Goal: Answer question/provide support: Share knowledge or assist other users

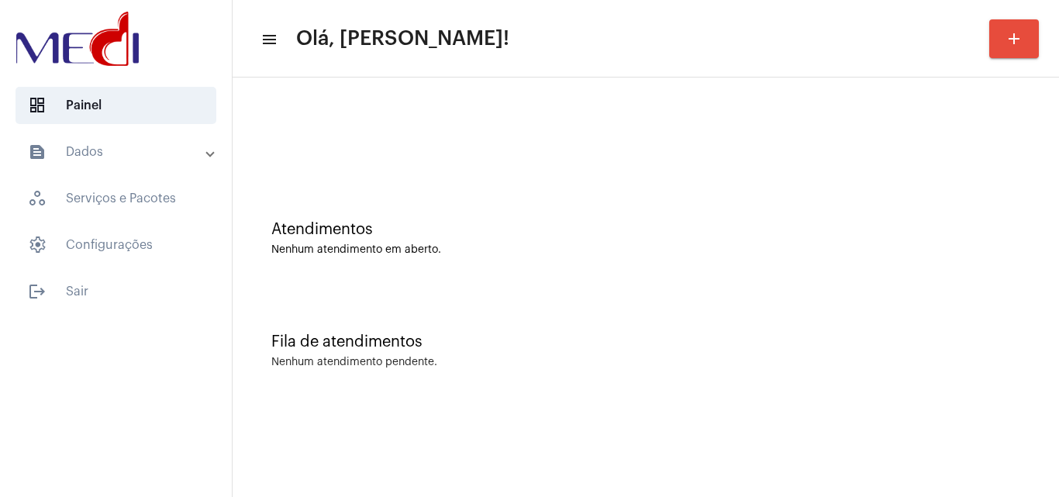
click at [572, 206] on div "Atendimentos Nenhum atendimento em aberto." at bounding box center [645, 230] width 811 height 112
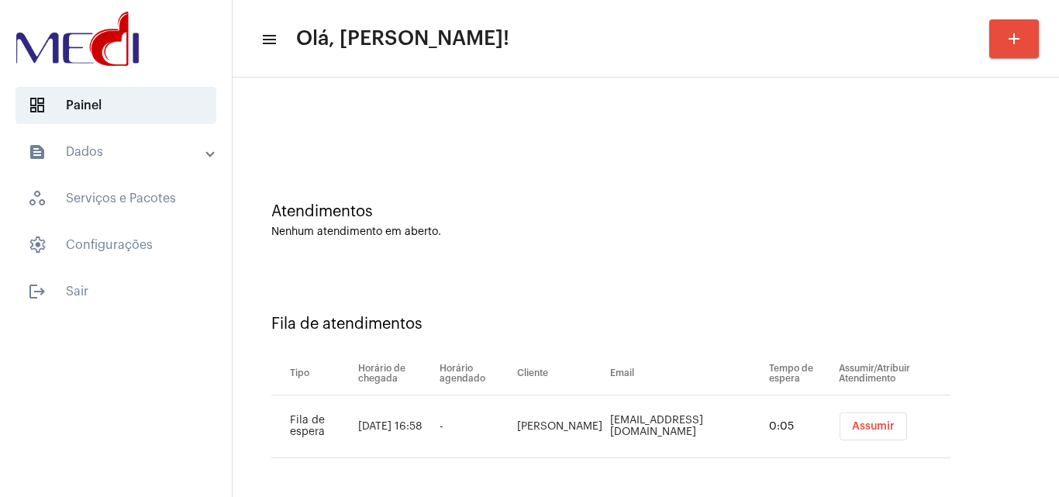
scroll to position [21, 0]
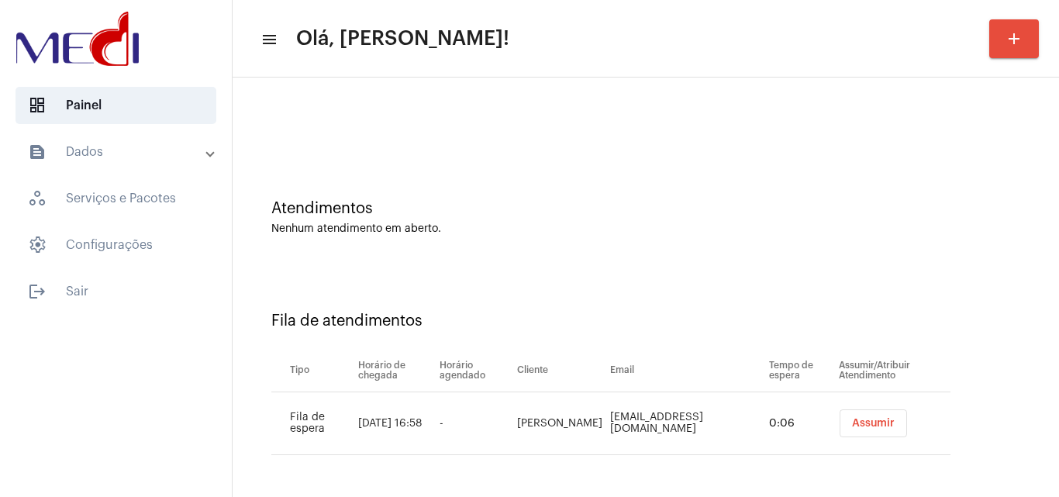
click at [855, 427] on span "Assumir" at bounding box center [873, 423] width 43 height 11
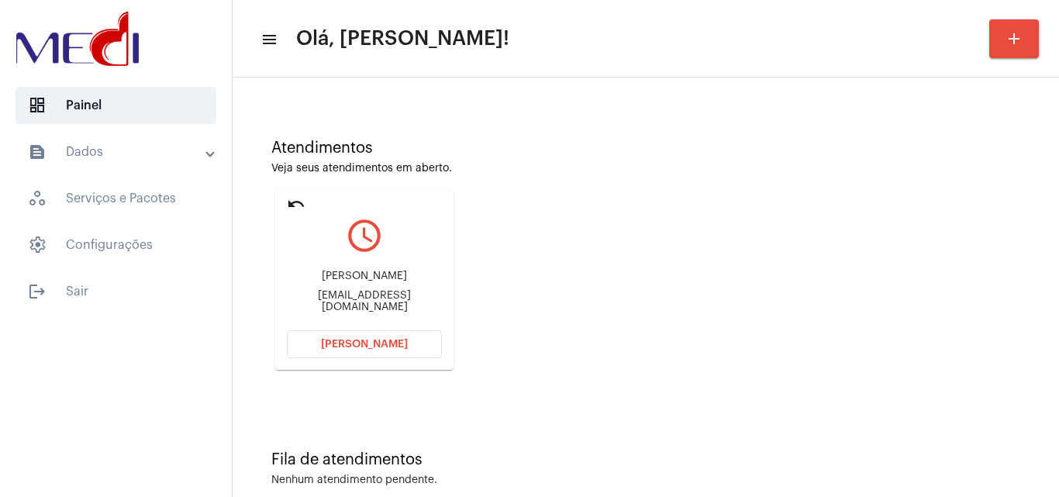
scroll to position [109, 0]
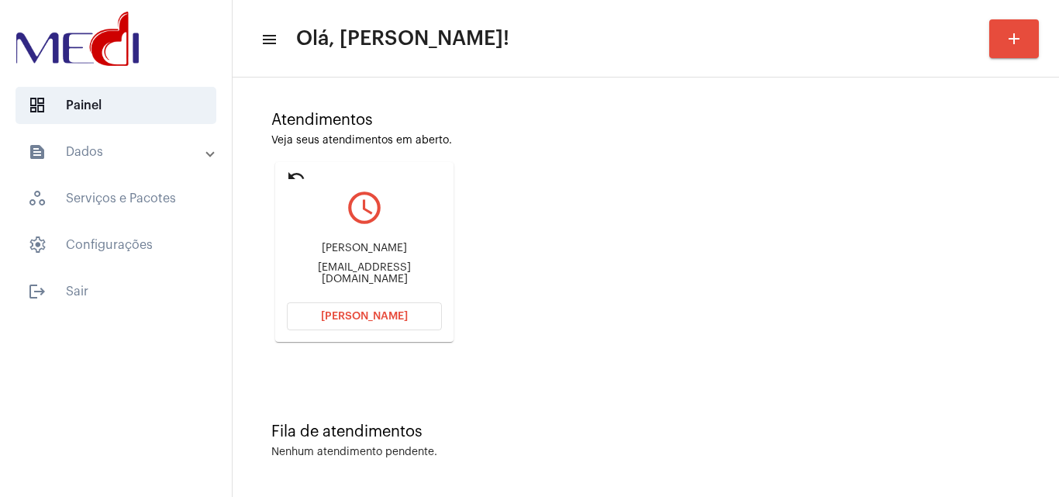
drag, startPoint x: 310, startPoint y: 246, endPoint x: 407, endPoint y: 247, distance: 96.9
click at [407, 247] on div "[PERSON_NAME] [EMAIL_ADDRESS][DOMAIN_NAME]" at bounding box center [364, 264] width 155 height 70
click at [573, 292] on div "Atendimentos Veja seus atendimentos em aberto. undo query_builder [PERSON_NAME]…" at bounding box center [645, 221] width 811 height 312
click at [371, 318] on span "Abrir Chamada" at bounding box center [364, 316] width 87 height 11
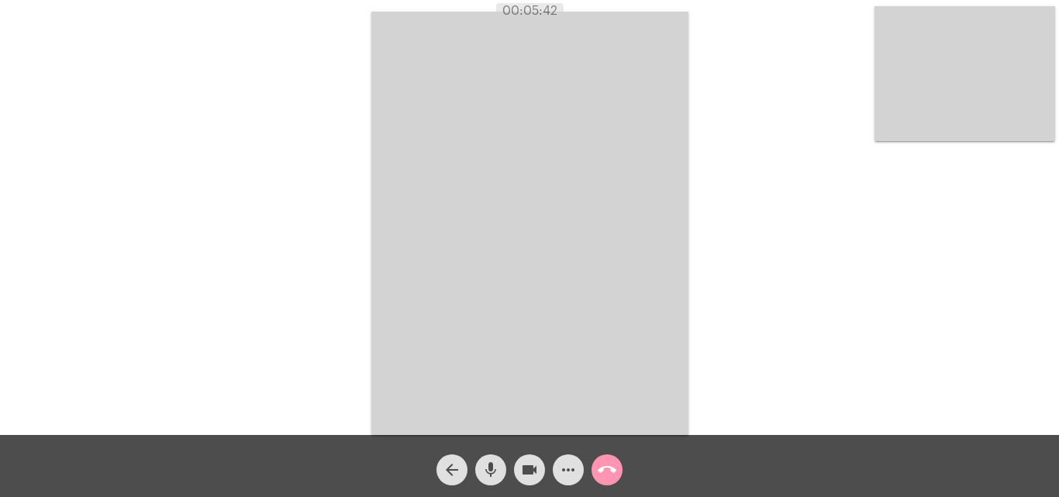
click at [606, 469] on mat-icon "call_end" at bounding box center [607, 470] width 19 height 19
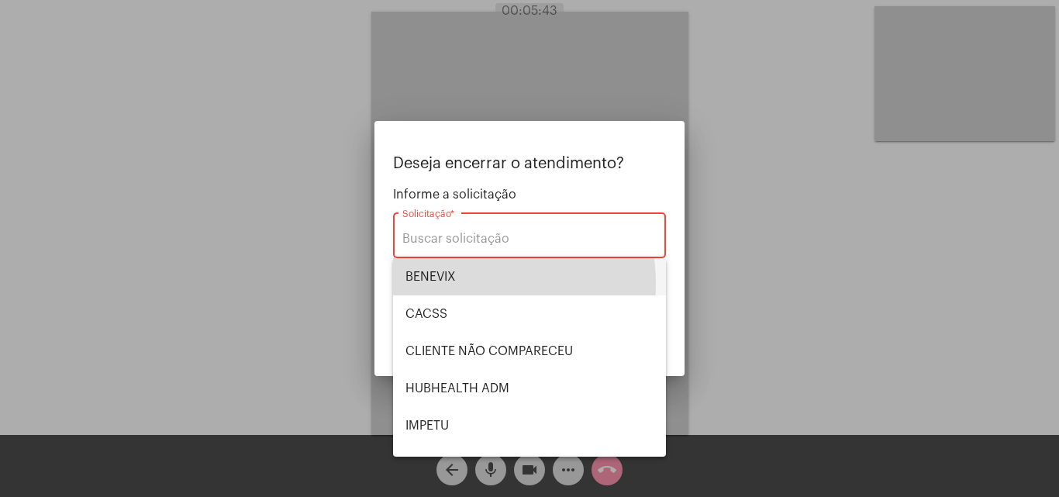
click at [466, 283] on span "BENEVIX" at bounding box center [530, 276] width 248 height 37
type input "BENEVIX"
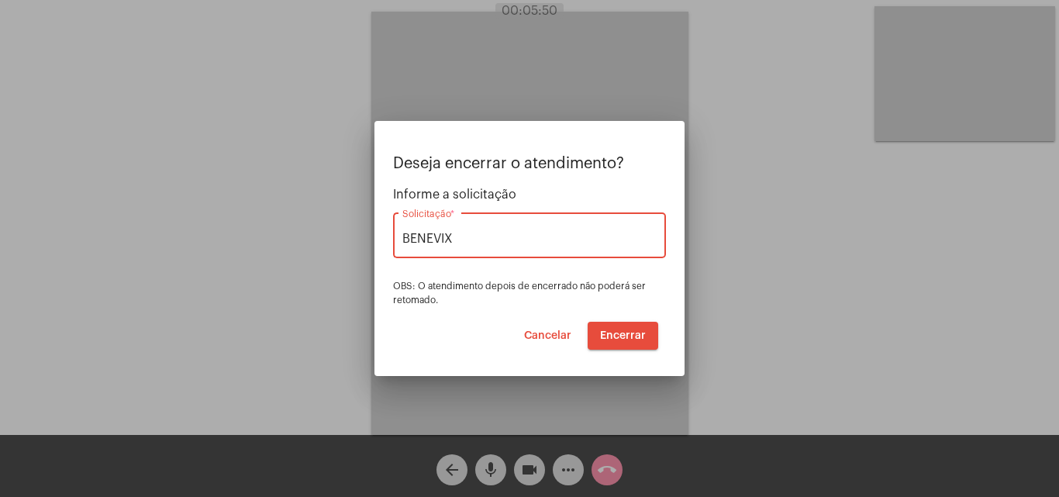
click at [613, 331] on span "Encerrar" at bounding box center [623, 335] width 46 height 11
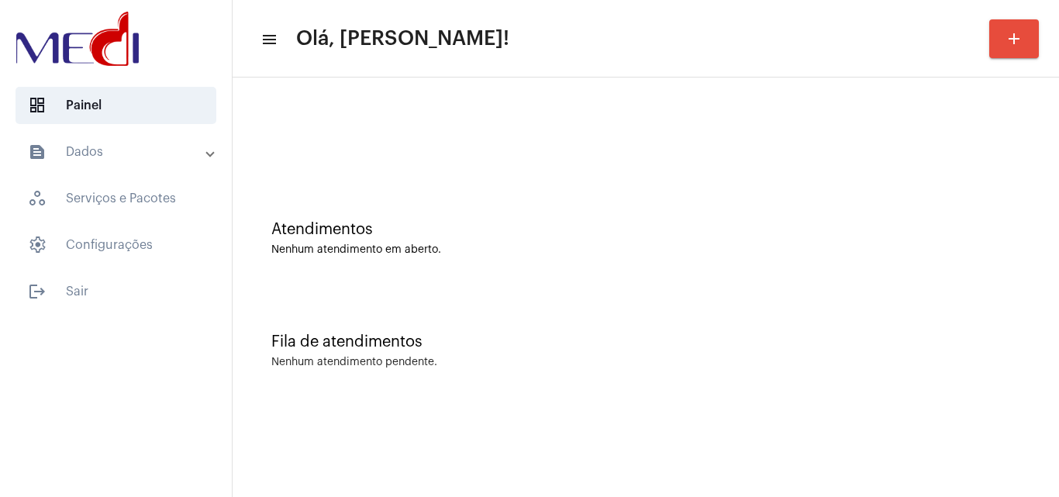
click at [488, 188] on div "Atendimentos Nenhum atendimento em aberto." at bounding box center [645, 230] width 811 height 112
click at [491, 241] on div "Atendimentos Nenhum atendimento em aberto." at bounding box center [645, 238] width 749 height 35
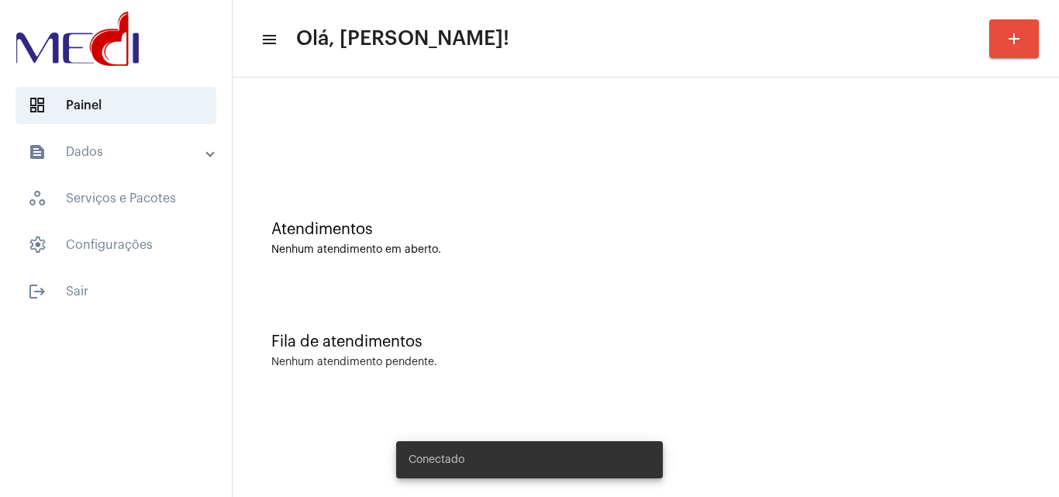
click at [454, 185] on div "Atendimentos Nenhum atendimento em aberto." at bounding box center [645, 230] width 811 height 112
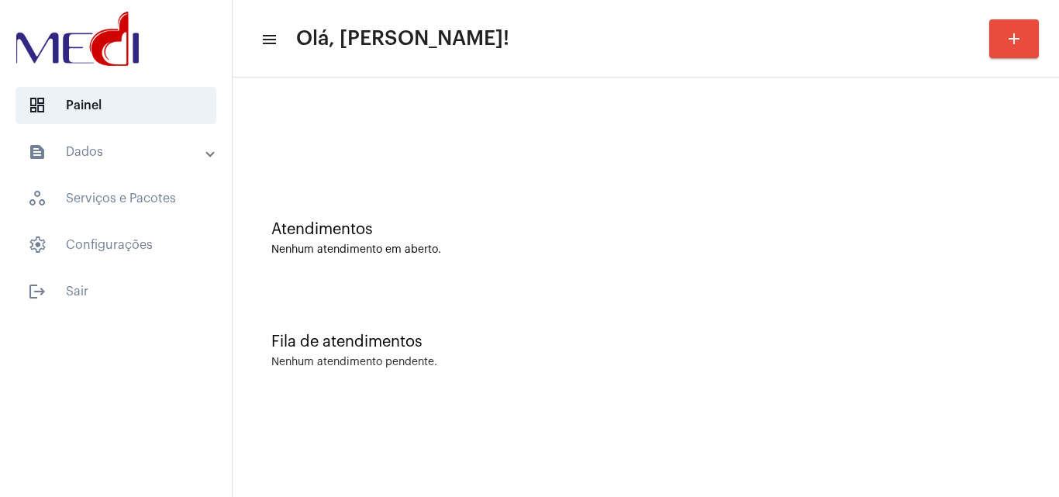
click at [437, 199] on div "Atendimentos Nenhum atendimento em aberto." at bounding box center [645, 230] width 811 height 112
click at [486, 376] on div "Fila de atendimentos Nenhum atendimento pendente." at bounding box center [645, 343] width 811 height 112
drag, startPoint x: 498, startPoint y: 366, endPoint x: 495, endPoint y: 358, distance: 8.4
click at [497, 360] on div "Nenhum atendimento pendente." at bounding box center [645, 363] width 749 height 12
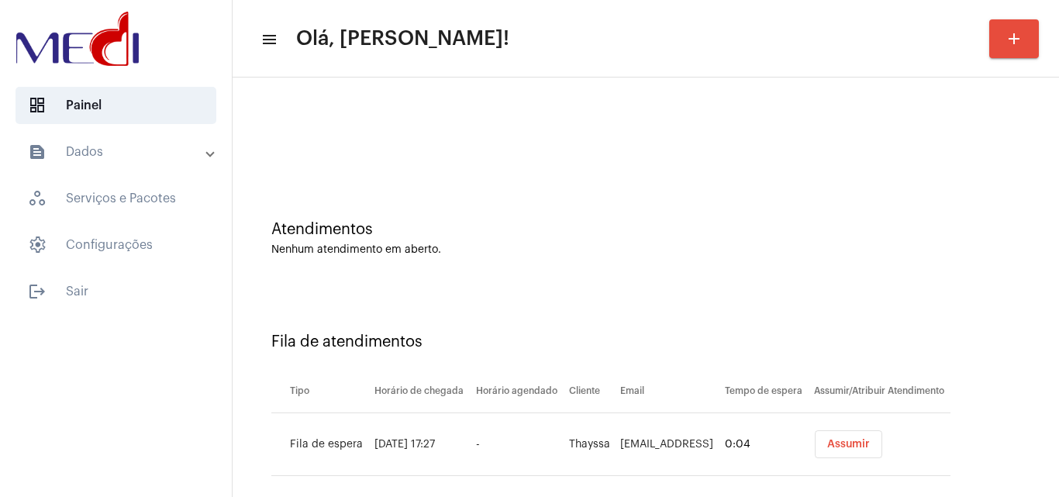
click at [803, 340] on div "Fila de atendimentos" at bounding box center [645, 341] width 749 height 17
click at [832, 437] on button "Assumir" at bounding box center [848, 444] width 67 height 28
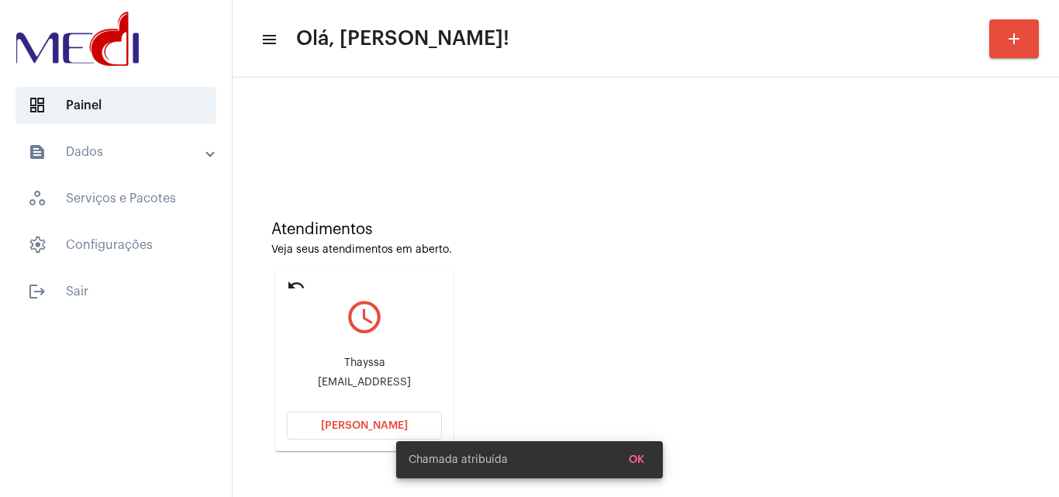
drag, startPoint x: 335, startPoint y: 363, endPoint x: 430, endPoint y: 373, distance: 95.1
click at [430, 373] on div "Thayssa thaymedufes96@gmail" at bounding box center [364, 373] width 155 height 70
drag, startPoint x: 484, startPoint y: 307, endPoint x: 337, endPoint y: 348, distance: 152.2
click at [474, 313] on div "Atendimentos Veja seus atendimentos em aberto. undo query_builder Thayssa thaym…" at bounding box center [645, 330] width 811 height 312
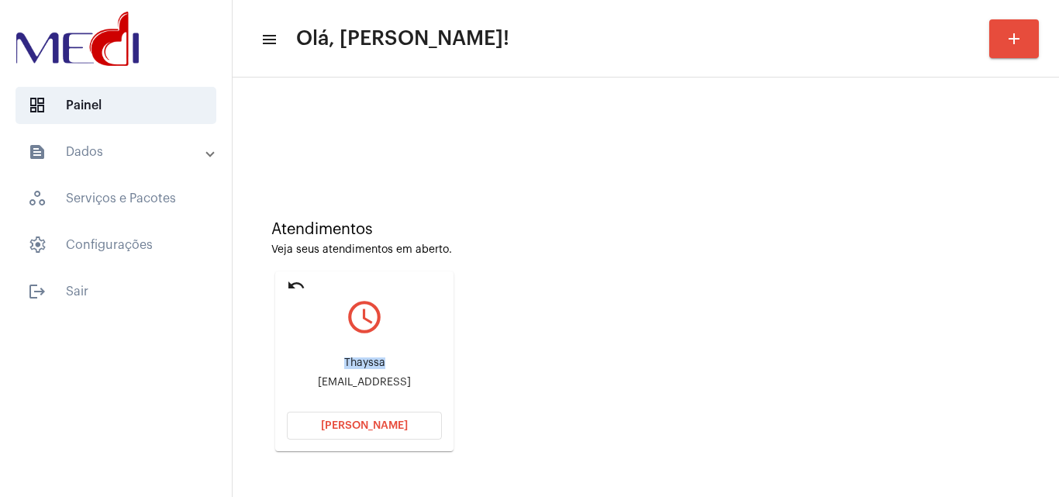
drag, startPoint x: 358, startPoint y: 356, endPoint x: 403, endPoint y: 357, distance: 45.0
click at [403, 357] on div "Thayssa thaymedufes96@gmail" at bounding box center [364, 373] width 155 height 70
copy div "Thayssa"
drag, startPoint x: 301, startPoint y: 388, endPoint x: 345, endPoint y: 385, distance: 44.3
click at [345, 385] on div "thaymedufes96@gmail" at bounding box center [364, 383] width 155 height 12
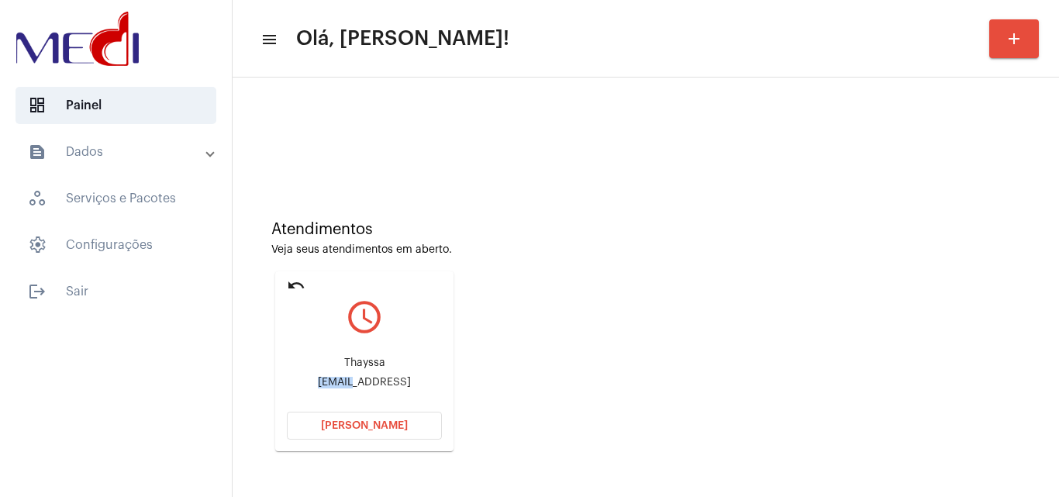
copy div "thayme"
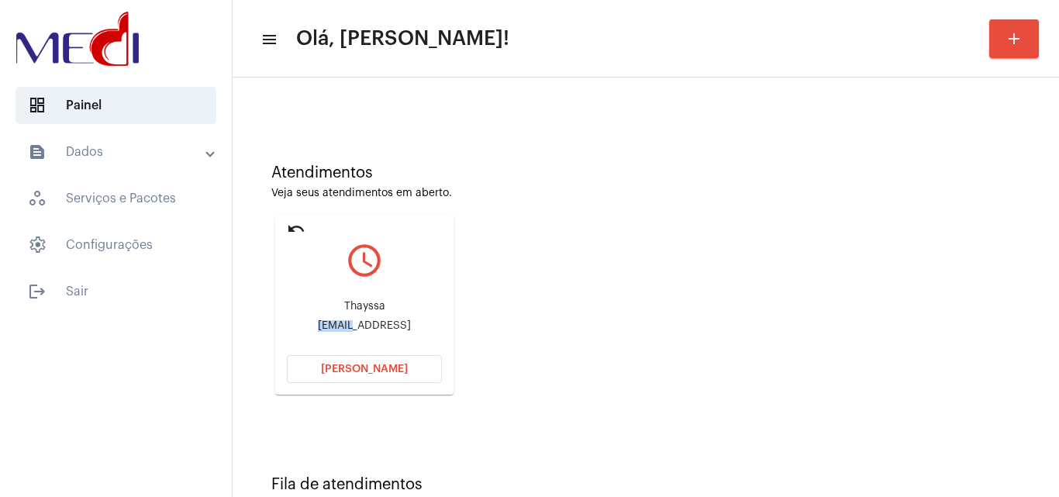
scroll to position [109, 0]
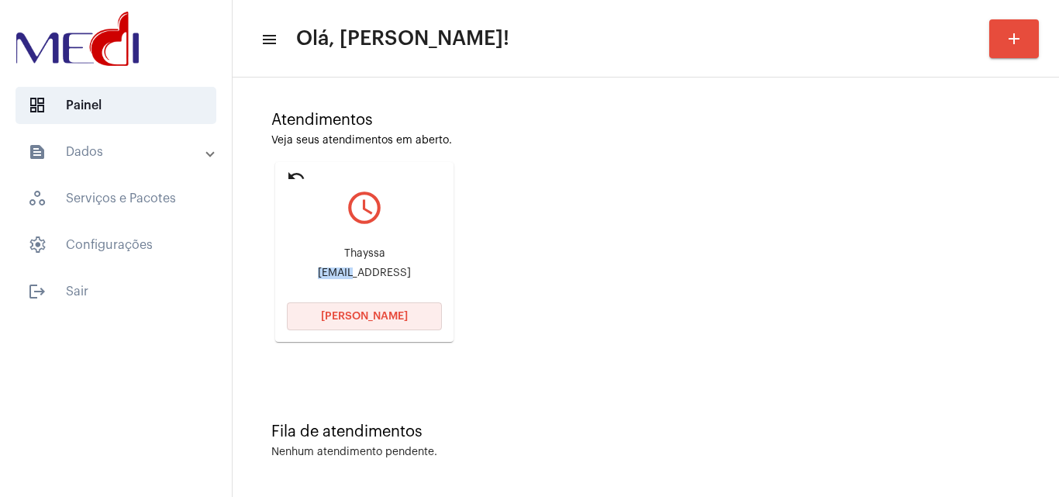
click at [397, 314] on span "[PERSON_NAME]" at bounding box center [364, 316] width 87 height 11
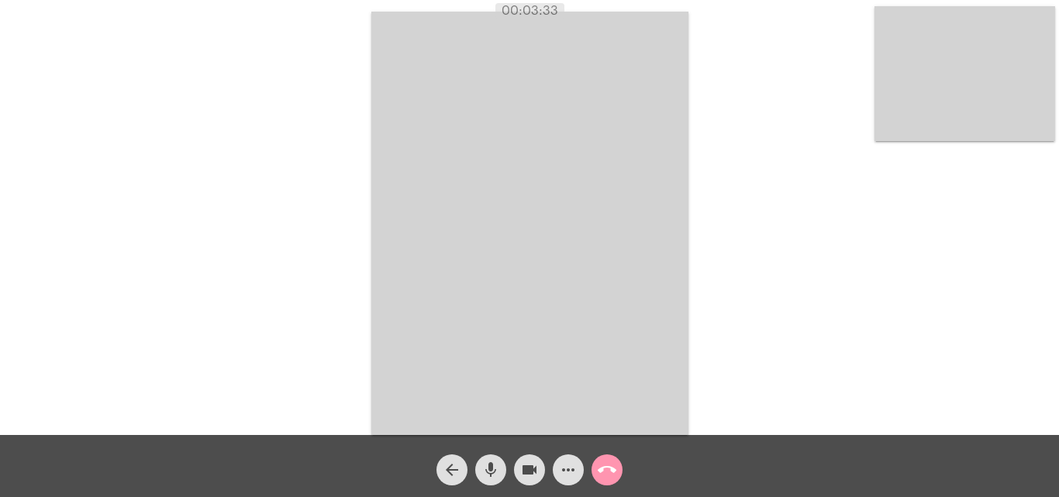
click at [608, 475] on mat-icon "call_end" at bounding box center [607, 470] width 19 height 19
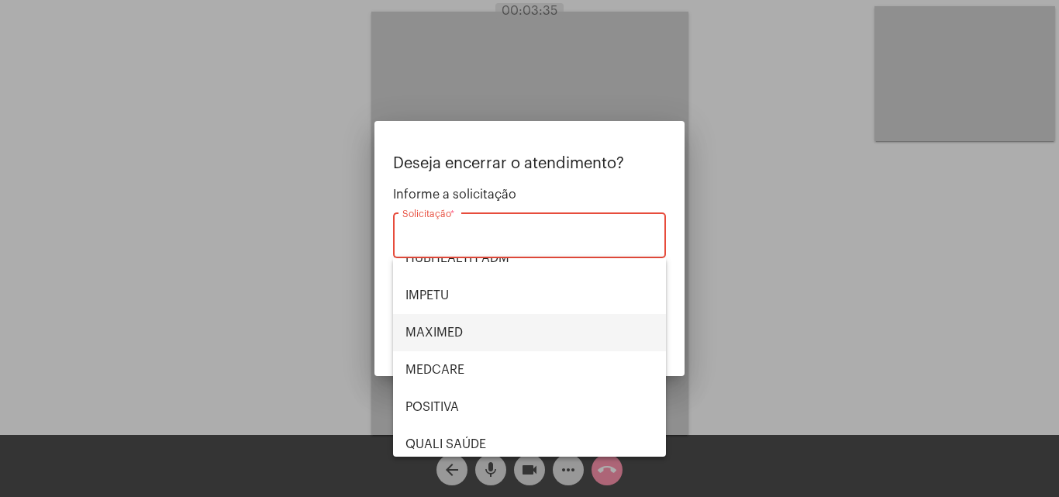
scroll to position [155, 0]
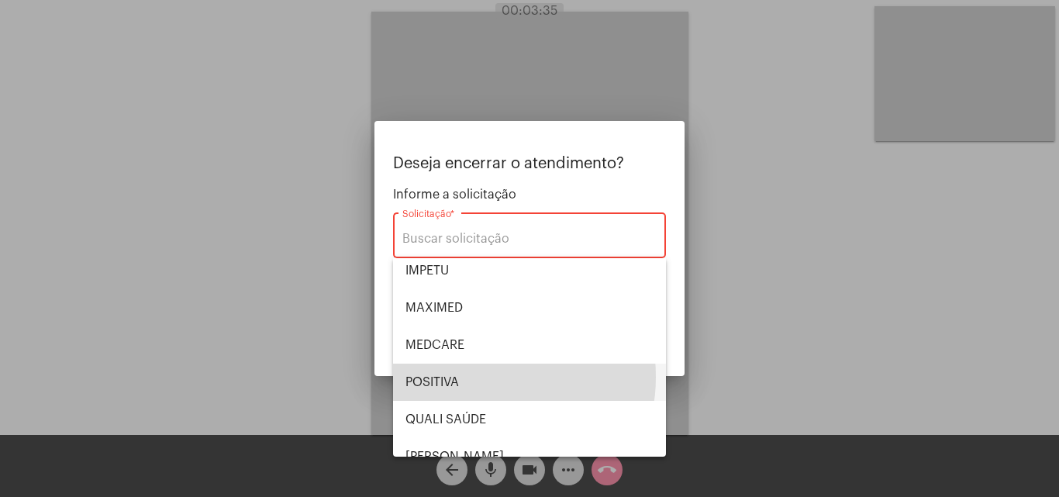
click at [471, 377] on span "POSITIVA" at bounding box center [530, 382] width 248 height 37
type input "POSITIVA"
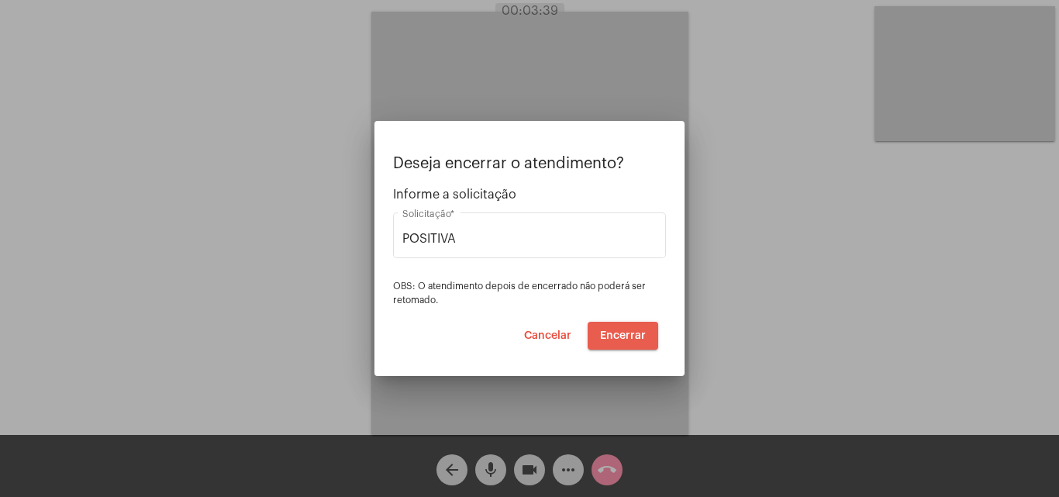
click at [622, 335] on span "Encerrar" at bounding box center [623, 335] width 46 height 11
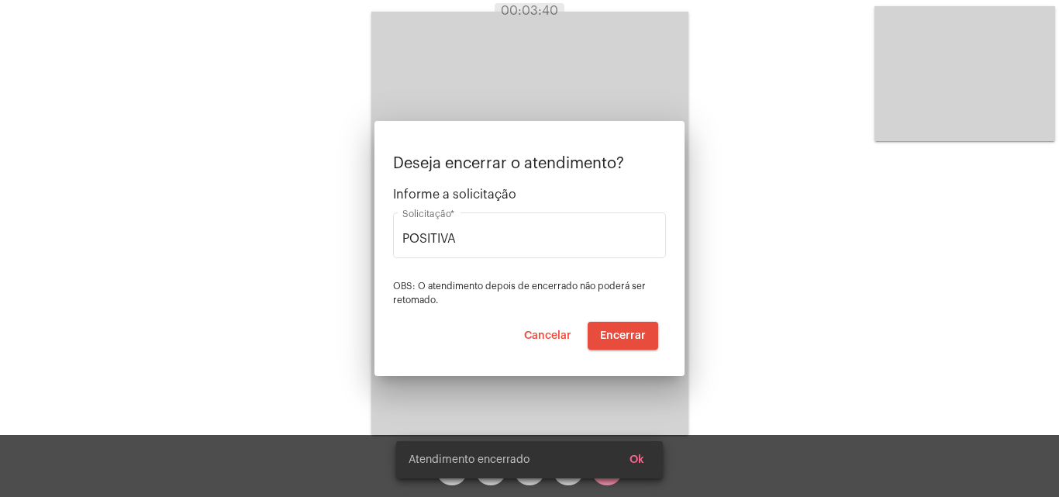
click at [621, 337] on video at bounding box center [529, 223] width 317 height 423
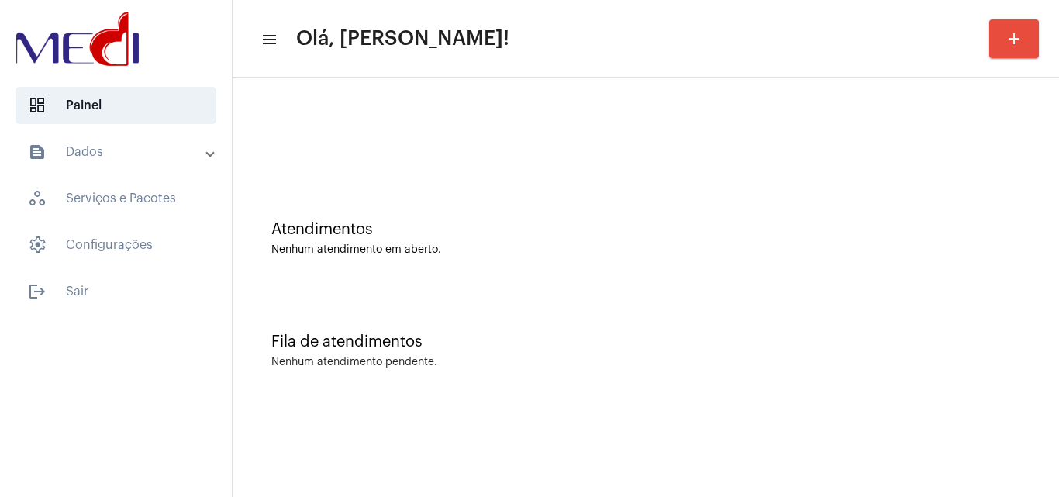
click at [451, 322] on div "Fila de atendimentos Nenhum atendimento pendente." at bounding box center [645, 343] width 811 height 112
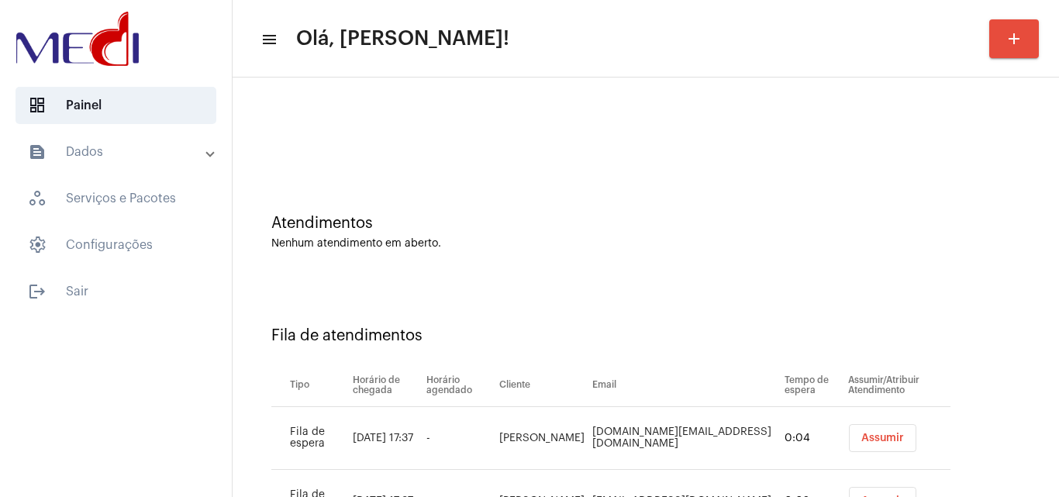
click at [951, 419] on div "Fila de atendimentos Tipo Horário de chegada Horário agendado Cliente Email Tem…" at bounding box center [645, 424] width 811 height 286
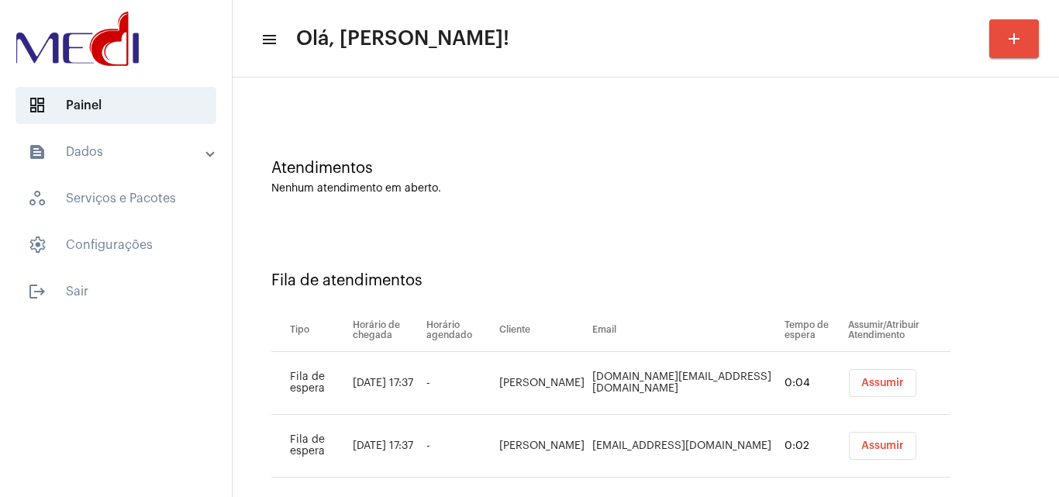
scroll to position [84, 0]
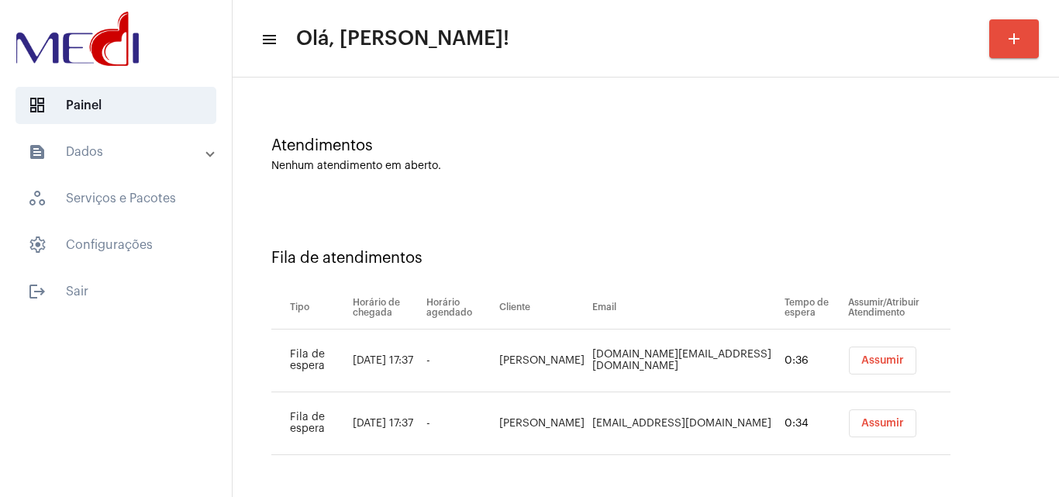
drag, startPoint x: 549, startPoint y: 362, endPoint x: 878, endPoint y: 376, distance: 329.1
click at [498, 337] on tr "Fila de espera 25 de set., 17:37 - Elaine Maria Teixeira Masaki elaine.tm@hotma…" at bounding box center [610, 361] width 679 height 63
click at [872, 362] on span "Assumir" at bounding box center [883, 360] width 43 height 11
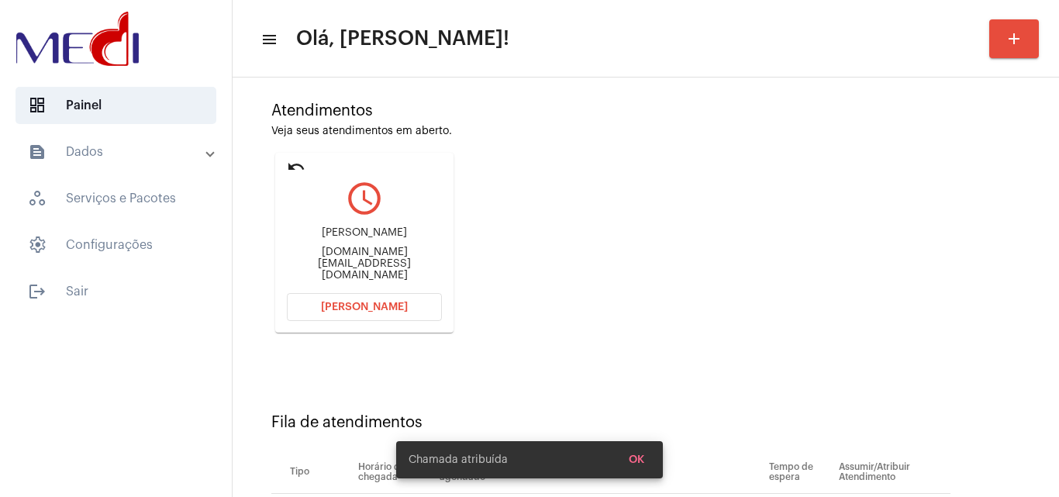
scroll to position [220, 0]
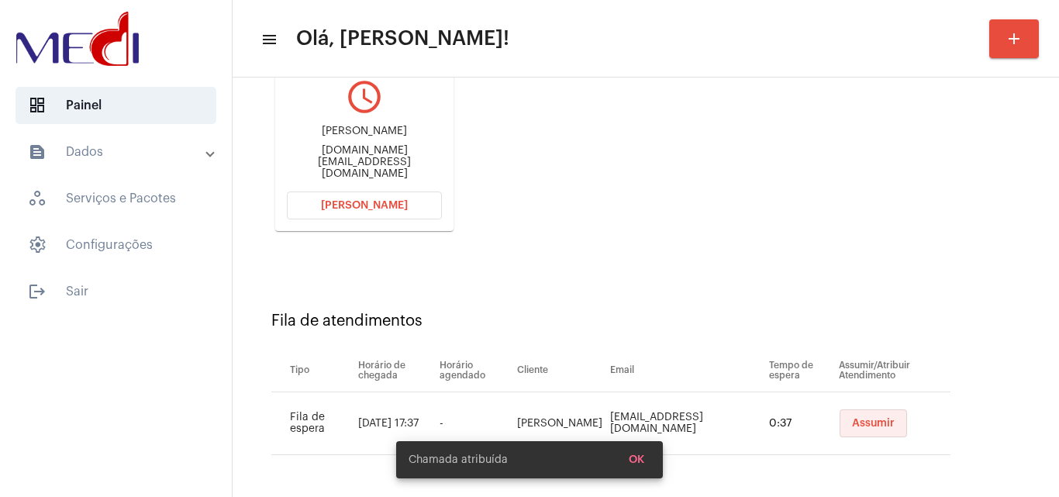
click at [869, 425] on span "Assumir" at bounding box center [873, 423] width 43 height 11
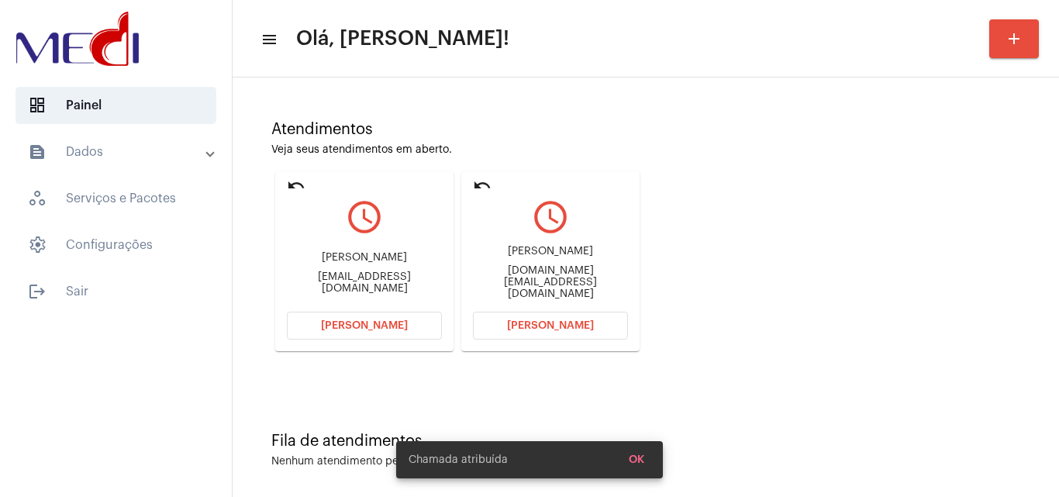
scroll to position [109, 0]
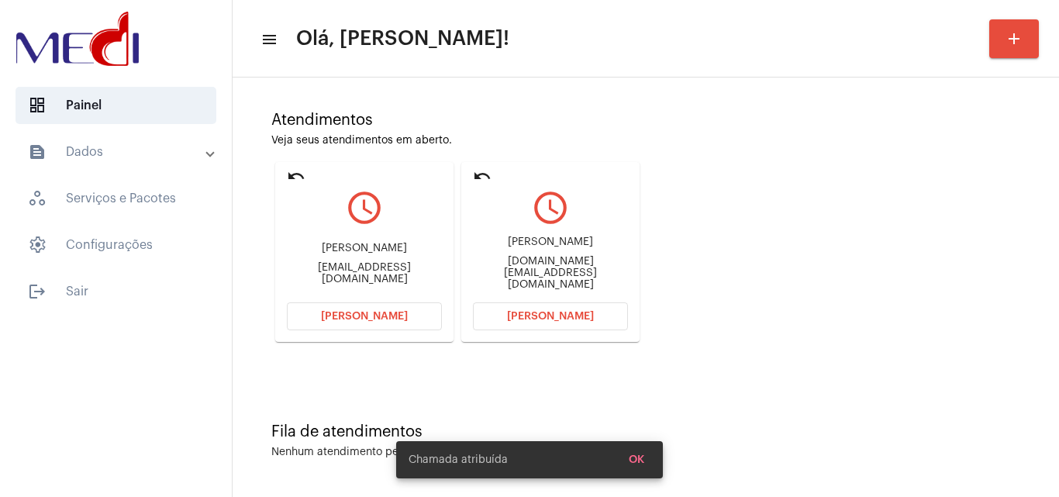
drag, startPoint x: 297, startPoint y: 244, endPoint x: 408, endPoint y: 240, distance: 111.0
click at [406, 243] on div "Luiz Jorge da Conceição Júnior" at bounding box center [364, 249] width 155 height 12
copy div "Luiz Jorge da Conce"
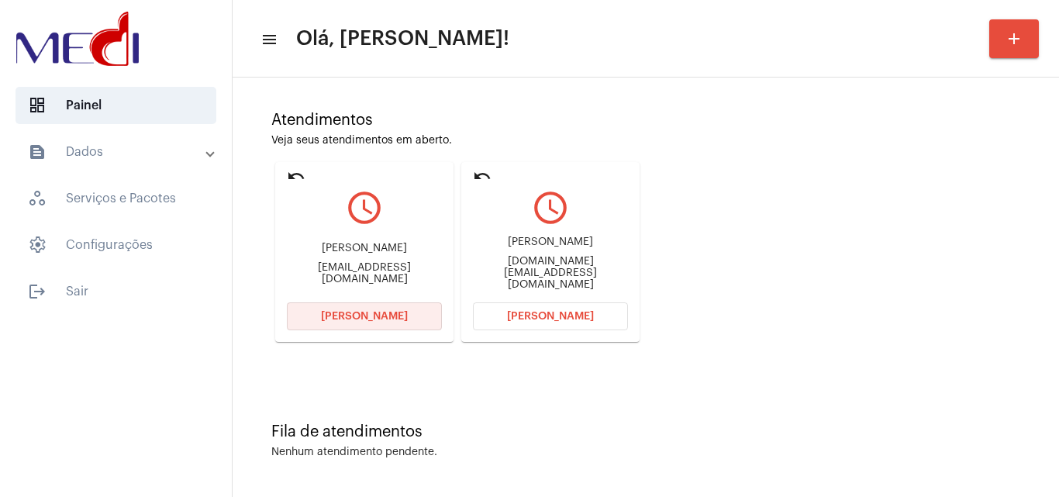
click at [360, 323] on button "Abrir Chamada" at bounding box center [364, 316] width 155 height 28
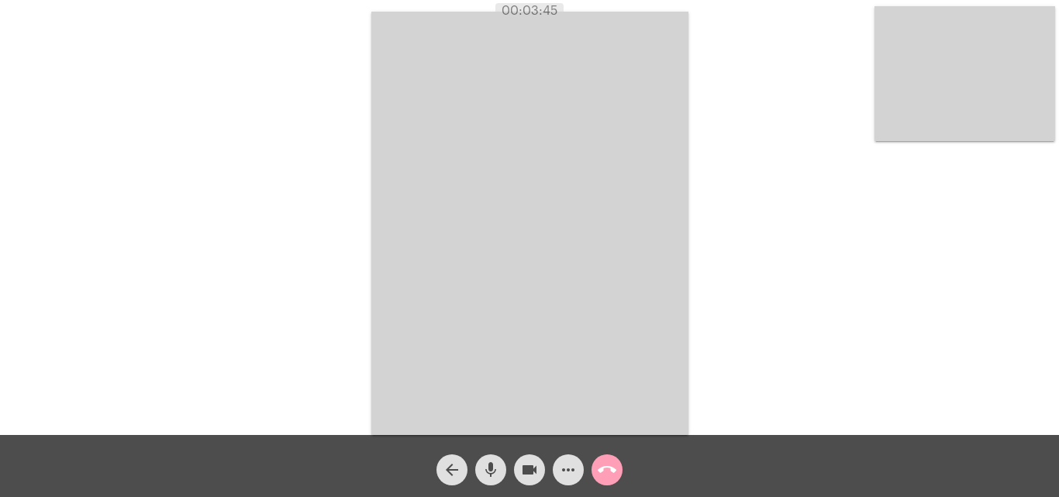
click at [609, 468] on mat-icon "call_end" at bounding box center [607, 470] width 19 height 19
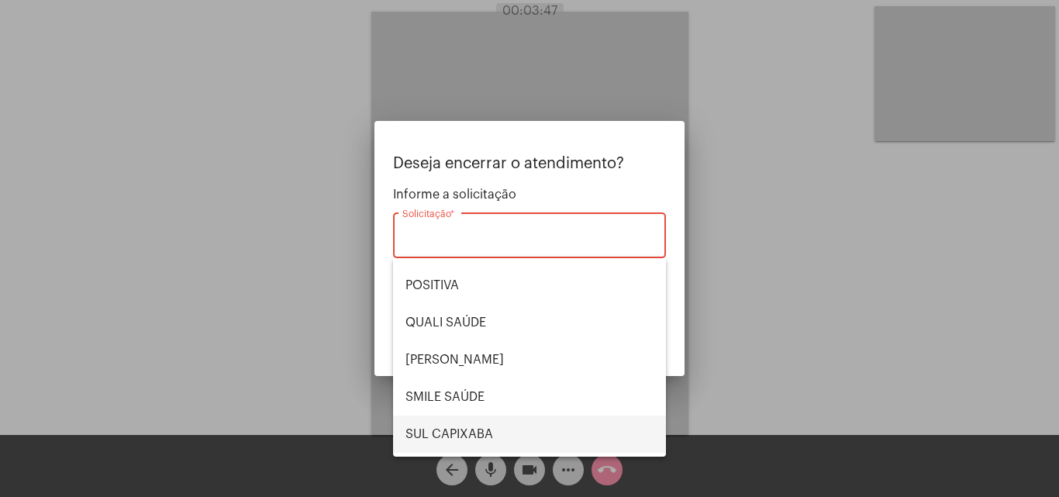
scroll to position [167, 0]
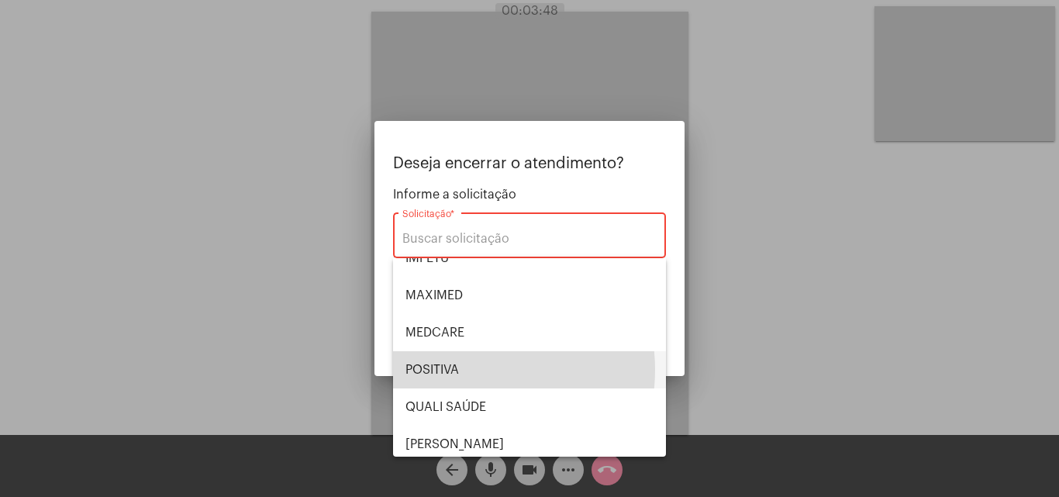
click at [460, 370] on span "POSITIVA" at bounding box center [530, 369] width 248 height 37
type input "POSITIVA"
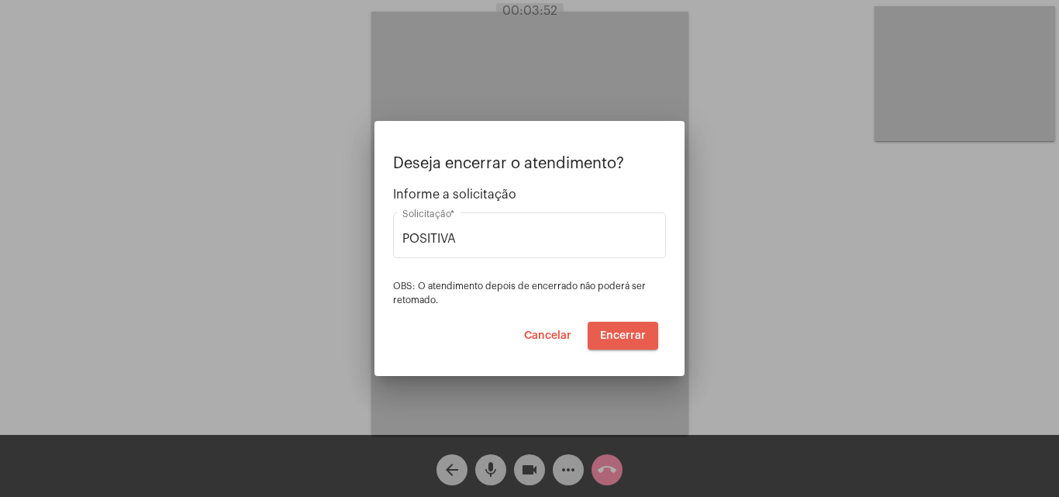
click at [604, 333] on span "Encerrar" at bounding box center [623, 335] width 46 height 11
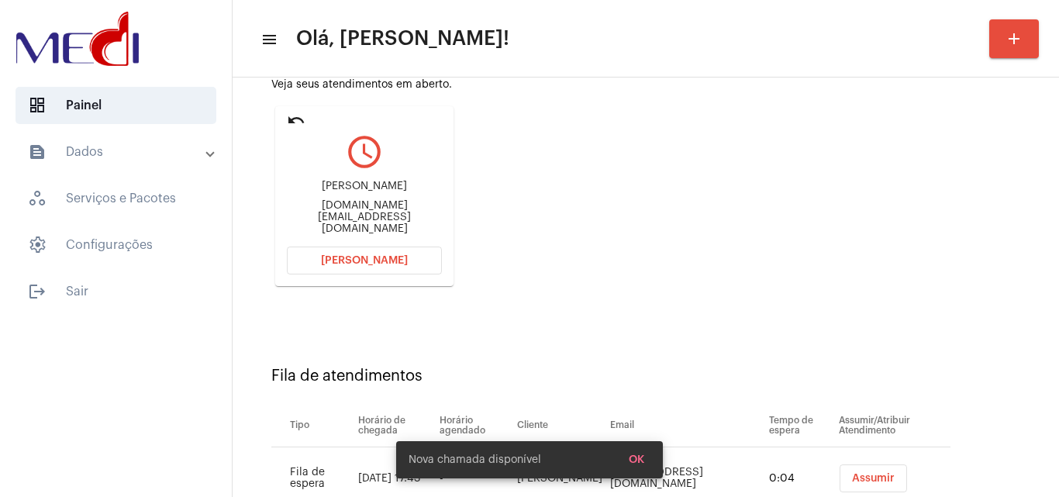
scroll to position [220, 0]
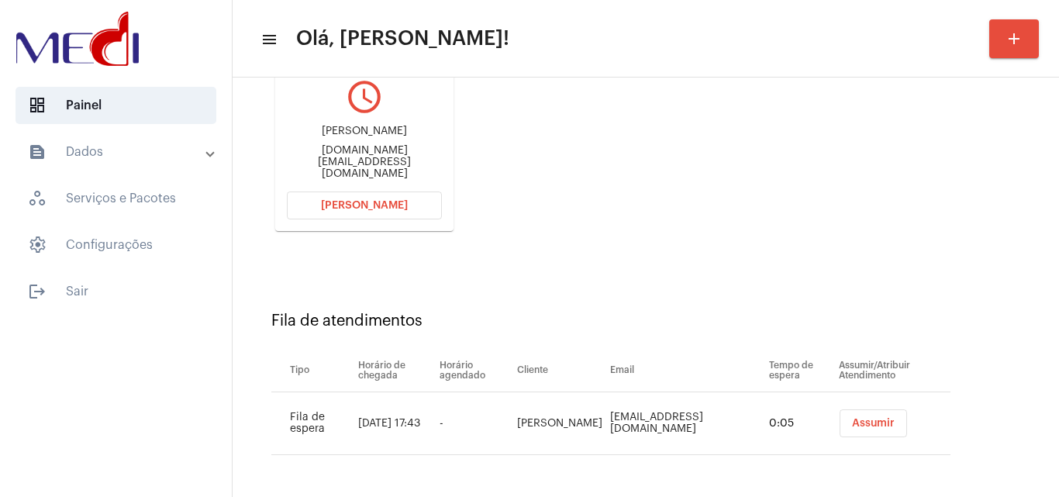
click at [882, 423] on span "Assumir" at bounding box center [873, 423] width 43 height 11
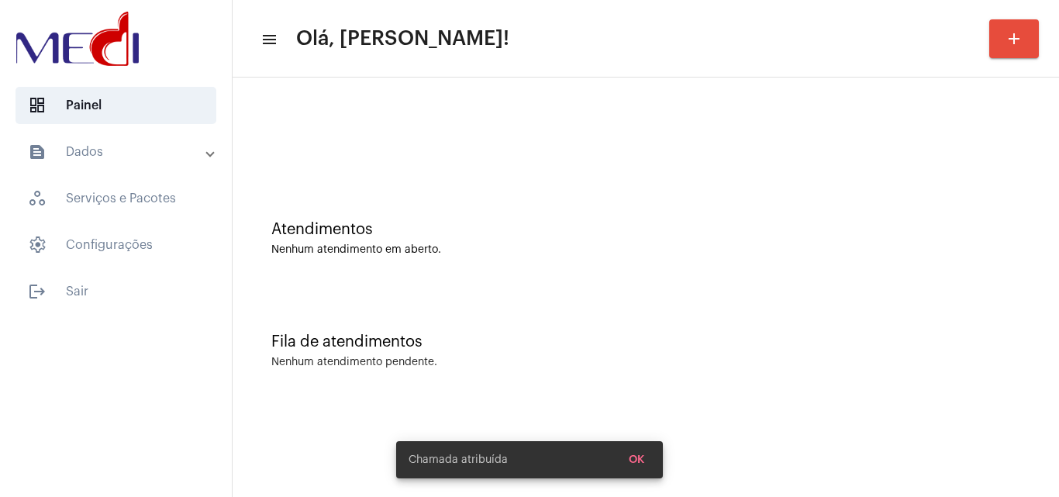
scroll to position [0, 0]
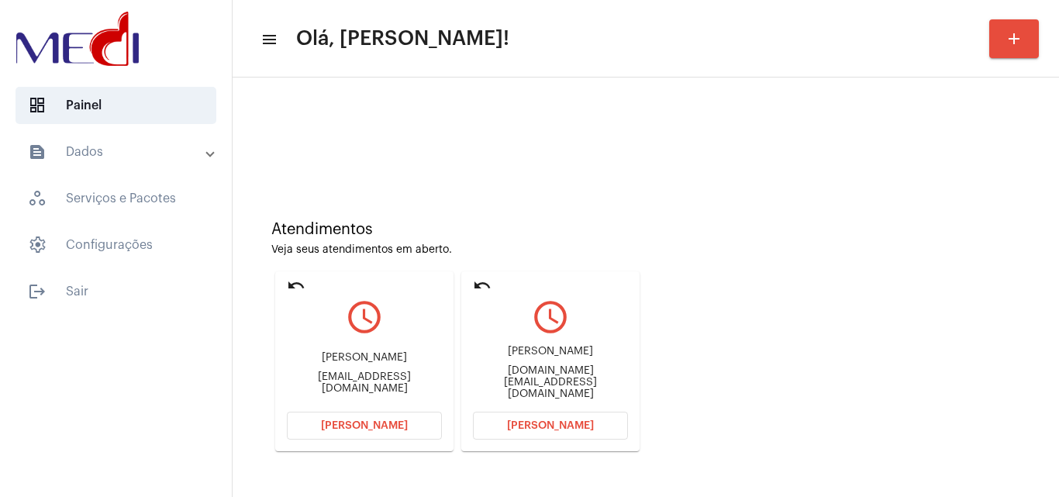
drag, startPoint x: 475, startPoint y: 359, endPoint x: 591, endPoint y: 365, distance: 115.7
click at [591, 357] on div "Elaine Maria Teixeira Masaki" at bounding box center [550, 352] width 155 height 12
copy div "Elaine Maria Teixeira M"
click at [584, 423] on span "Abrir Chamada" at bounding box center [550, 425] width 87 height 11
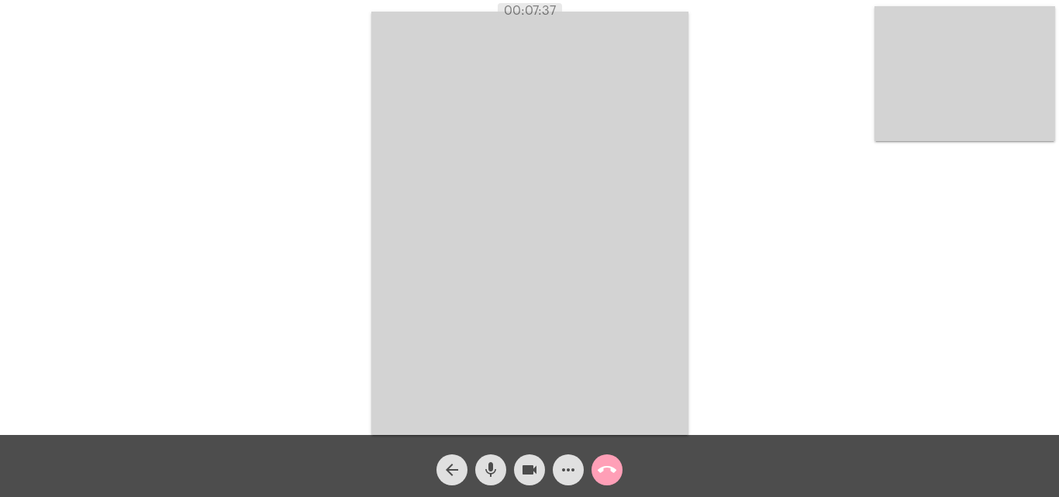
click at [607, 470] on mat-icon "call_end" at bounding box center [607, 470] width 19 height 19
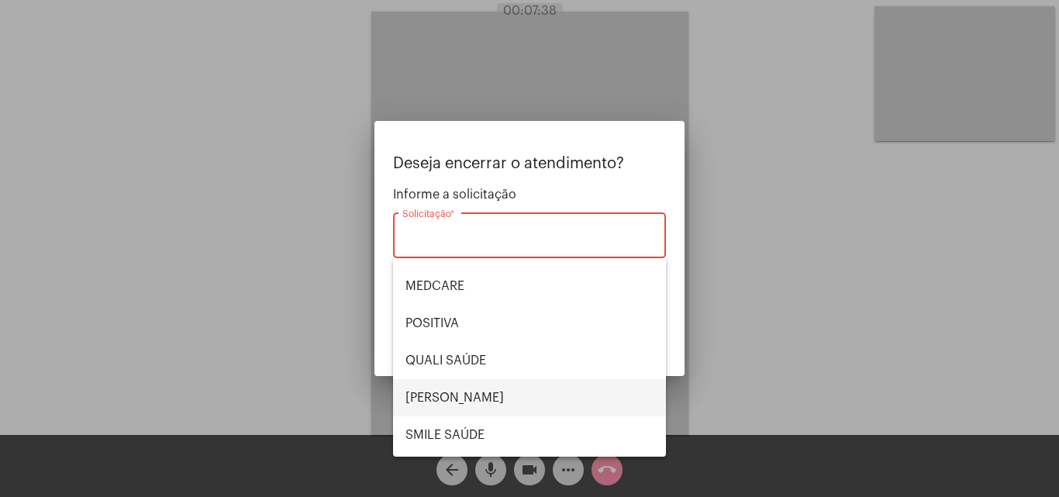
scroll to position [323, 0]
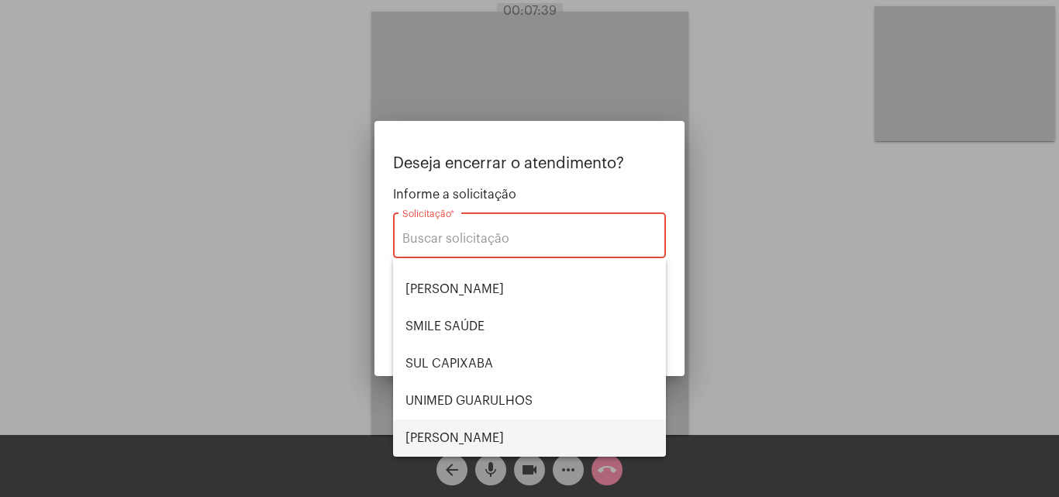
click at [471, 436] on span "VERA CRUZ" at bounding box center [530, 438] width 248 height 37
type input "VERA CRUZ"
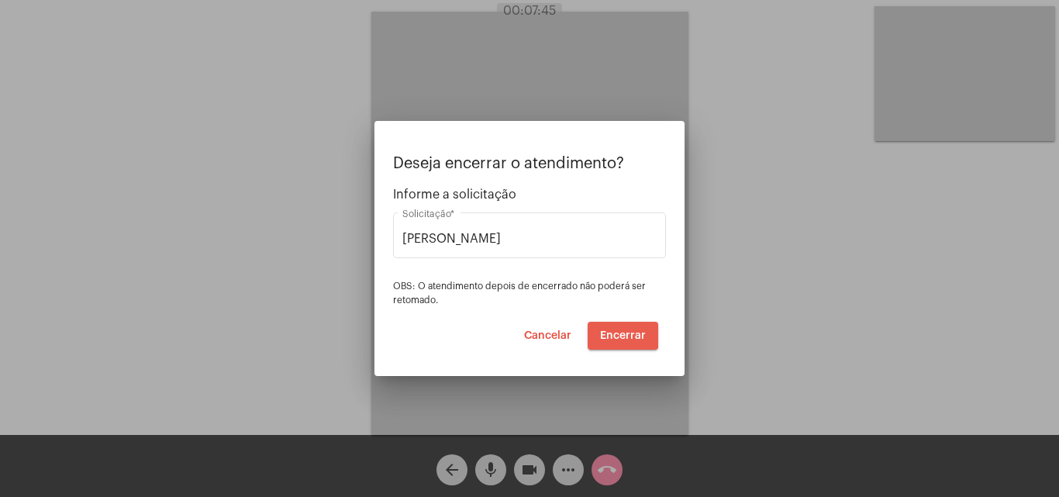
click at [618, 333] on span "Encerrar" at bounding box center [623, 335] width 46 height 11
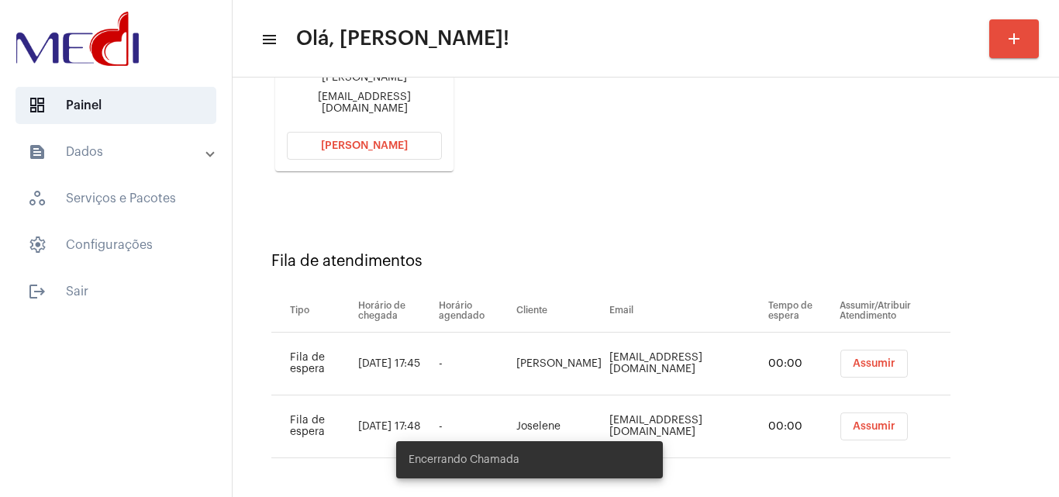
scroll to position [283, 0]
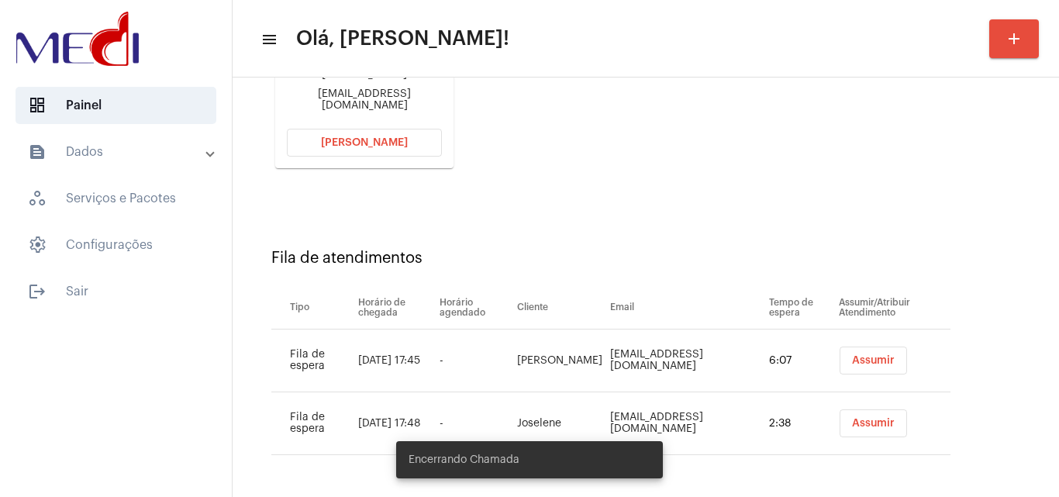
click at [858, 357] on span "Assumir" at bounding box center [873, 360] width 43 height 11
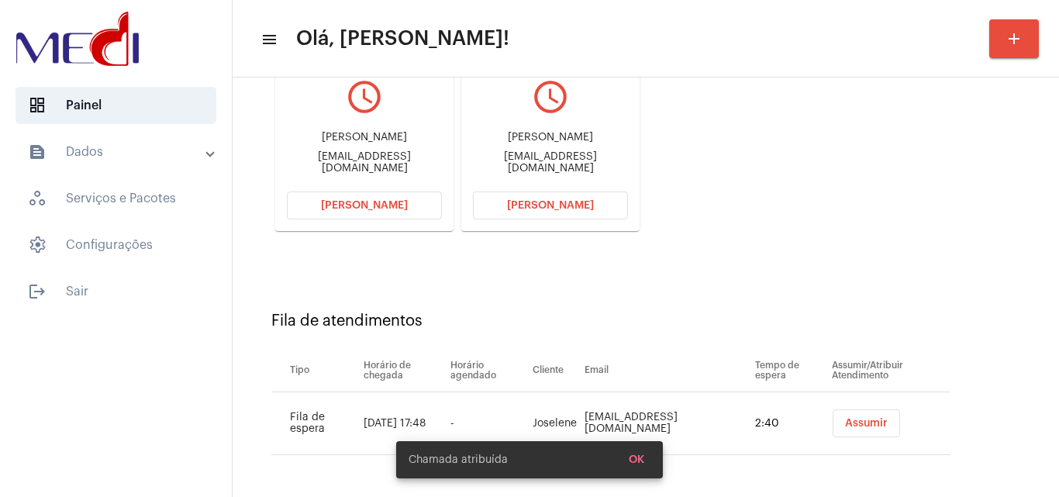
click at [848, 417] on button "Assumir" at bounding box center [866, 423] width 67 height 28
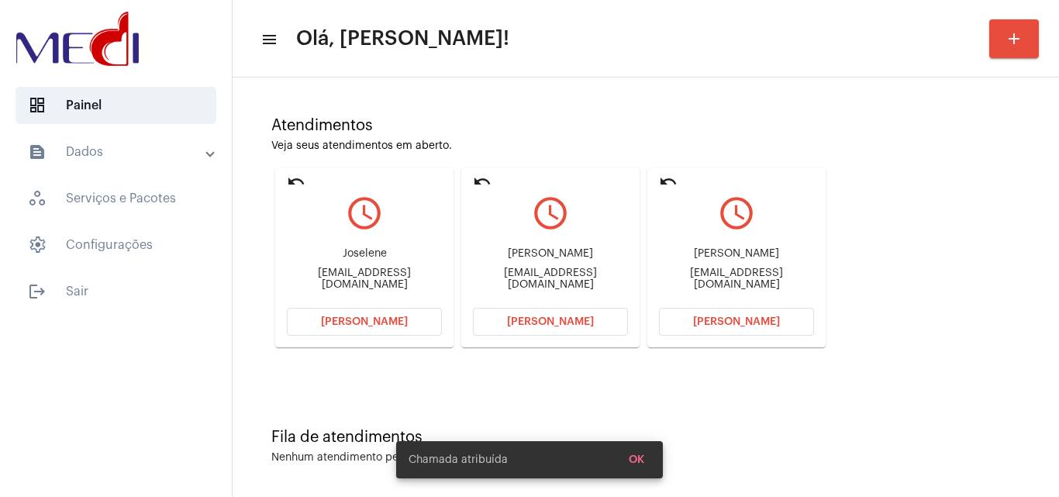
scroll to position [109, 0]
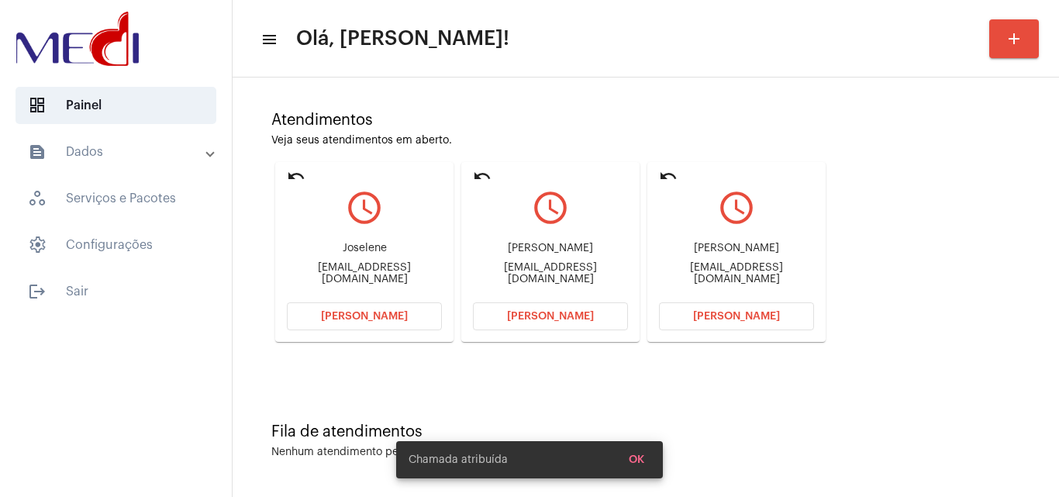
drag, startPoint x: 668, startPoint y: 243, endPoint x: 791, endPoint y: 228, distance: 124.2
click at [791, 228] on mat-card-content "query_builder Valéria Cristina Jones dos Santos Valeriajones@uol.com.br Abrir C…" at bounding box center [736, 240] width 155 height 116
copy div "Valéria Cristina Jones d"
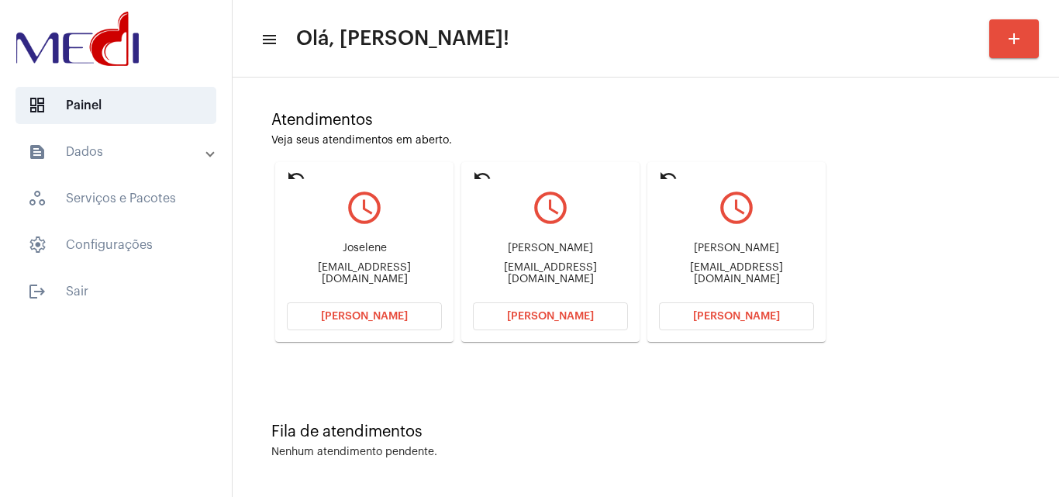
click at [799, 320] on button "Abrir Chamada" at bounding box center [736, 316] width 155 height 28
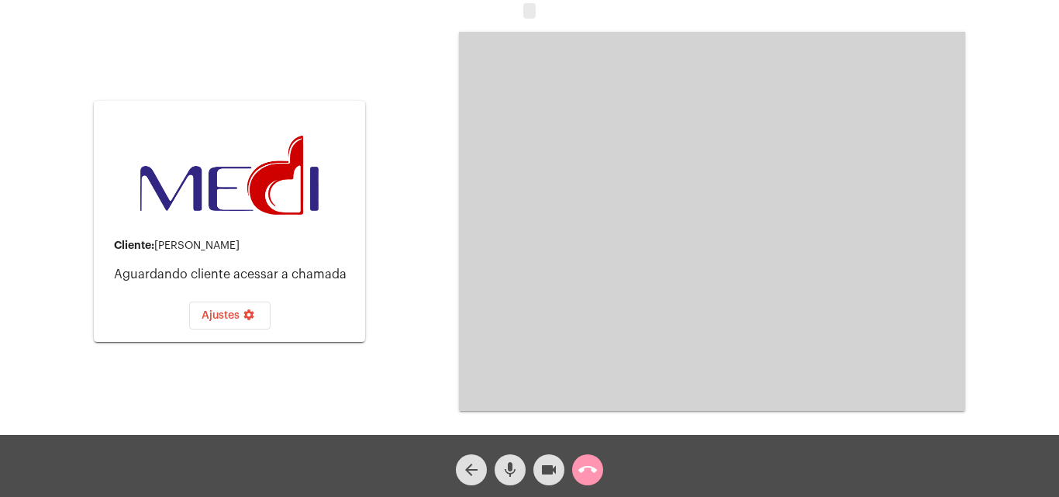
click at [581, 465] on mat-icon "call_end" at bounding box center [587, 470] width 19 height 19
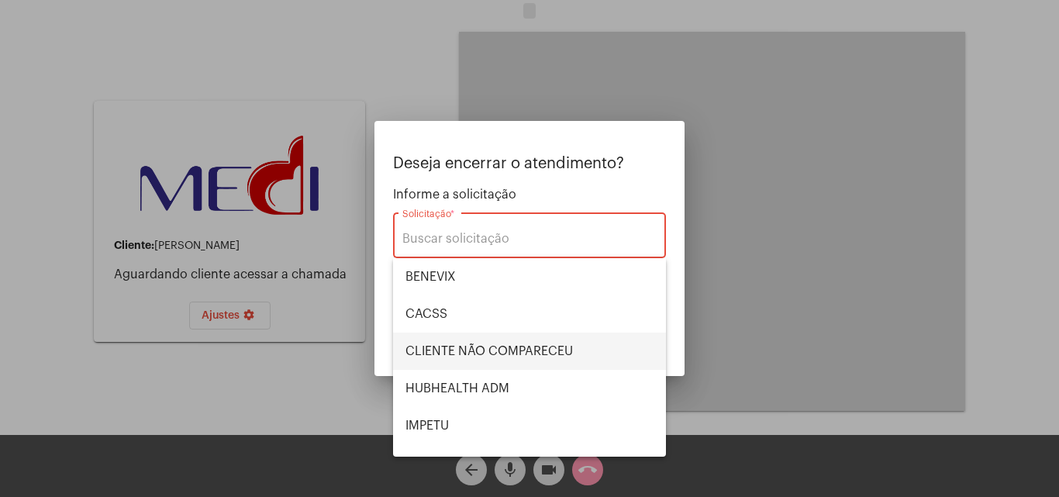
click at [515, 354] on span "CLIENTE NÃO COMPARECEU" at bounding box center [530, 351] width 248 height 37
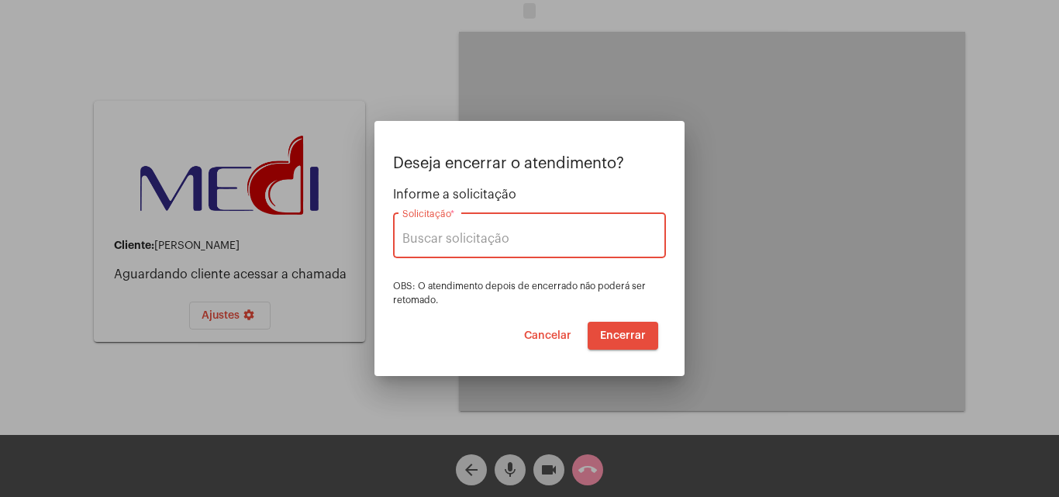
type input "CLIENTE NÃO COMPARECEU"
click at [613, 343] on button "Encerrar" at bounding box center [623, 336] width 71 height 28
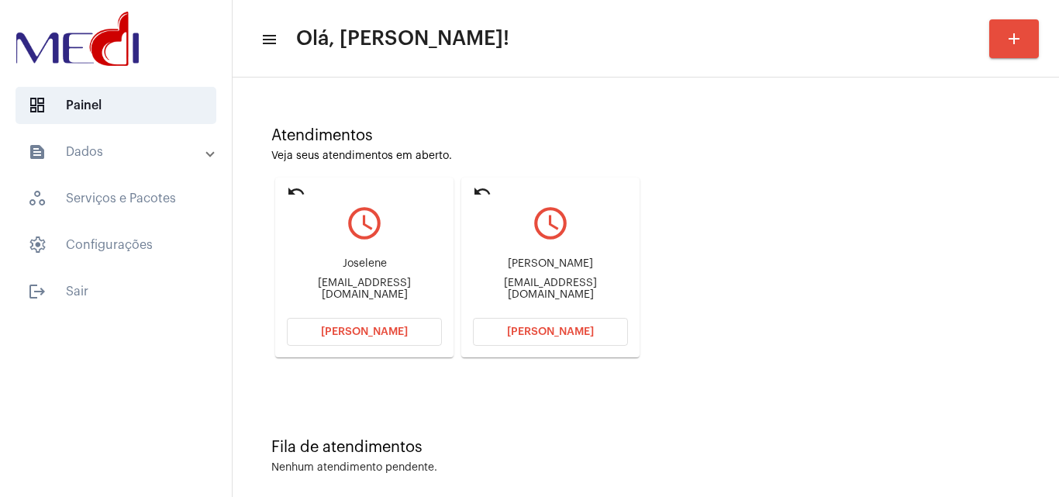
scroll to position [109, 0]
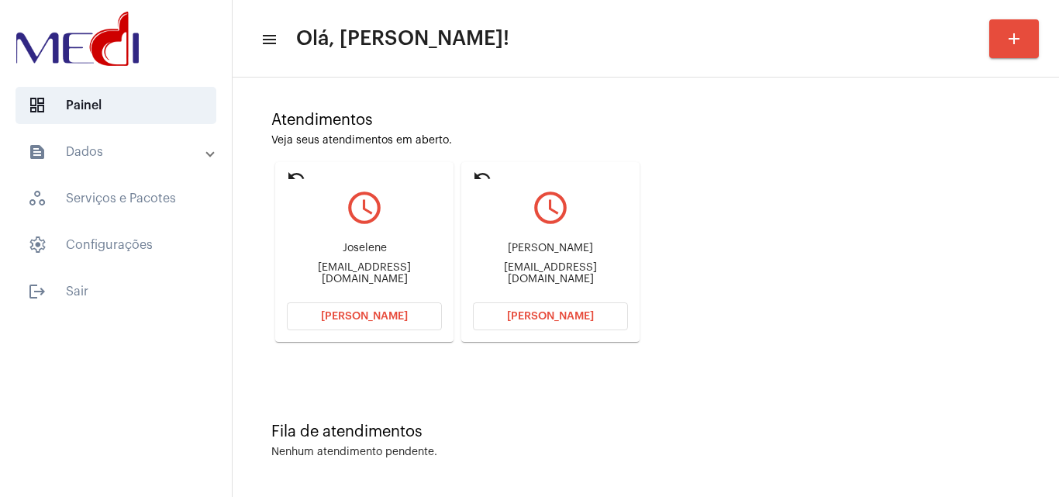
drag, startPoint x: 470, startPoint y: 250, endPoint x: 593, endPoint y: 251, distance: 123.3
click at [593, 251] on mat-card "undo query_builder Bruna Seemann dos Santos bruninha_seemann@hotmail.com Abrir …" at bounding box center [550, 252] width 178 height 180
copy div "Bruna Seemann dos S"
drag, startPoint x: 322, startPoint y: 251, endPoint x: 423, endPoint y: 241, distance: 101.3
click at [423, 241] on div "Joselene manuelafreiree@gmail.com" at bounding box center [364, 264] width 155 height 70
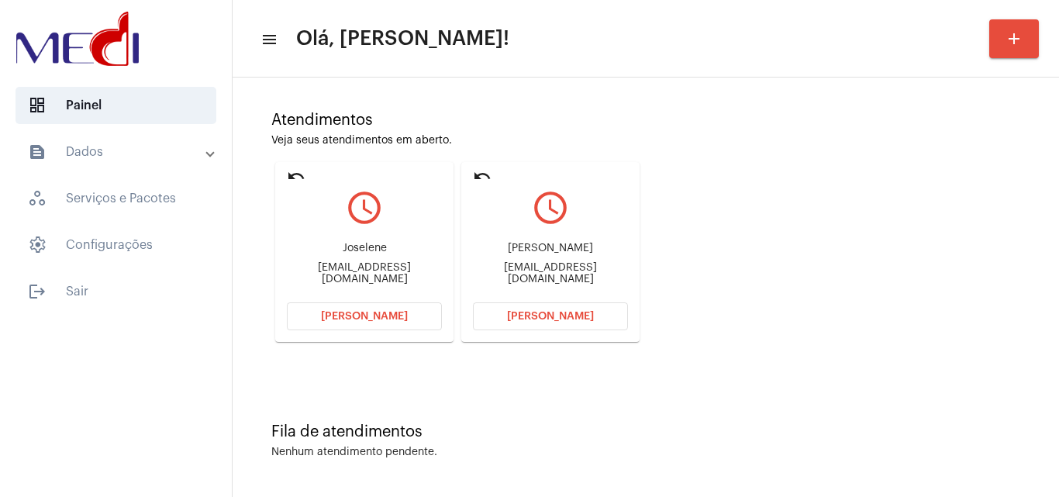
copy div "Joselene"
click at [317, 318] on button "Abrir Chamada" at bounding box center [364, 316] width 155 height 28
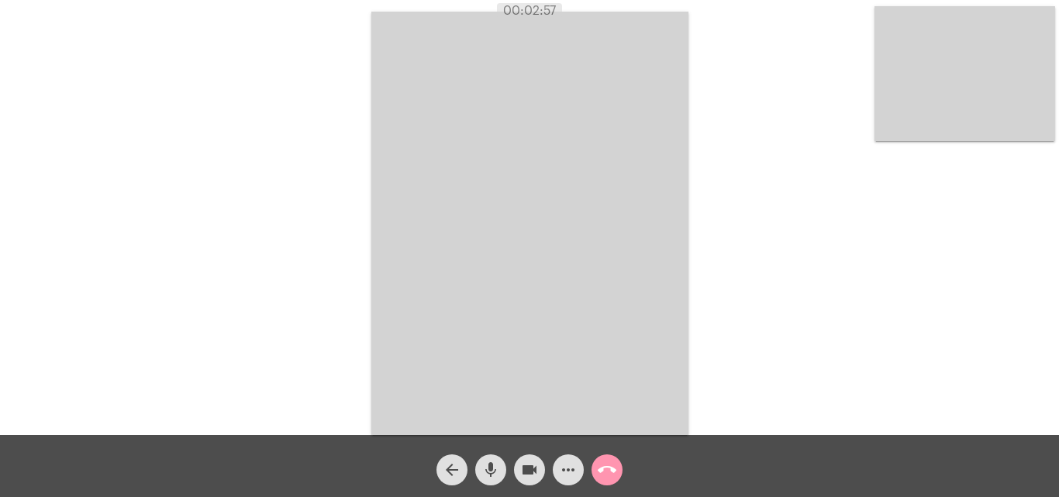
click at [606, 457] on span "call_end" at bounding box center [607, 469] width 19 height 31
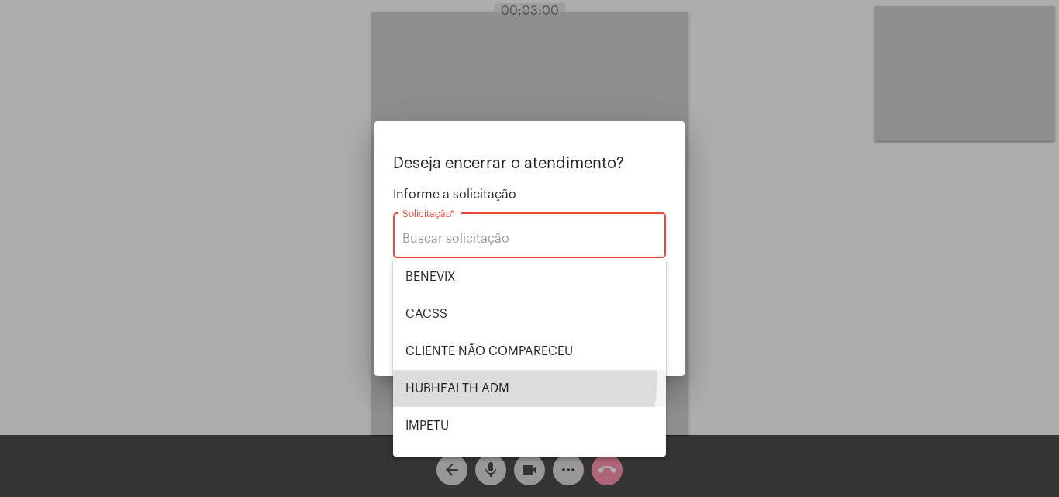
click at [509, 377] on span "HUBHEALTH ADM" at bounding box center [530, 388] width 248 height 37
type input "HUBHEALTH ADM"
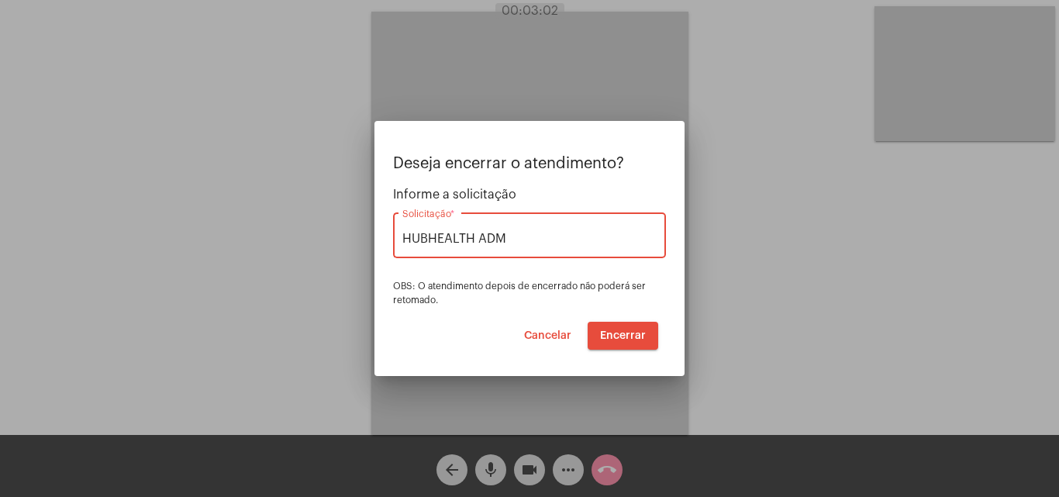
click at [639, 330] on span "Encerrar" at bounding box center [623, 335] width 46 height 11
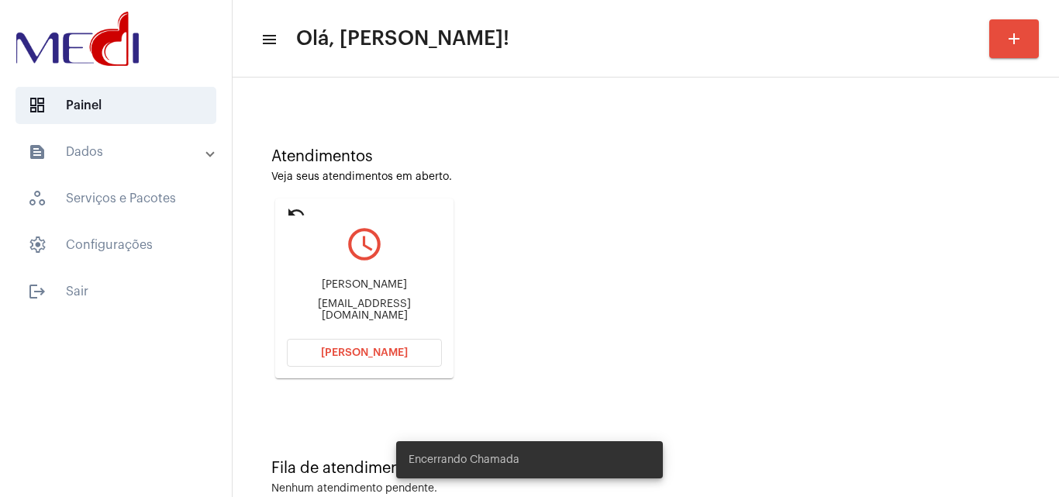
scroll to position [109, 0]
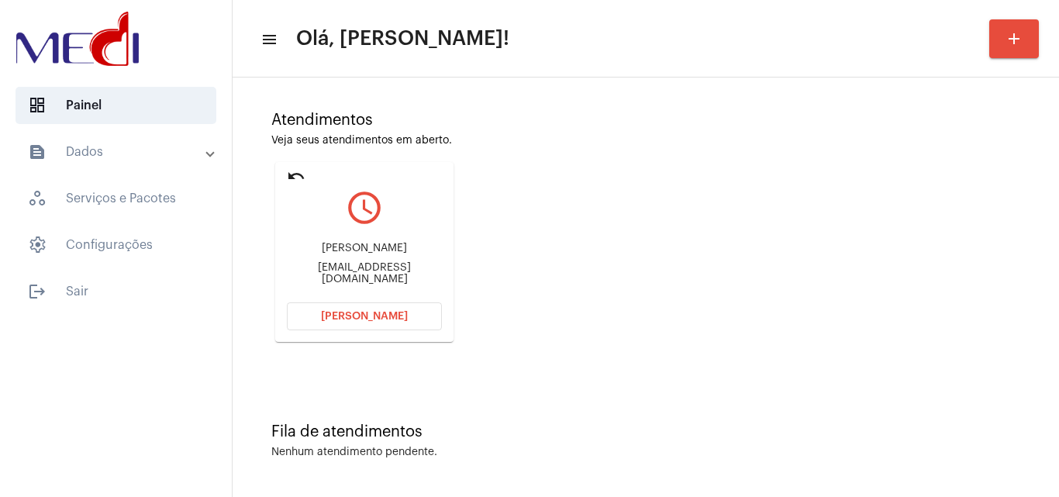
drag, startPoint x: 295, startPoint y: 249, endPoint x: 374, endPoint y: 240, distance: 78.9
click at [374, 240] on div "Bruna Seemann dos Santos bruninha_seemann@hotmail.com" at bounding box center [364, 264] width 155 height 70
copy div "Bruna Seemann"
click at [356, 322] on button "Abrir Chamada" at bounding box center [364, 316] width 155 height 28
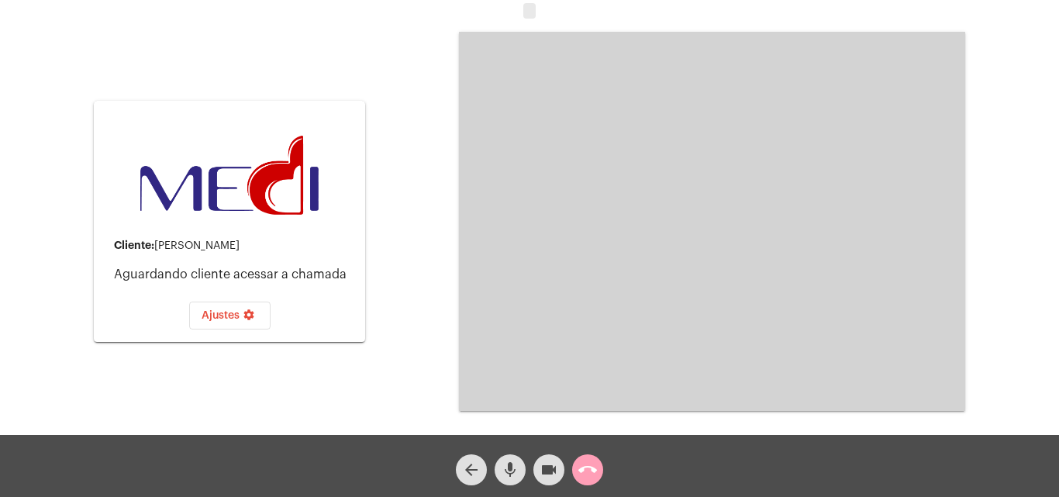
click at [595, 463] on mat-icon "call_end" at bounding box center [587, 470] width 19 height 19
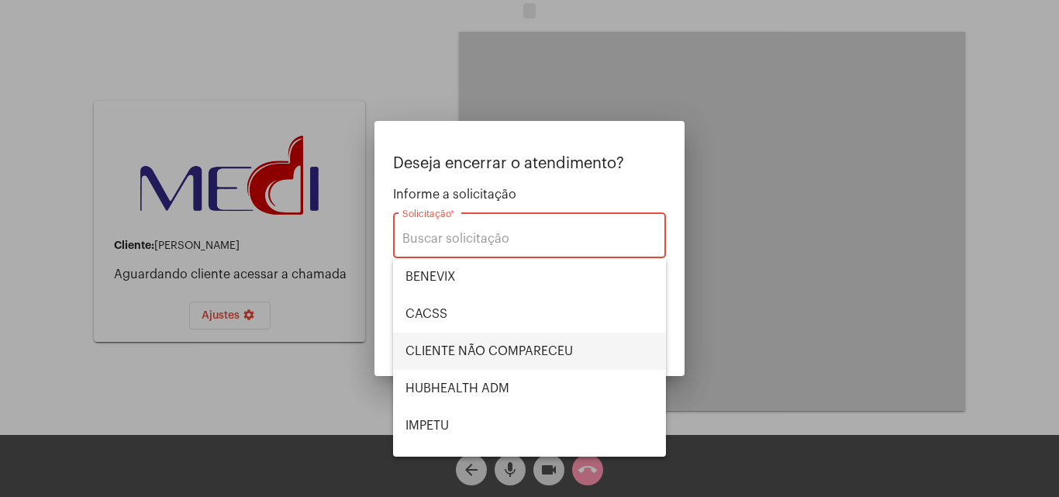
click at [552, 348] on span "CLIENTE NÃO COMPARECEU" at bounding box center [530, 351] width 248 height 37
type input "CLIENTE NÃO COMPARECEU"
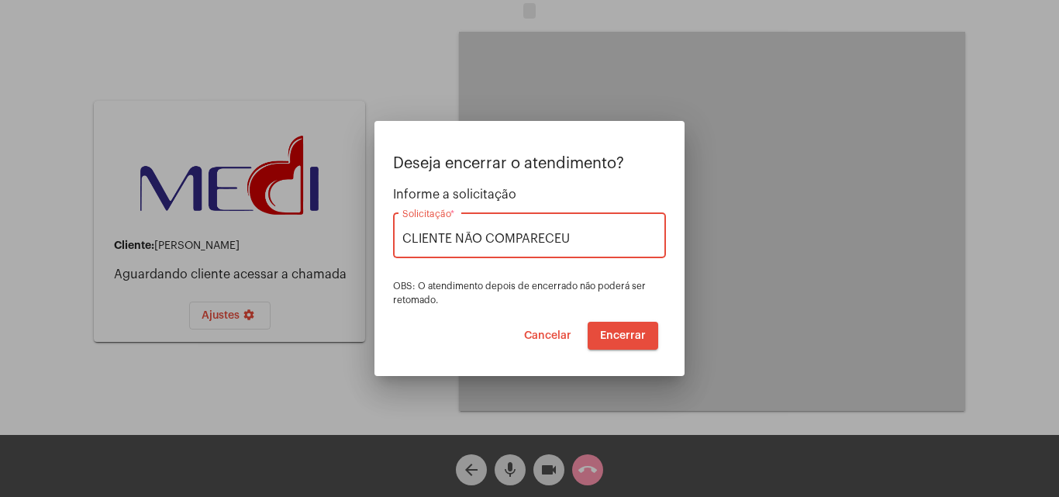
click at [613, 333] on span "Encerrar" at bounding box center [623, 335] width 46 height 11
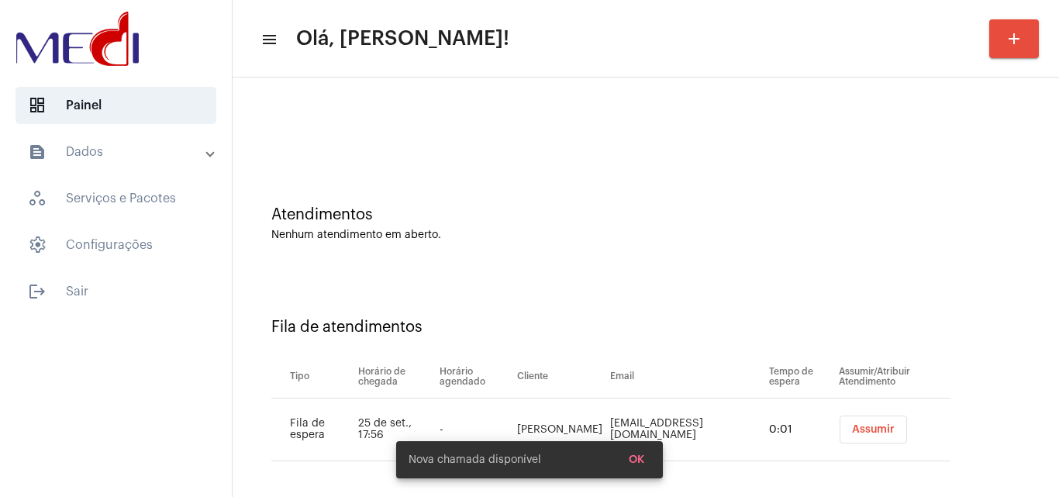
scroll to position [21, 0]
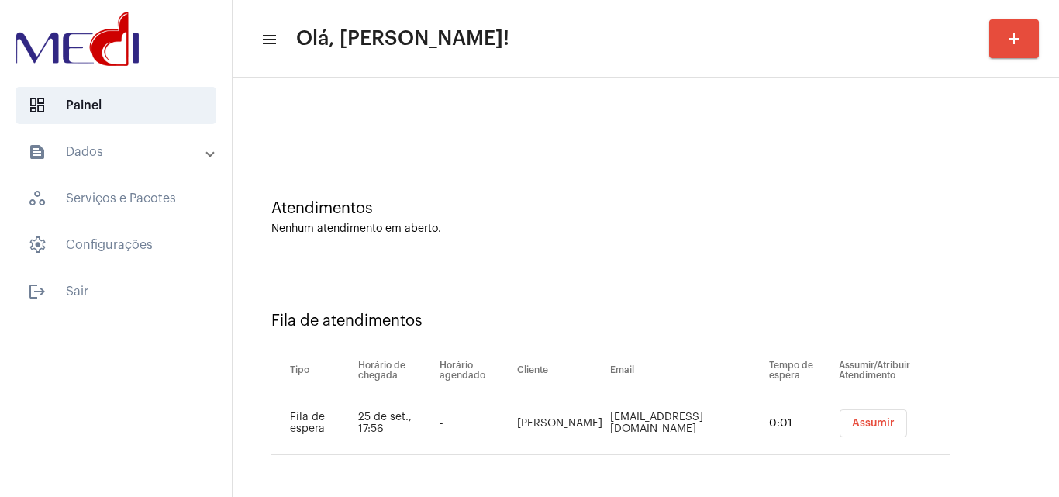
click at [852, 421] on span "Assumir" at bounding box center [873, 423] width 43 height 11
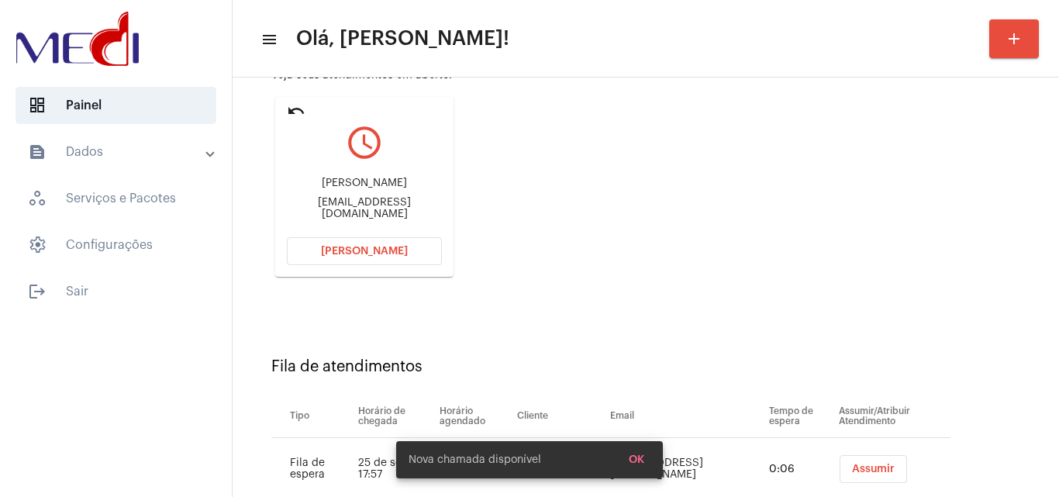
scroll to position [220, 0]
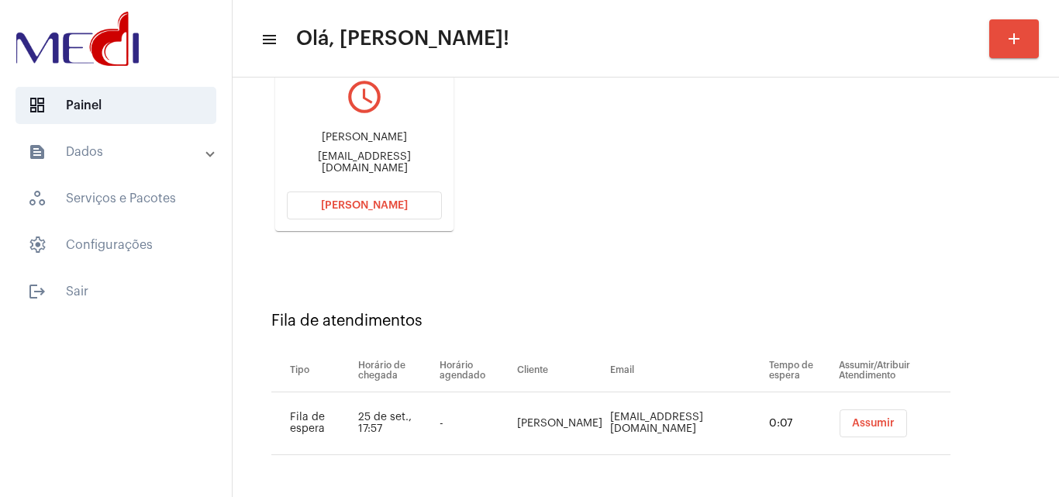
click at [853, 417] on button "Assumir" at bounding box center [873, 423] width 67 height 28
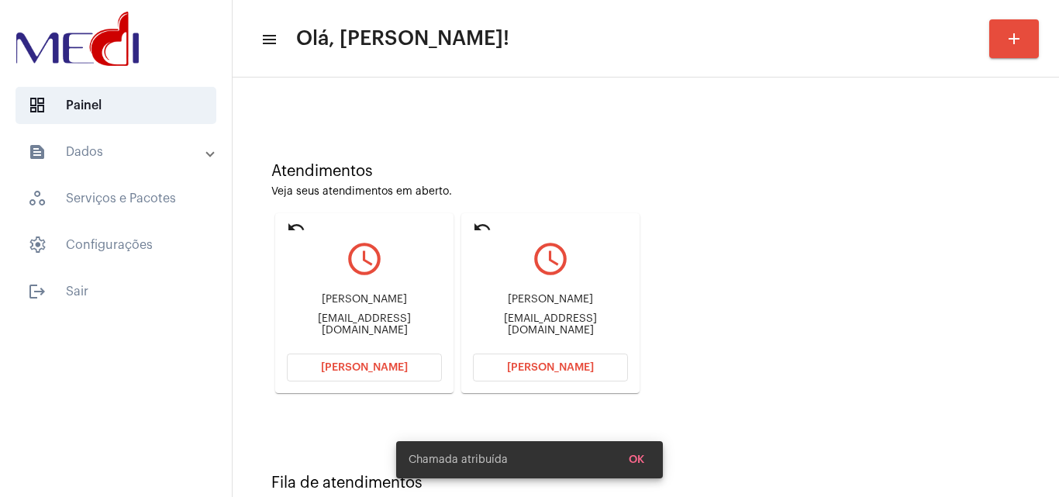
scroll to position [109, 0]
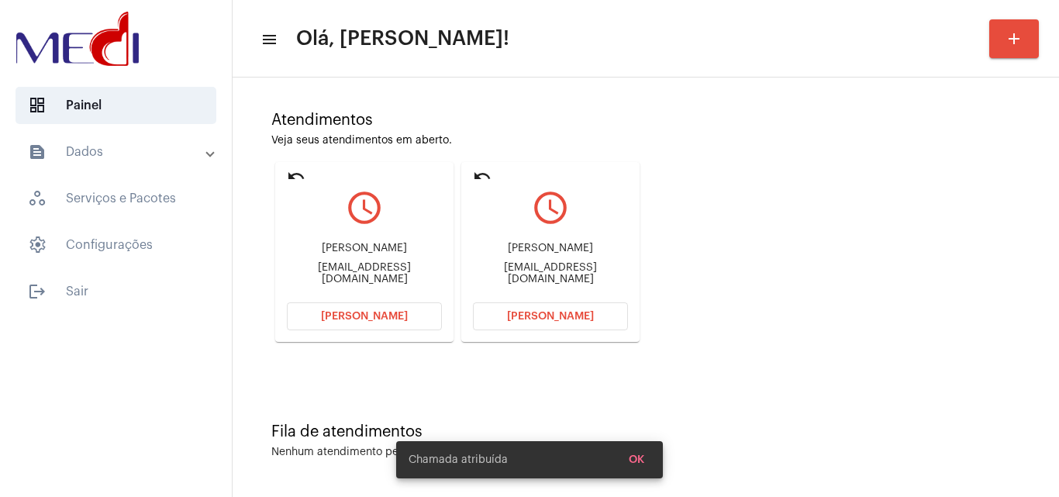
drag, startPoint x: 483, startPoint y: 249, endPoint x: 597, endPoint y: 246, distance: 114.0
click at [597, 246] on div "Diogo Andreoni Silverio eparreyiansa25@gmail.com" at bounding box center [550, 264] width 155 height 70
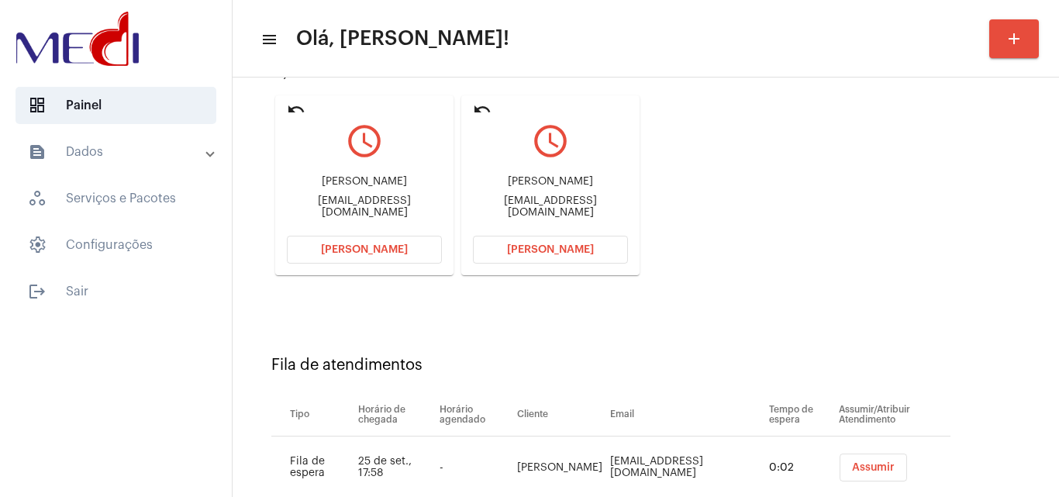
scroll to position [220, 0]
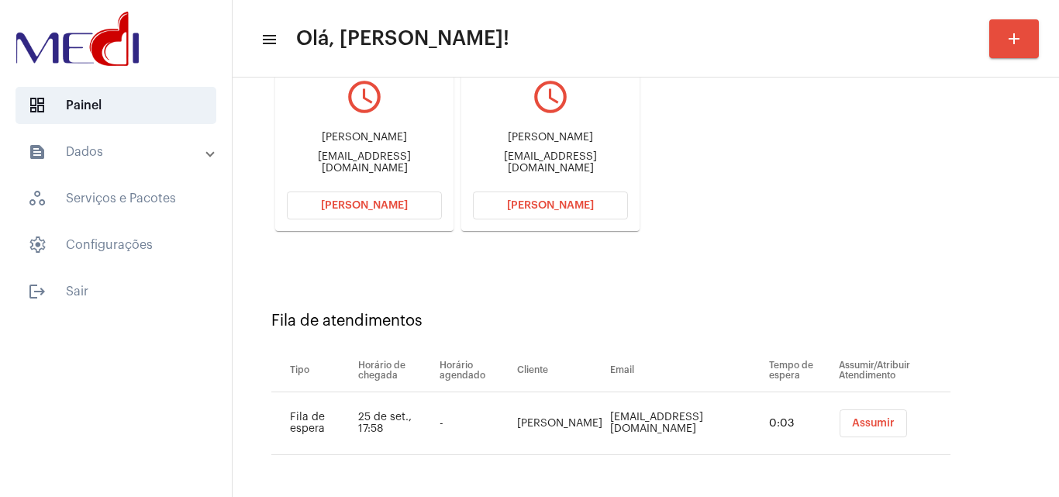
click at [880, 417] on button "Assumir" at bounding box center [873, 423] width 67 height 28
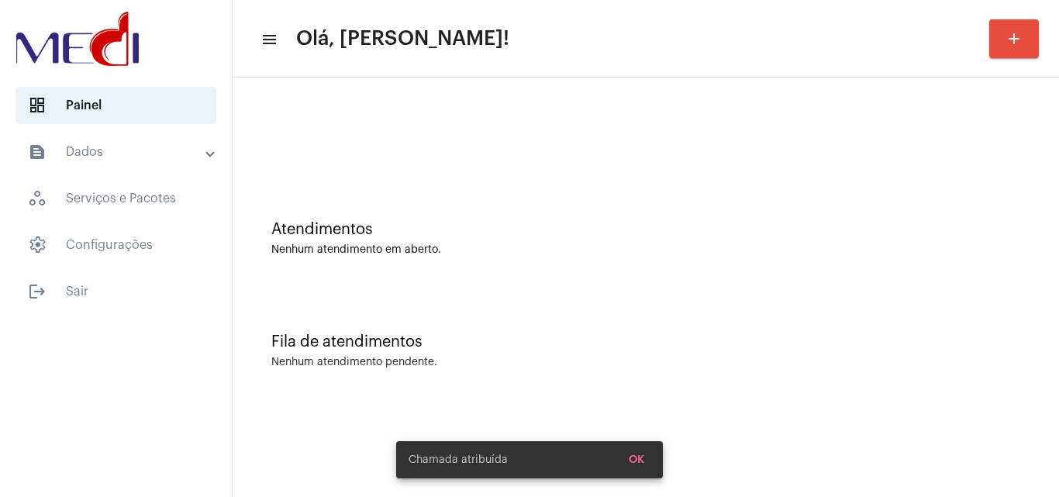
scroll to position [0, 0]
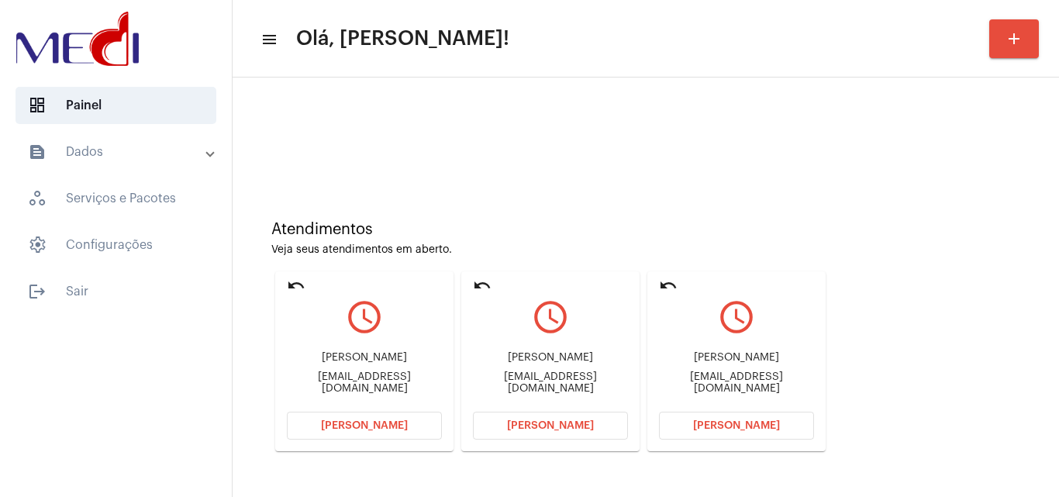
click at [770, 423] on span "Abrir Chamada" at bounding box center [736, 425] width 87 height 11
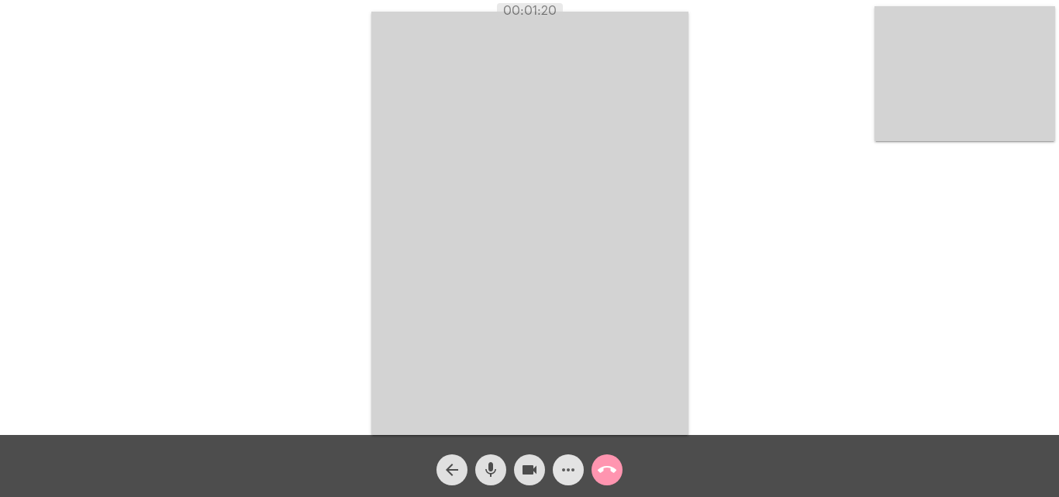
click at [566, 473] on mat-icon "more_horiz" at bounding box center [568, 470] width 19 height 19
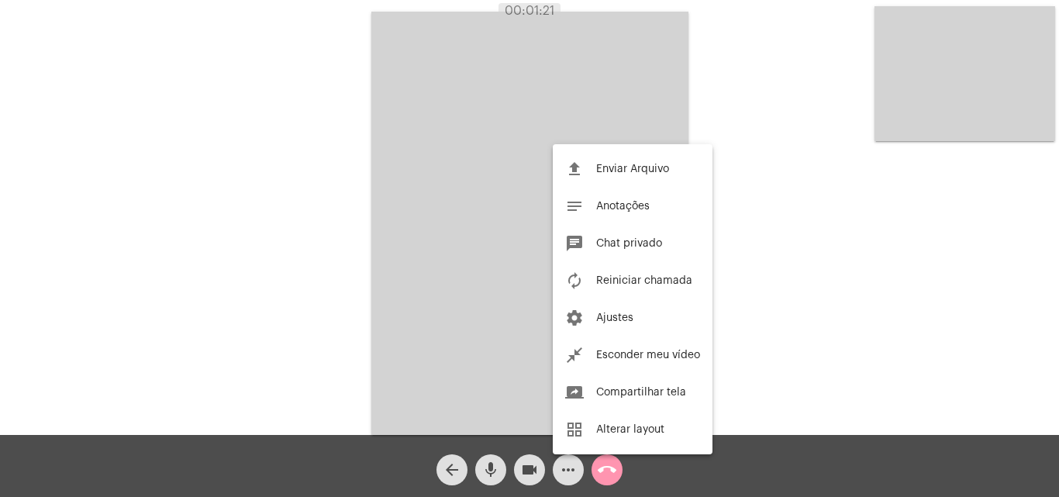
click at [827, 252] on div at bounding box center [529, 248] width 1059 height 497
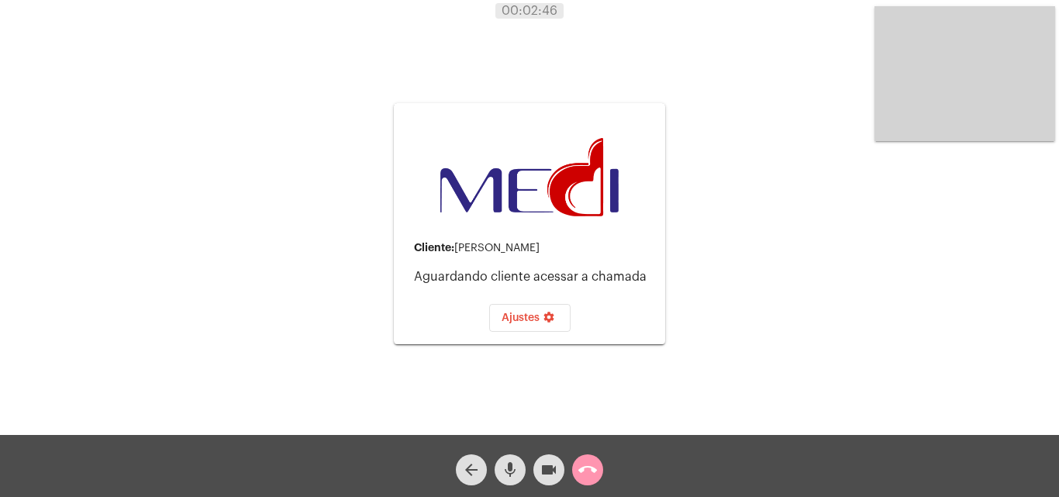
click at [552, 468] on mat-icon "videocam" at bounding box center [549, 470] width 19 height 19
click at [575, 461] on button "call_end" at bounding box center [587, 469] width 31 height 31
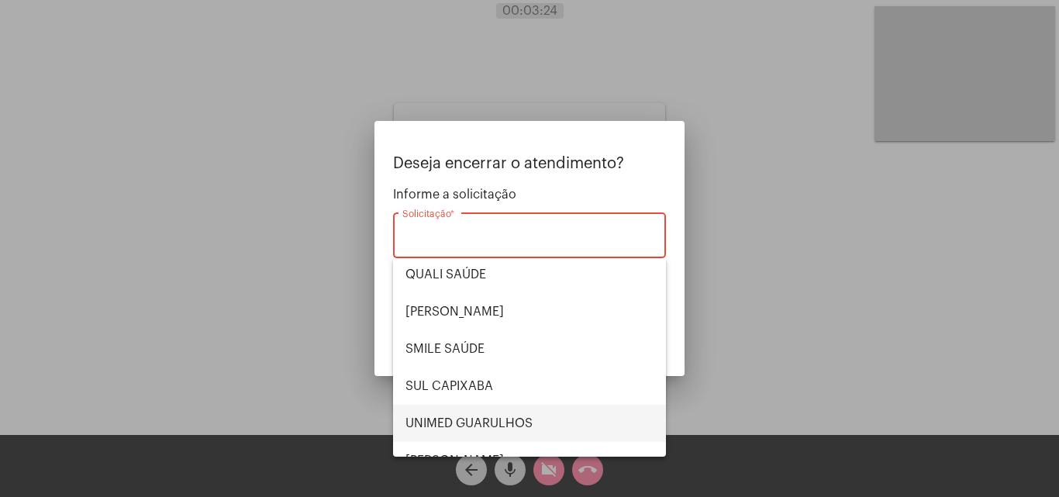
scroll to position [323, 0]
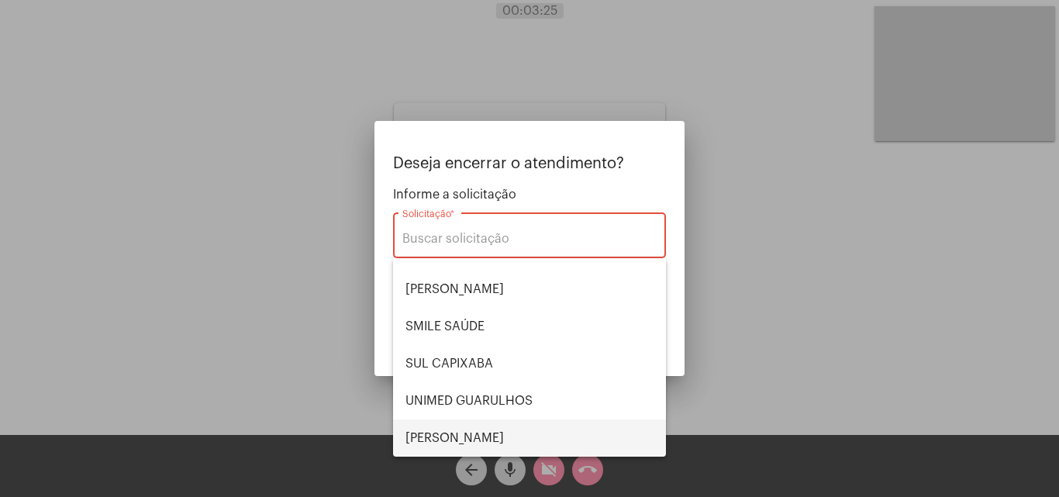
click at [472, 433] on span "VERA CRUZ" at bounding box center [530, 438] width 248 height 37
type input "VERA CRUZ"
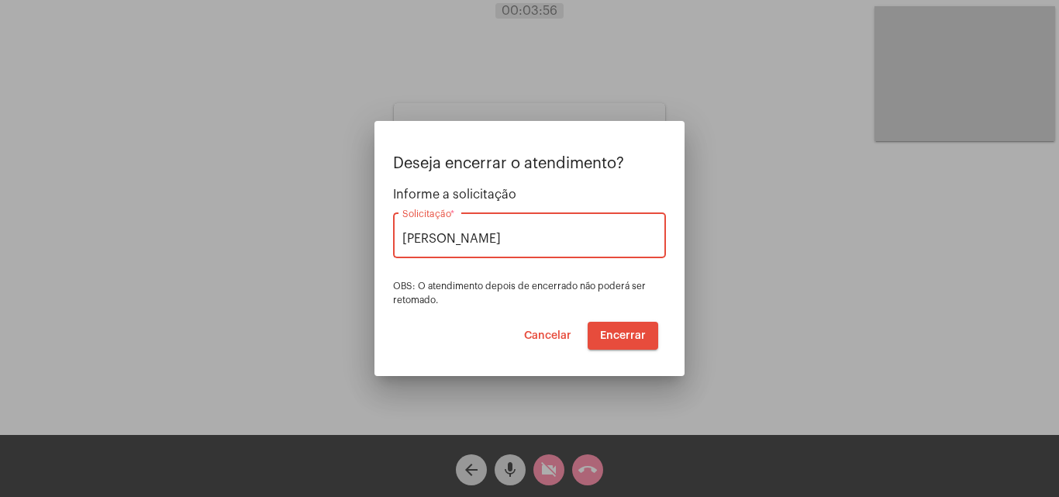
click at [636, 332] on span "Encerrar" at bounding box center [623, 335] width 46 height 11
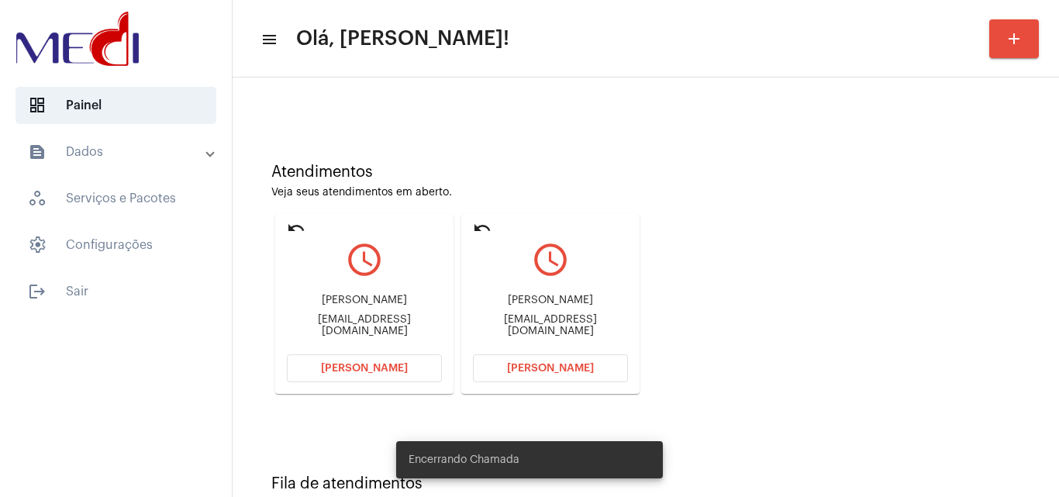
scroll to position [109, 0]
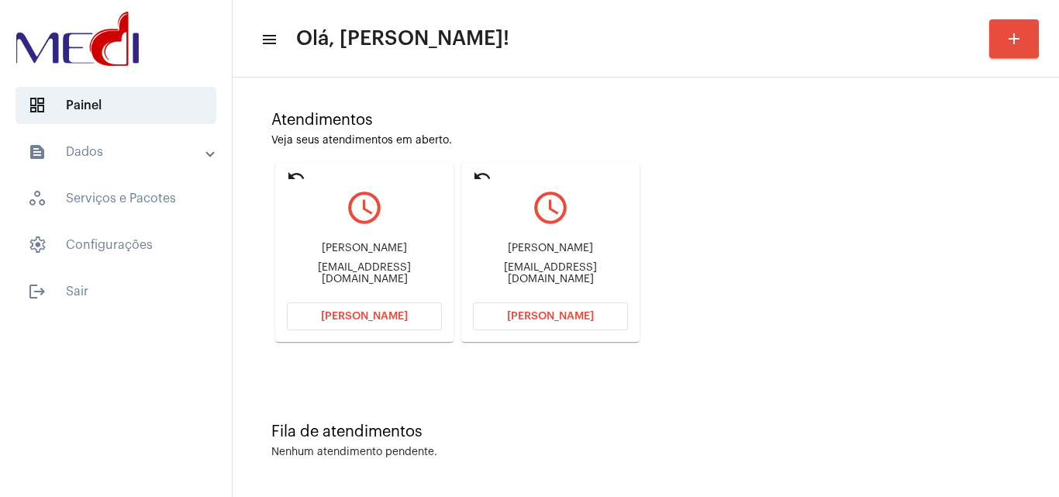
drag, startPoint x: 557, startPoint y: 250, endPoint x: 575, endPoint y: 250, distance: 18.6
click at [575, 250] on div "Laura Miranda de Moura" at bounding box center [550, 249] width 155 height 12
click at [530, 319] on span "Abrir Chamada" at bounding box center [550, 316] width 87 height 11
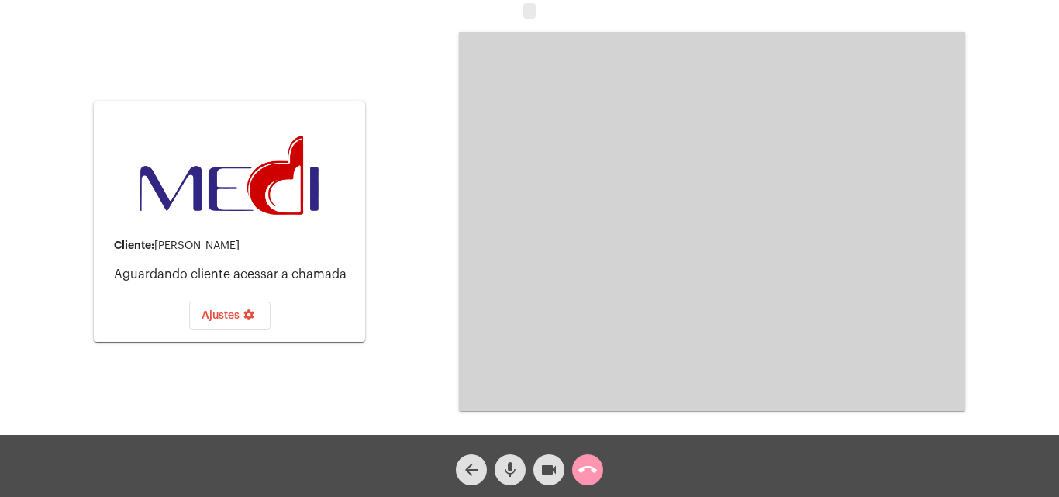
click at [717, 258] on video at bounding box center [712, 221] width 506 height 379
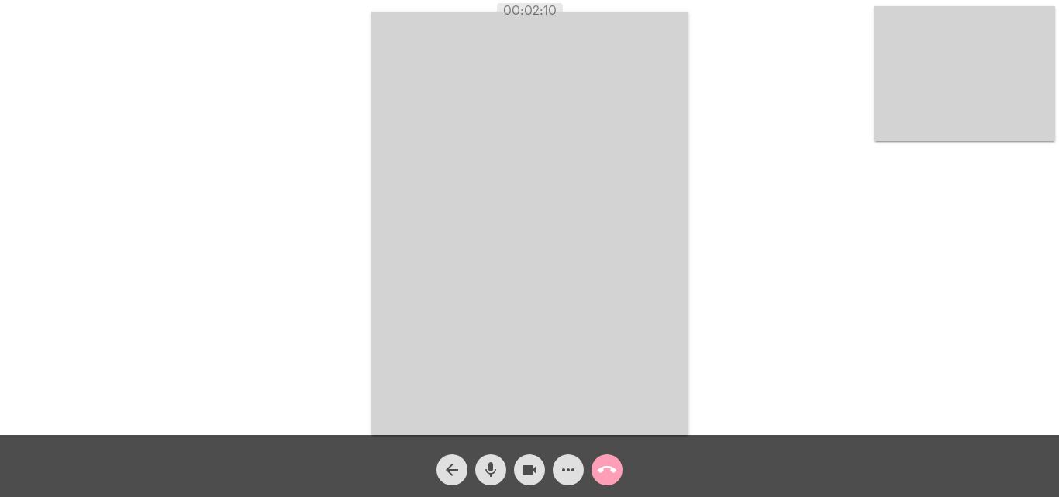
click at [613, 470] on mat-icon "call_end" at bounding box center [607, 470] width 19 height 19
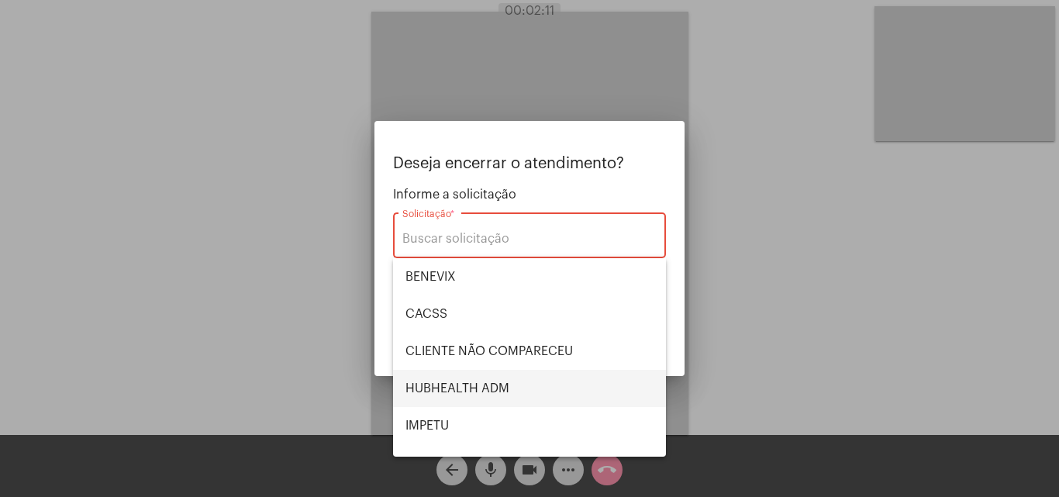
click at [482, 382] on span "HUBHEALTH ADM" at bounding box center [530, 388] width 248 height 37
type input "HUBHEALTH ADM"
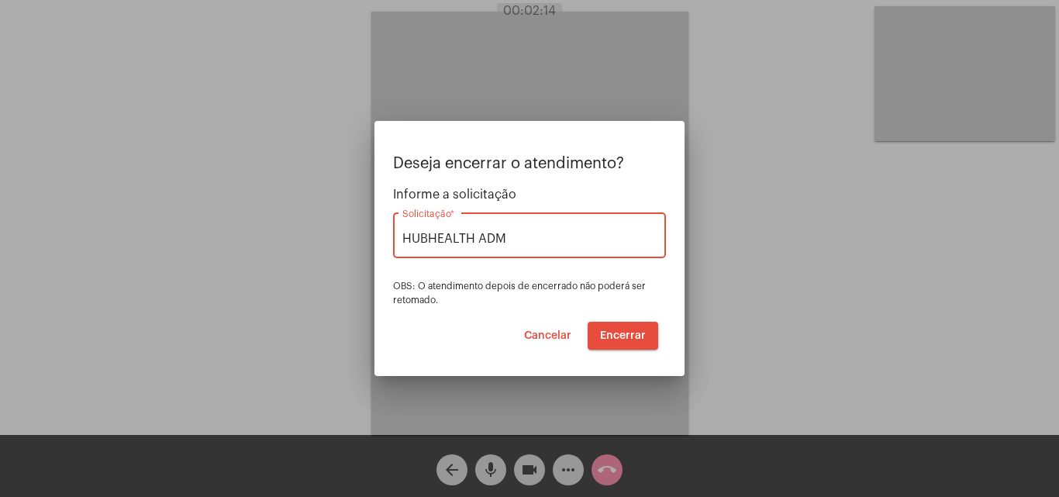
click at [625, 325] on button "Encerrar" at bounding box center [623, 336] width 71 height 28
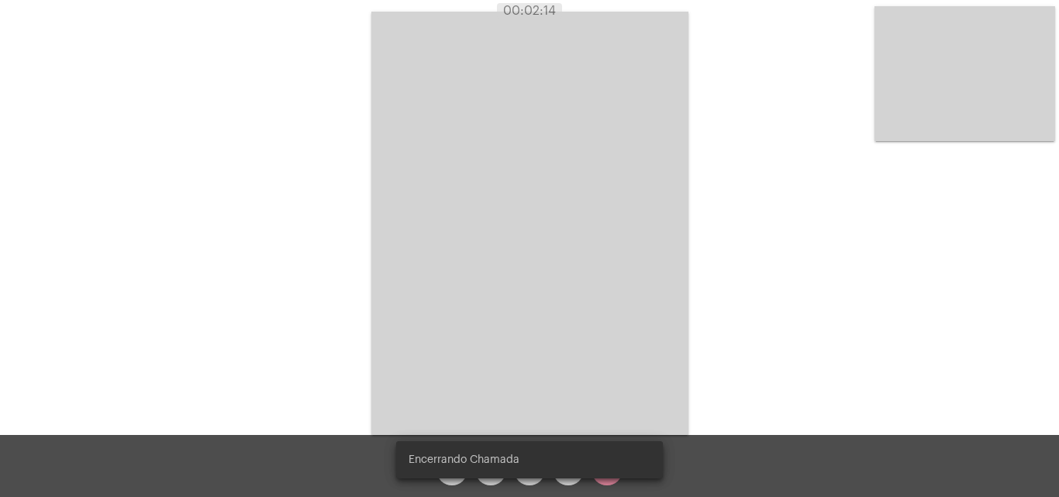
click at [619, 330] on video at bounding box center [529, 223] width 317 height 423
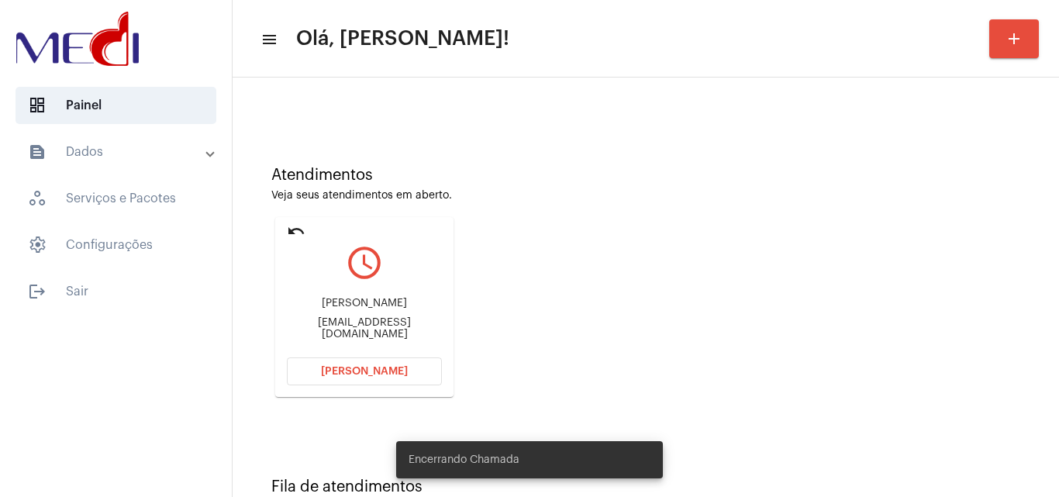
scroll to position [220, 0]
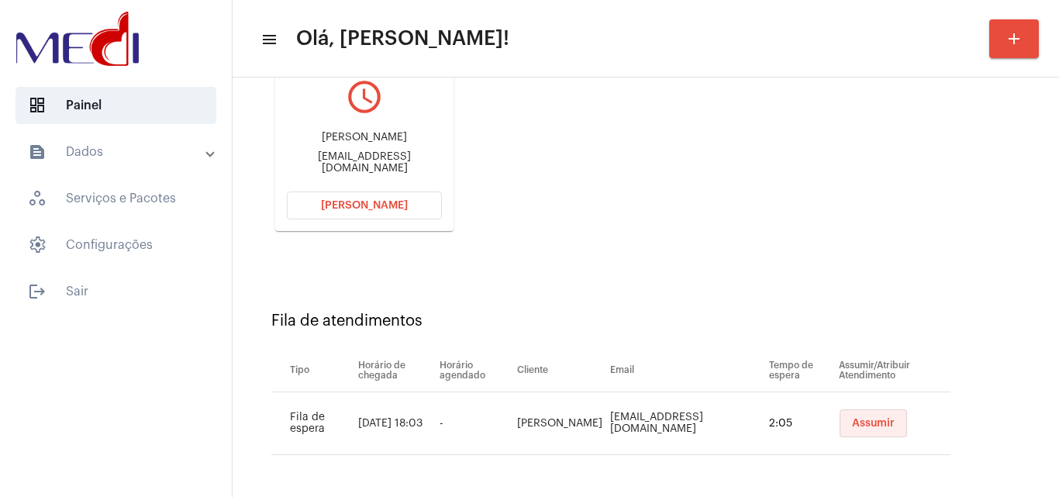
click at [854, 417] on button "Assumir" at bounding box center [873, 423] width 67 height 28
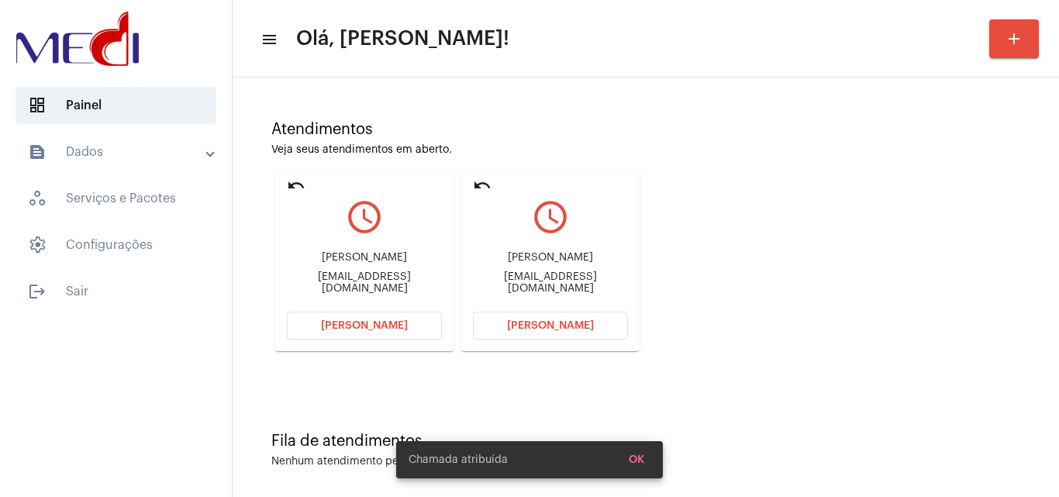
scroll to position [109, 0]
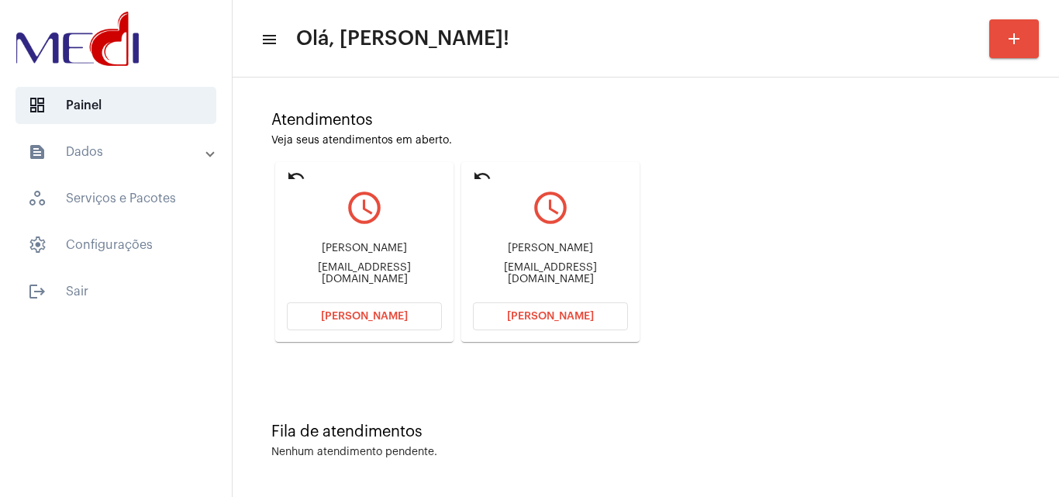
drag, startPoint x: 299, startPoint y: 244, endPoint x: 381, endPoint y: 246, distance: 82.2
click at [381, 246] on div "Diogo Andreoni Silverio eparreyiansa25@gmail.com" at bounding box center [364, 264] width 155 height 70
copy div "Diogo Andreon"
click at [406, 315] on button "Abrir Chamada" at bounding box center [364, 316] width 155 height 28
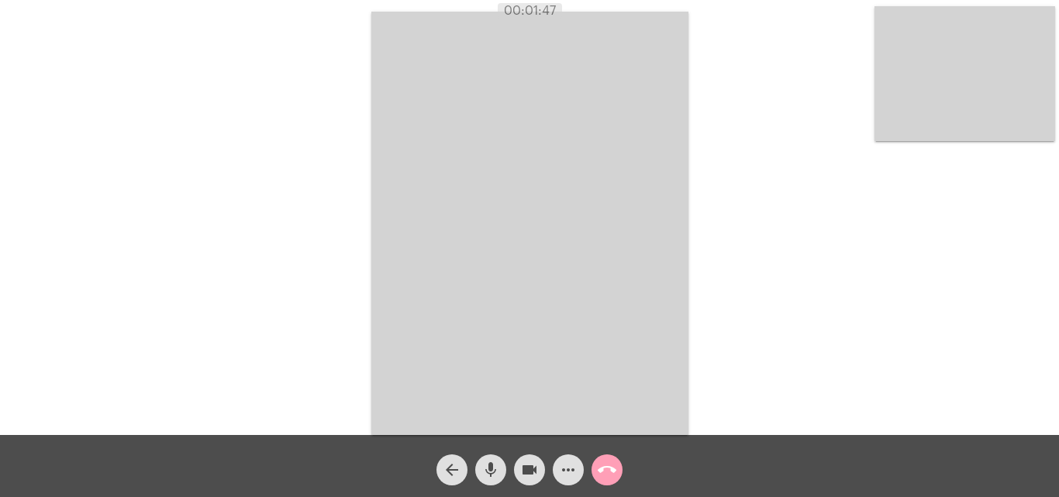
click at [602, 471] on mat-icon "call_end" at bounding box center [607, 470] width 19 height 19
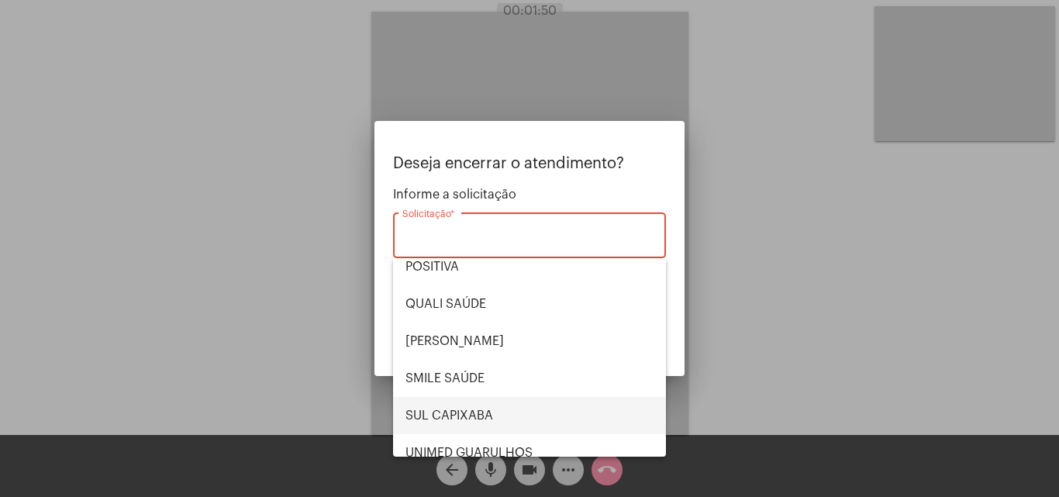
scroll to position [323, 0]
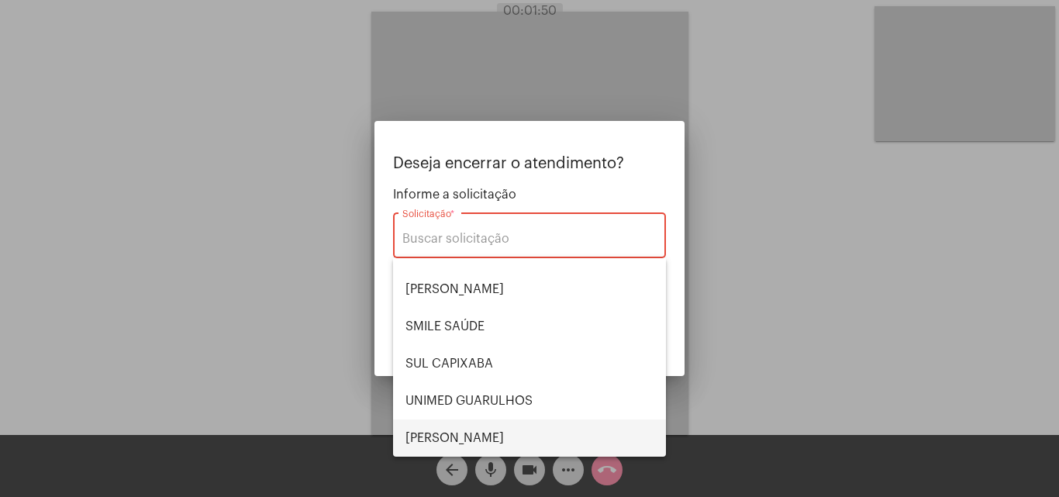
click at [474, 433] on span "VERA CRUZ" at bounding box center [530, 438] width 248 height 37
type input "VERA CRUZ"
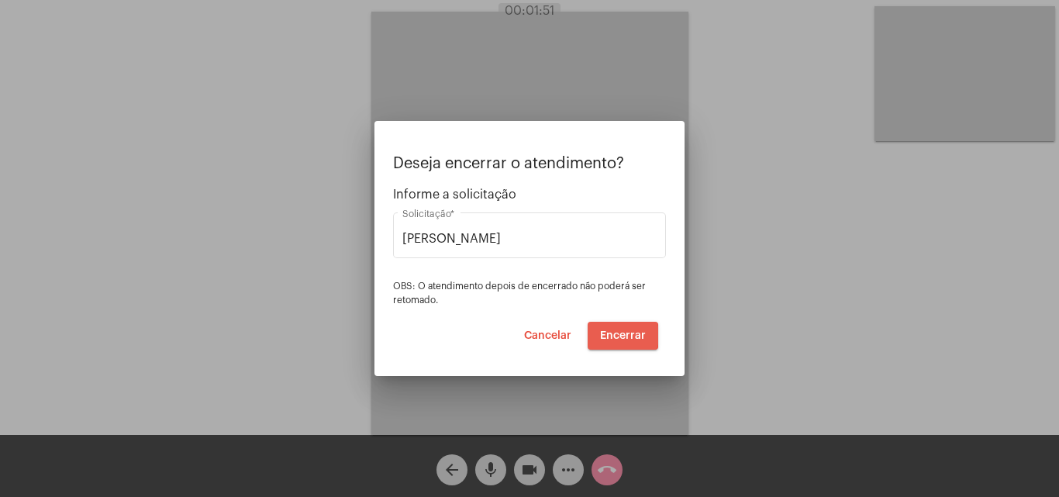
click at [615, 335] on span "Encerrar" at bounding box center [623, 335] width 46 height 11
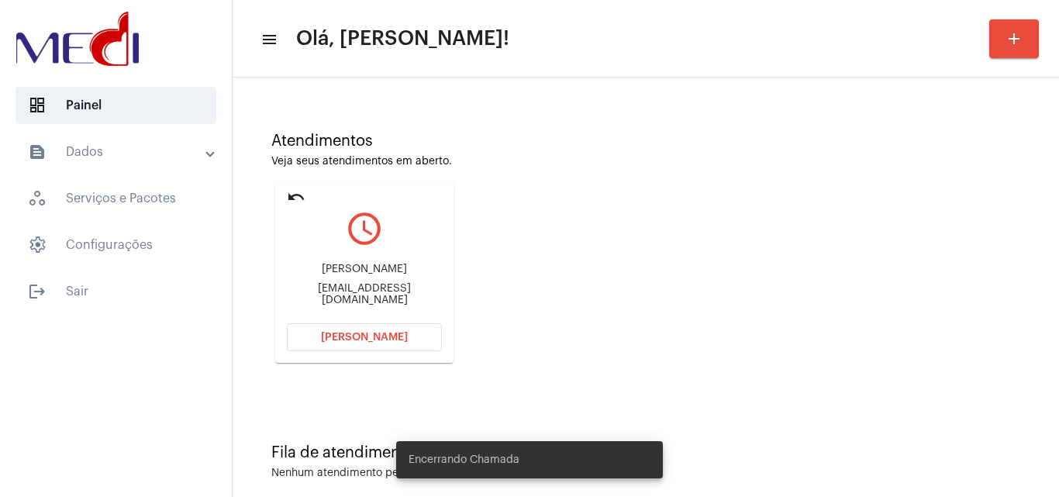
scroll to position [109, 0]
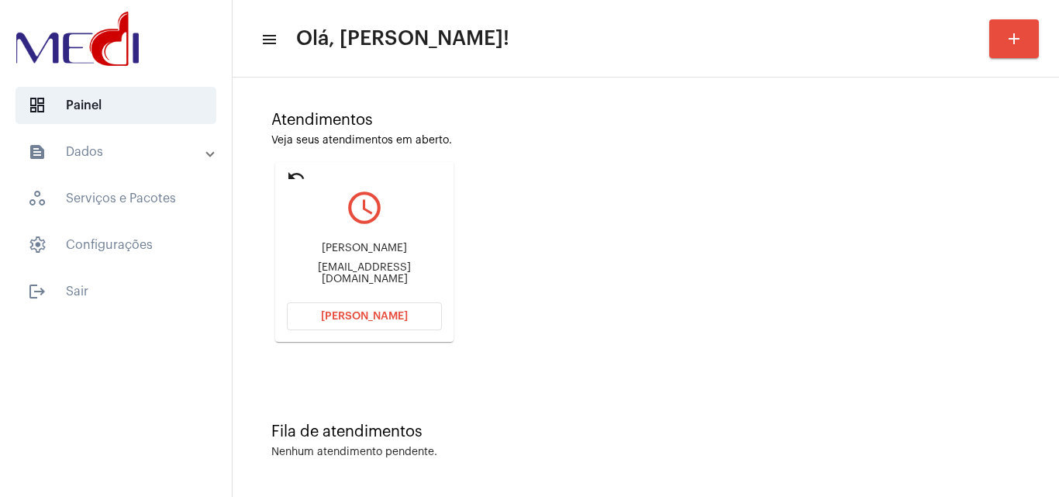
drag, startPoint x: 294, startPoint y: 253, endPoint x: 398, endPoint y: 243, distance: 104.4
click at [398, 243] on div "Bruna Seemann dos Santos bruninha_seemann@hotmail.com" at bounding box center [364, 264] width 155 height 70
copy div "Bruna Seemann dos"
click at [368, 323] on button "Abrir Chamada" at bounding box center [364, 316] width 155 height 28
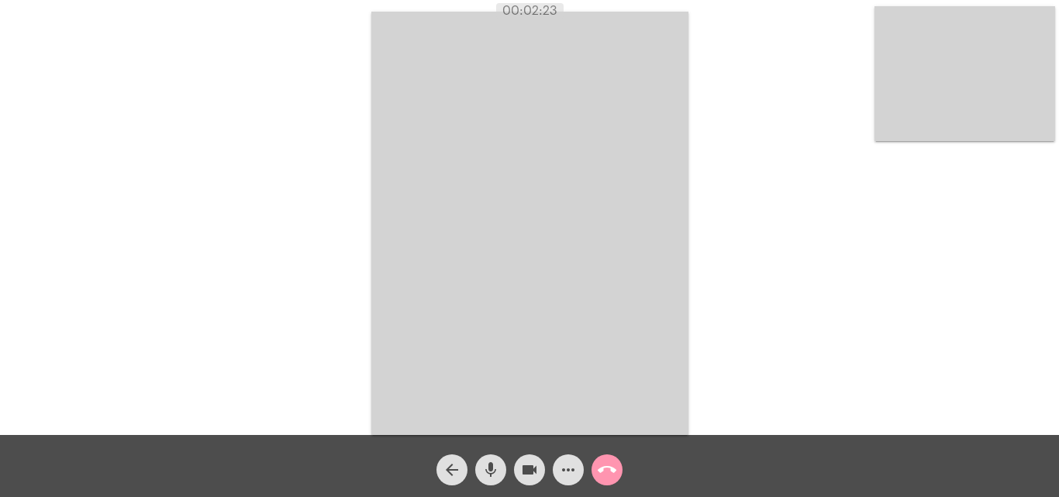
click at [613, 472] on mat-icon "call_end" at bounding box center [607, 470] width 19 height 19
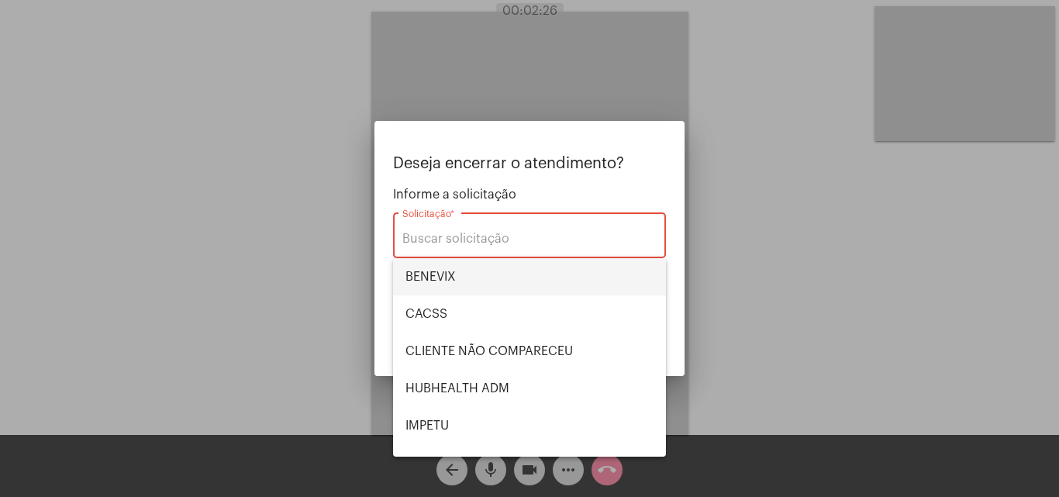
click at [458, 278] on span "BENEVIX" at bounding box center [530, 276] width 248 height 37
type input "BENEVIX"
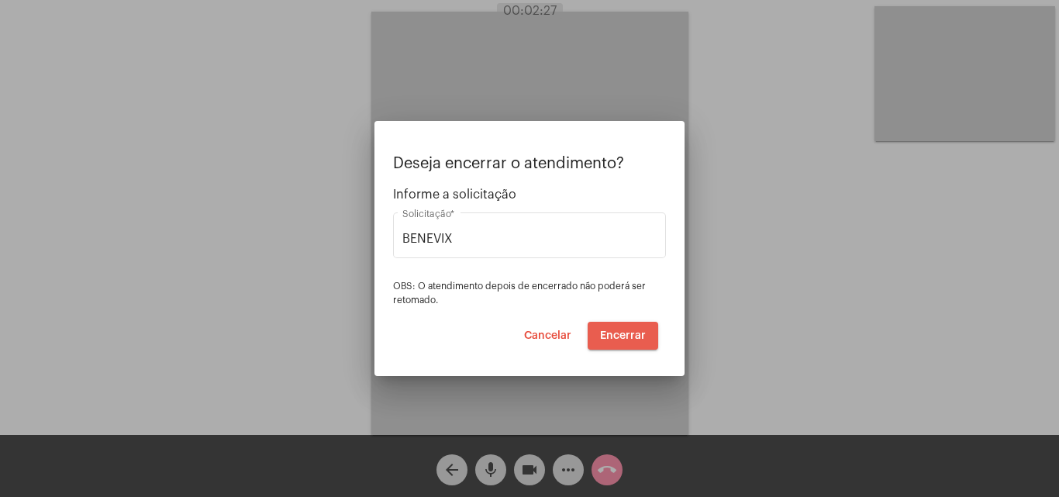
click at [626, 336] on span "Encerrar" at bounding box center [623, 335] width 46 height 11
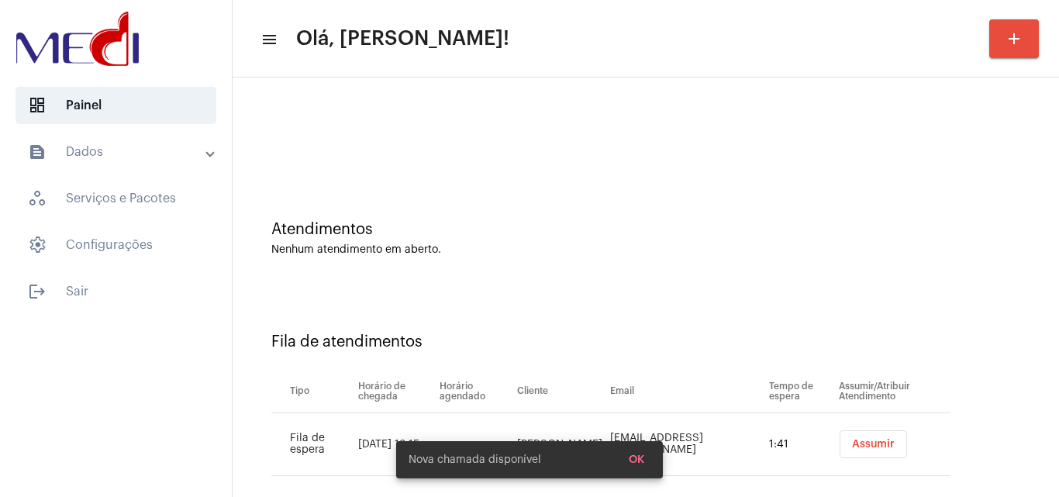
drag, startPoint x: 600, startPoint y: 287, endPoint x: 665, endPoint y: 324, distance: 75.0
click at [603, 287] on div "Fila de atendimentos Tipo Horário de chegada Horário agendado Cliente Email Tem…" at bounding box center [645, 398] width 811 height 223
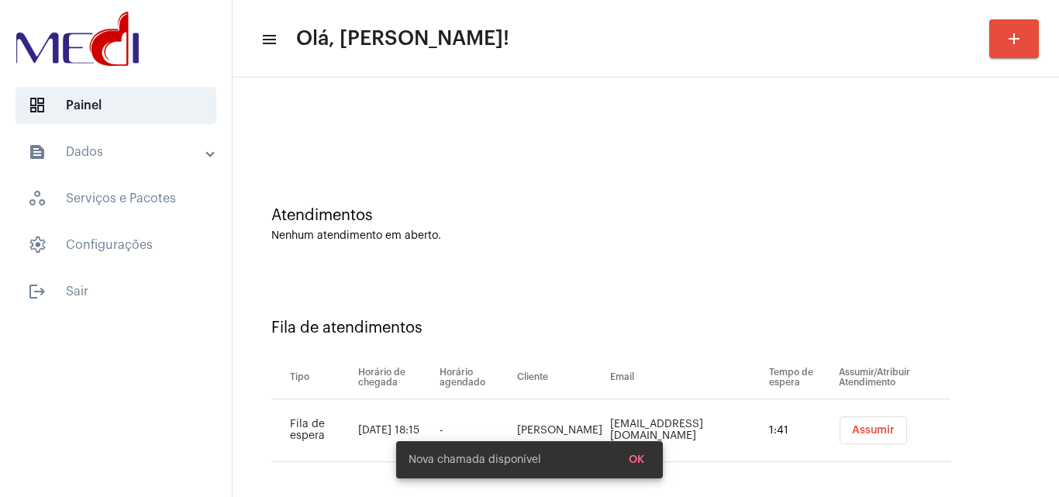
scroll to position [21, 0]
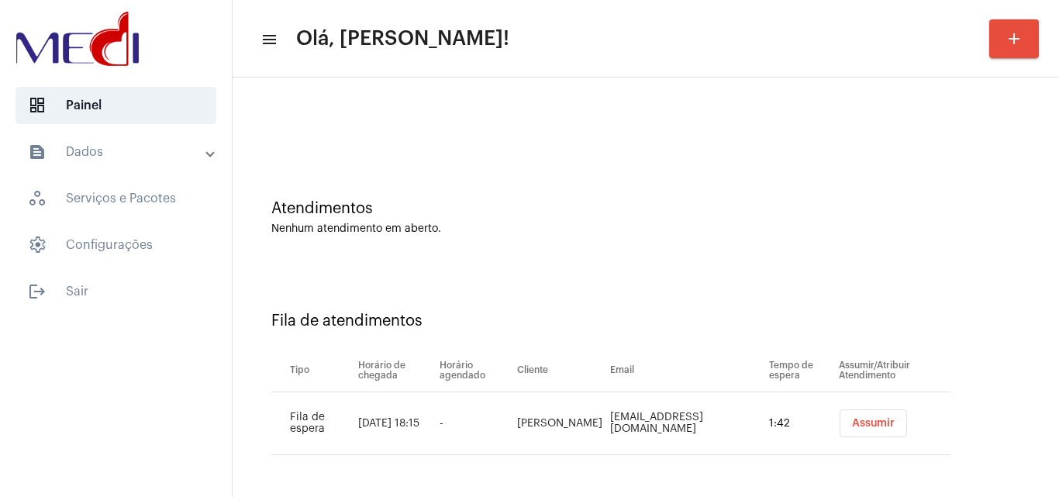
click at [864, 417] on button "Assumir" at bounding box center [873, 423] width 67 height 28
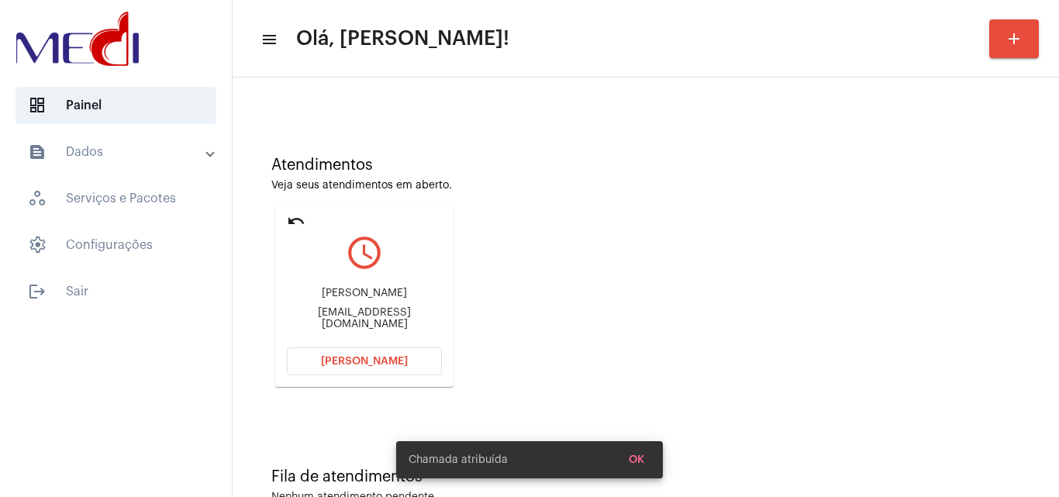
scroll to position [109, 0]
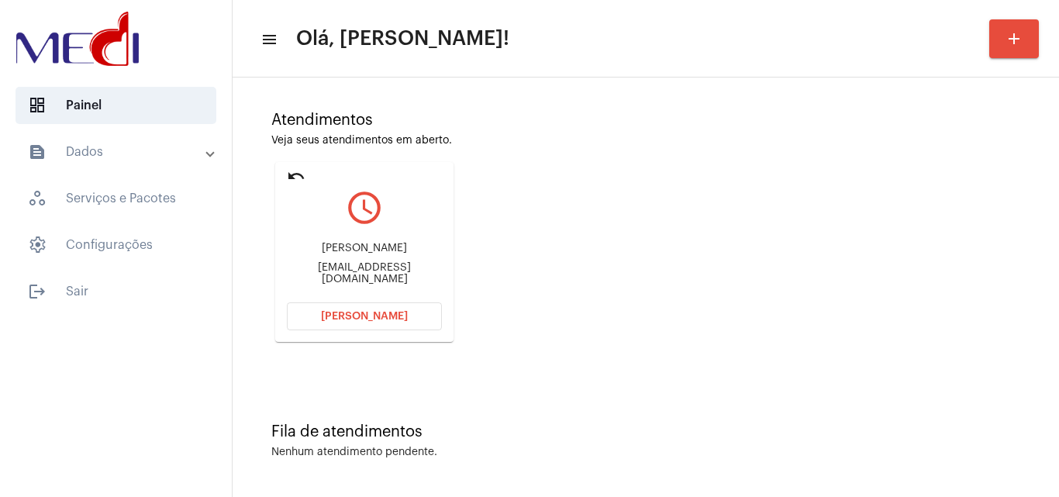
drag, startPoint x: 296, startPoint y: 250, endPoint x: 418, endPoint y: 258, distance: 122.0
click at [420, 254] on div "Gabriela Santos da Costa" at bounding box center [364, 249] width 155 height 12
click at [389, 313] on span "Abrir Chamada" at bounding box center [364, 316] width 87 height 11
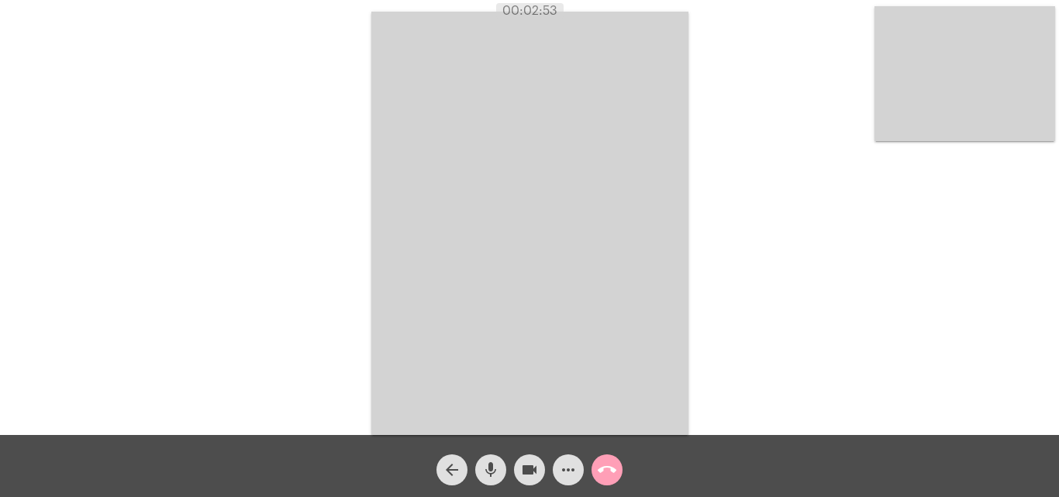
click at [607, 466] on mat-icon "call_end" at bounding box center [607, 470] width 19 height 19
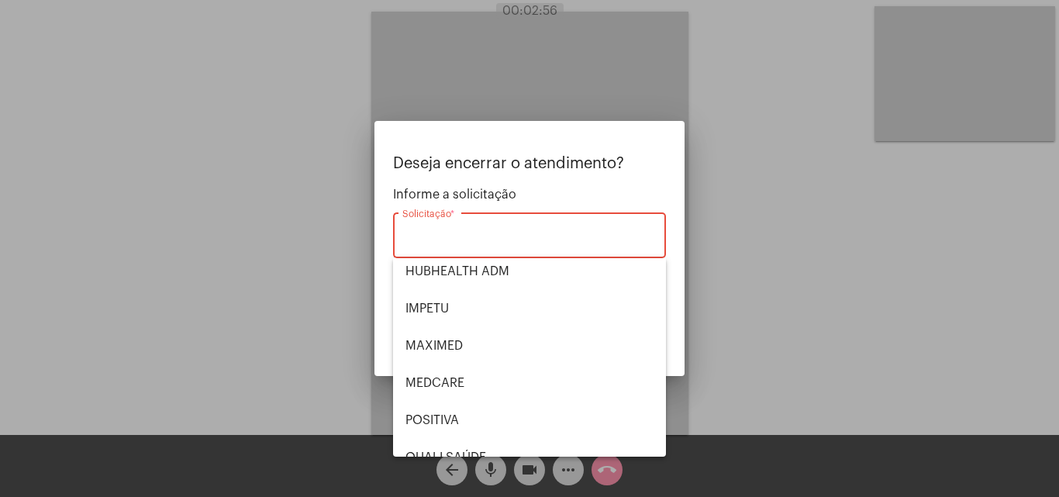
scroll to position [323, 0]
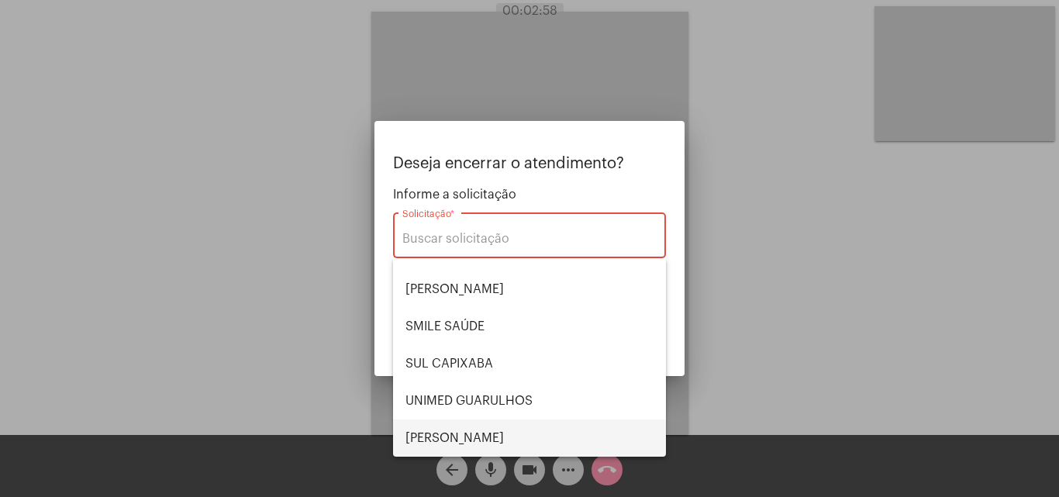
click at [453, 437] on span "VERA CRUZ" at bounding box center [530, 438] width 248 height 37
type input "VERA CRUZ"
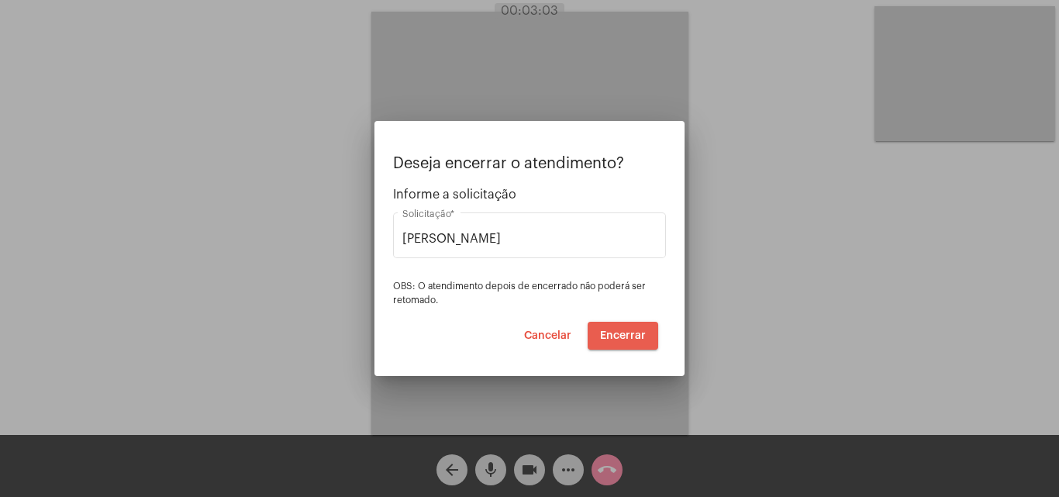
click at [629, 334] on span "Encerrar" at bounding box center [623, 335] width 46 height 11
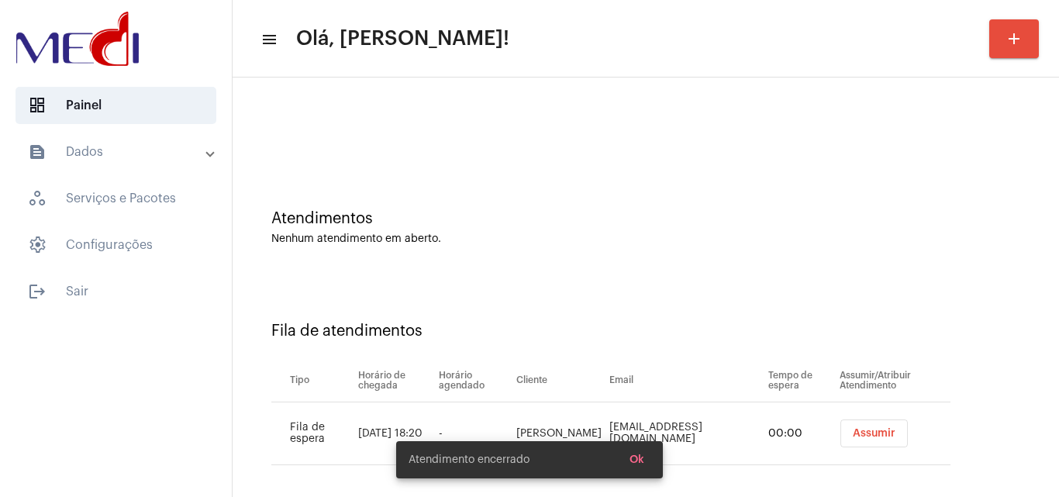
scroll to position [21, 0]
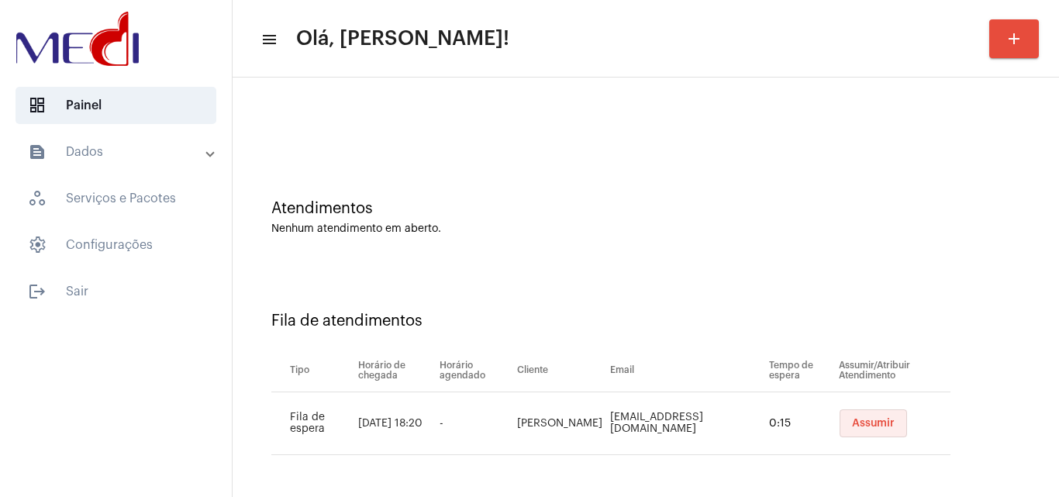
click at [865, 422] on span "Assumir" at bounding box center [873, 423] width 43 height 11
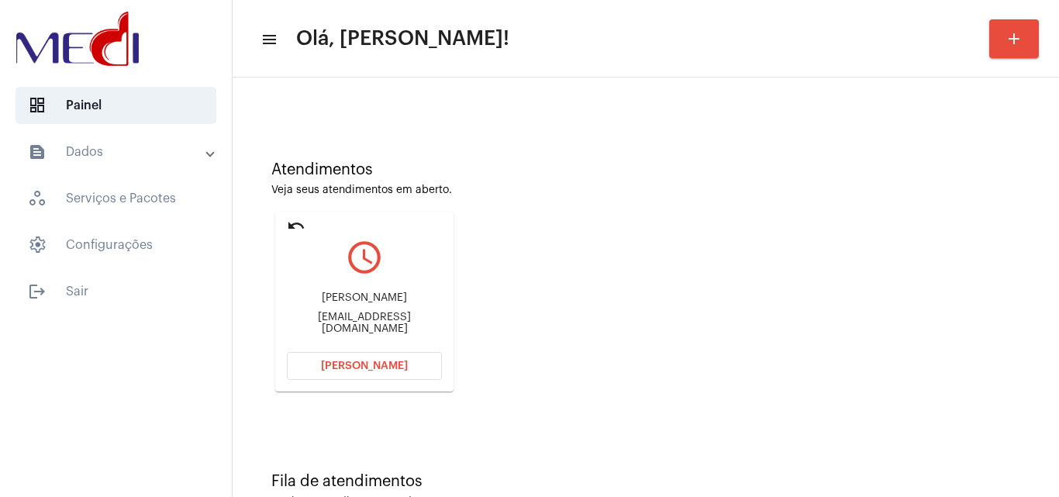
scroll to position [109, 0]
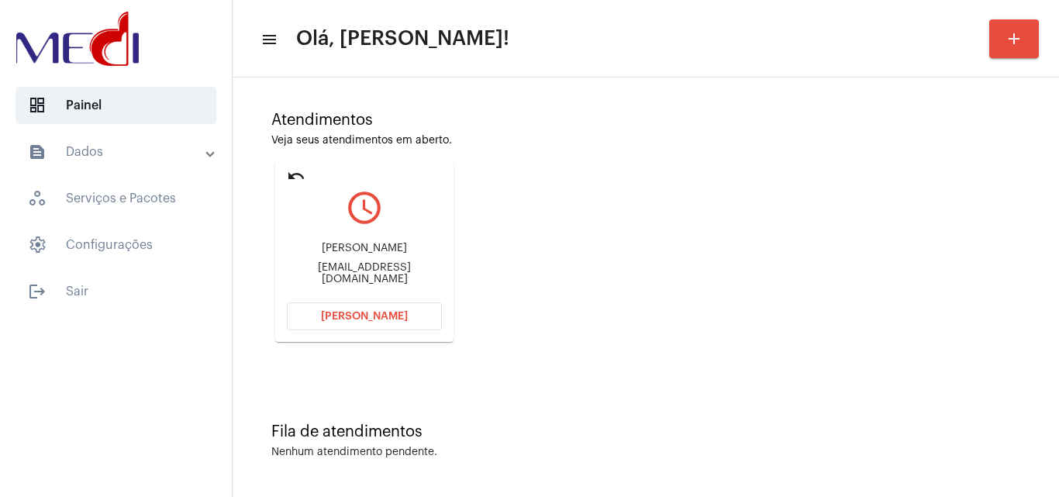
drag, startPoint x: 288, startPoint y: 231, endPoint x: 418, endPoint y: 264, distance: 134.5
click at [418, 264] on div "Maria Aparecida Ramos de Assis Mariaassisramos4@gmail.com" at bounding box center [364, 264] width 155 height 70
click at [381, 321] on button "Abrir Chamada" at bounding box center [364, 316] width 155 height 28
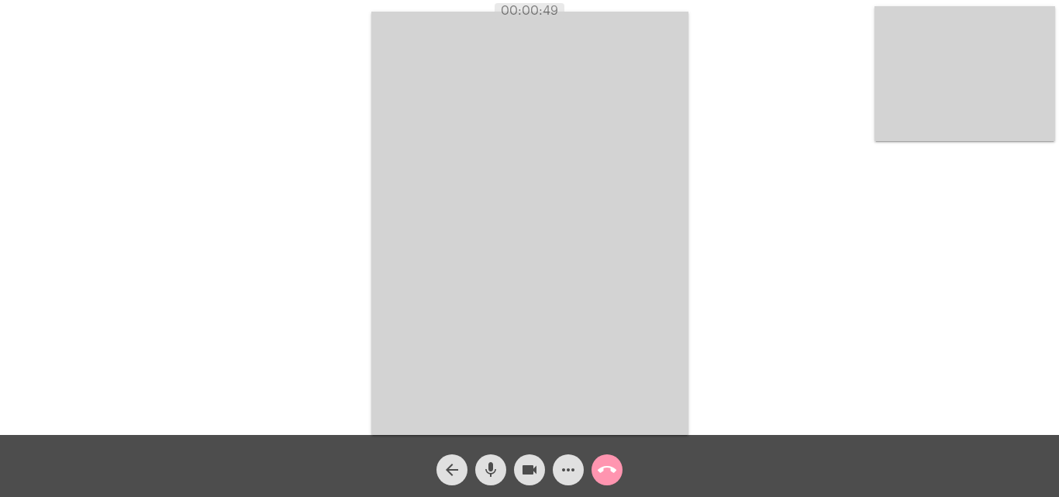
click at [610, 474] on mat-icon "call_end" at bounding box center [607, 470] width 19 height 19
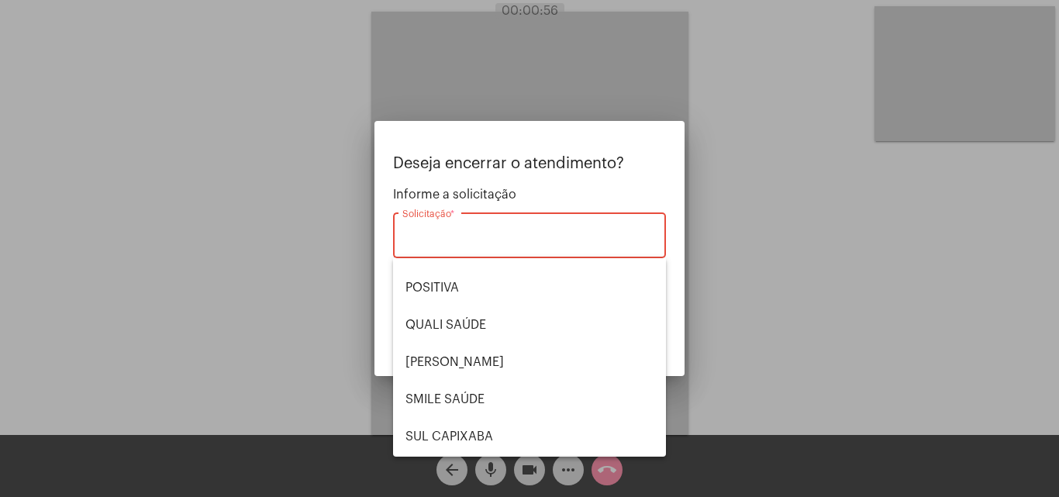
scroll to position [323, 0]
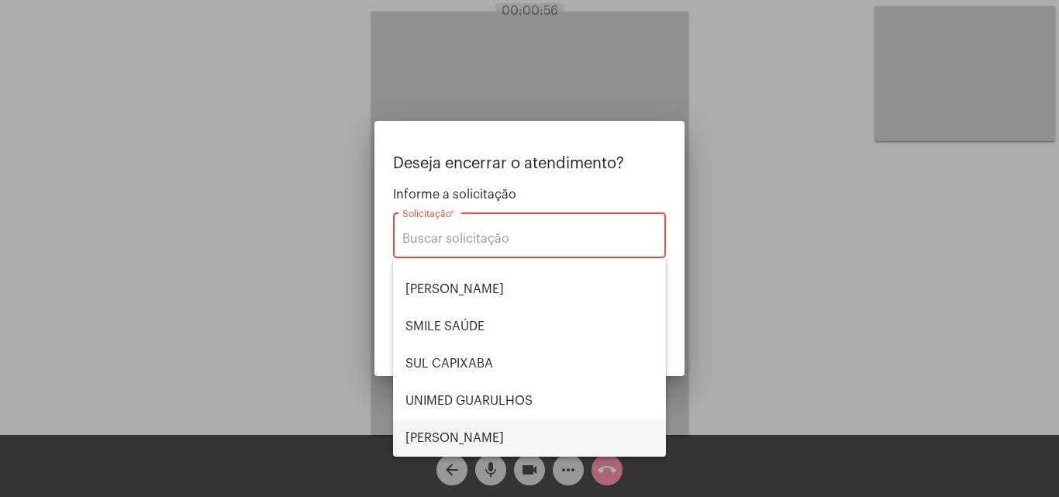
click at [482, 435] on span "VERA CRUZ" at bounding box center [530, 438] width 248 height 37
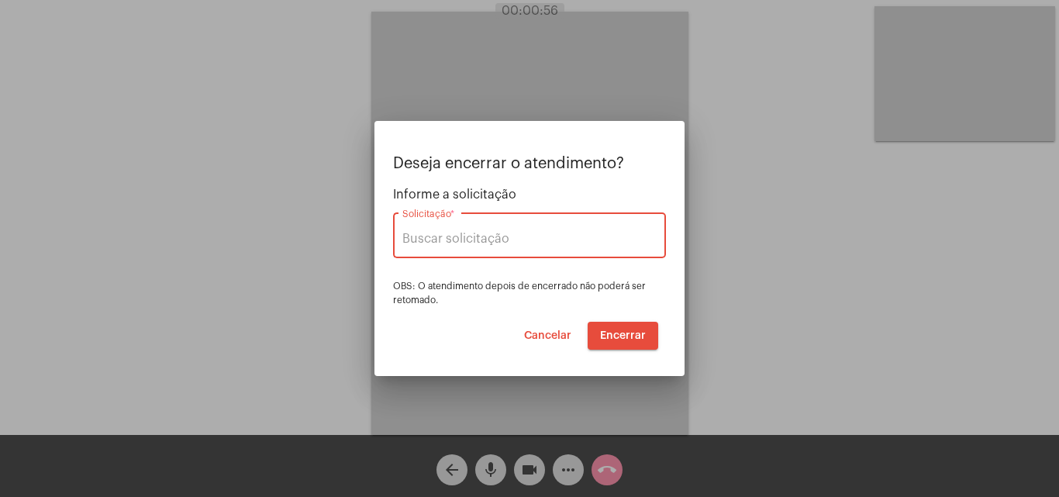
type input "VERA CRUZ"
click at [605, 332] on span "Encerrar" at bounding box center [623, 335] width 46 height 11
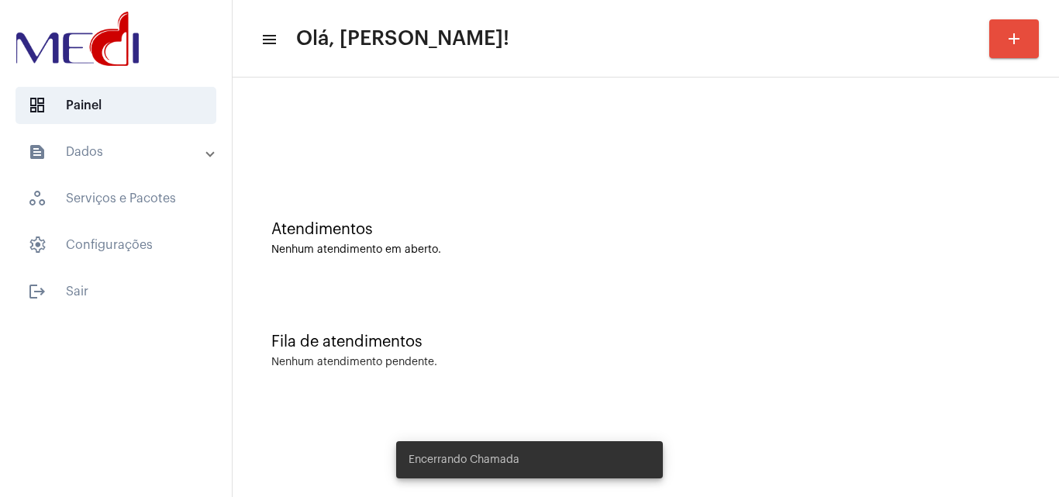
click at [454, 188] on div "Atendimentos Nenhum atendimento em aberto." at bounding box center [645, 230] width 811 height 112
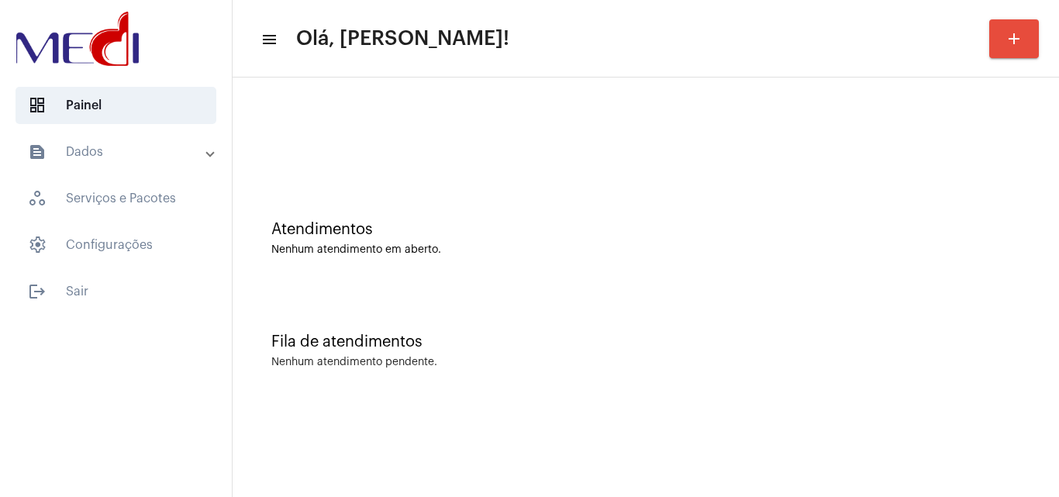
click at [485, 167] on div at bounding box center [645, 129] width 811 height 89
click at [430, 274] on div "Atendimentos Nenhum atendimento em aberto." at bounding box center [645, 230] width 811 height 112
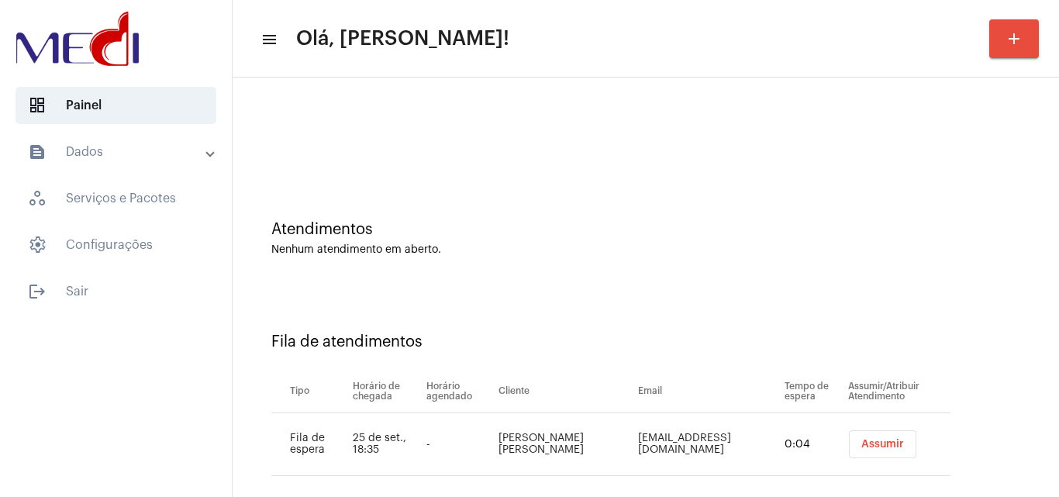
click at [808, 277] on div "Atendimentos Nenhum atendimento em aberto." at bounding box center [645, 230] width 811 height 112
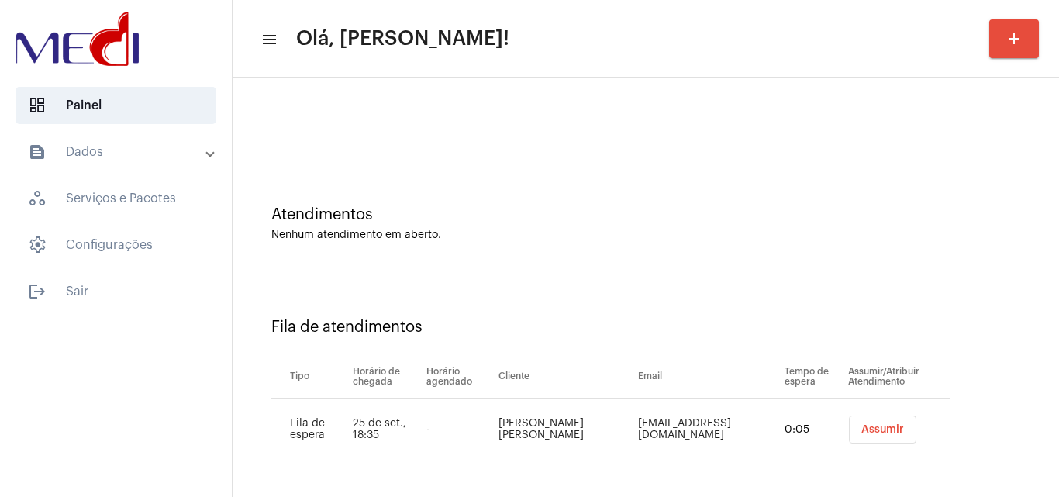
scroll to position [21, 0]
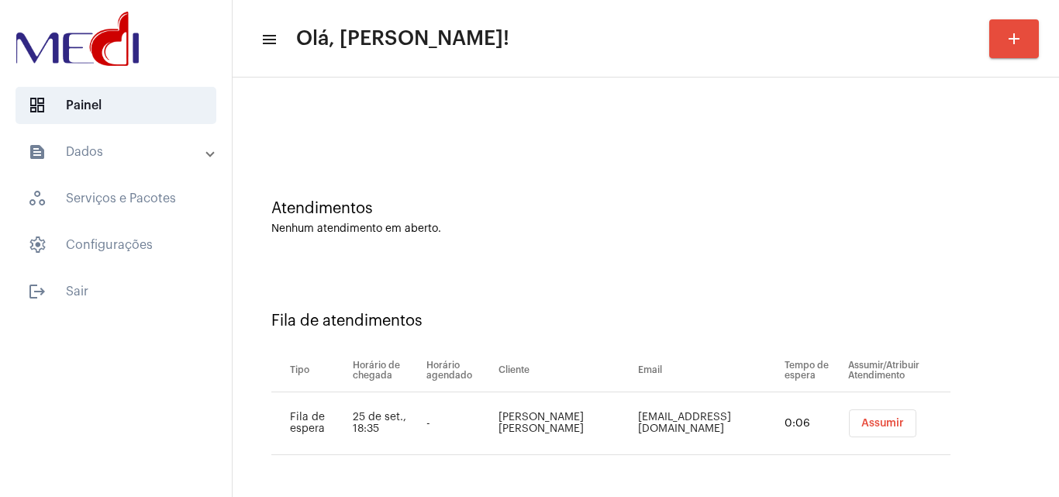
drag, startPoint x: 533, startPoint y: 416, endPoint x: 569, endPoint y: 430, distance: 39.0
click at [569, 430] on td "[PERSON_NAME] [PERSON_NAME]" at bounding box center [565, 423] width 140 height 63
copy td "[PERSON_NAME] [PERSON_NAME] de Assi"
click at [872, 422] on span "Assumir" at bounding box center [883, 423] width 43 height 11
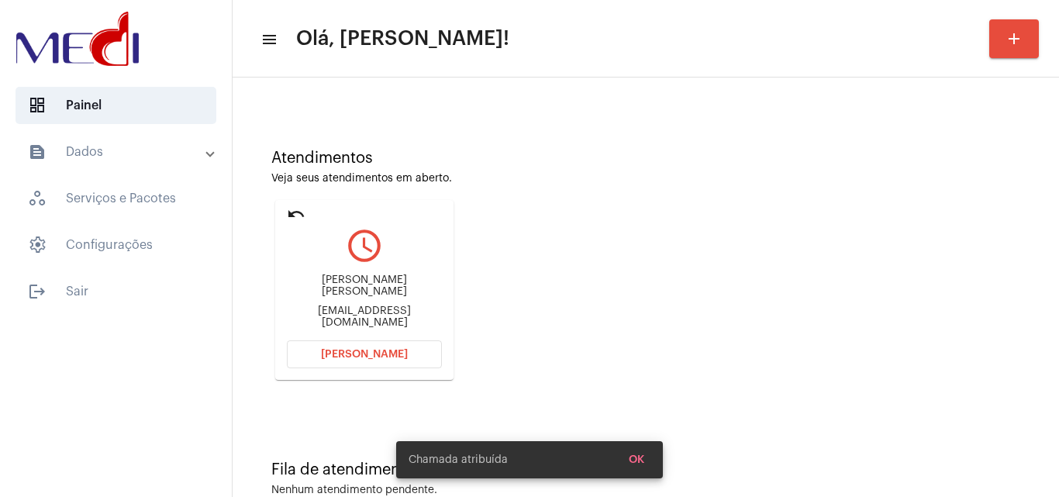
scroll to position [109, 0]
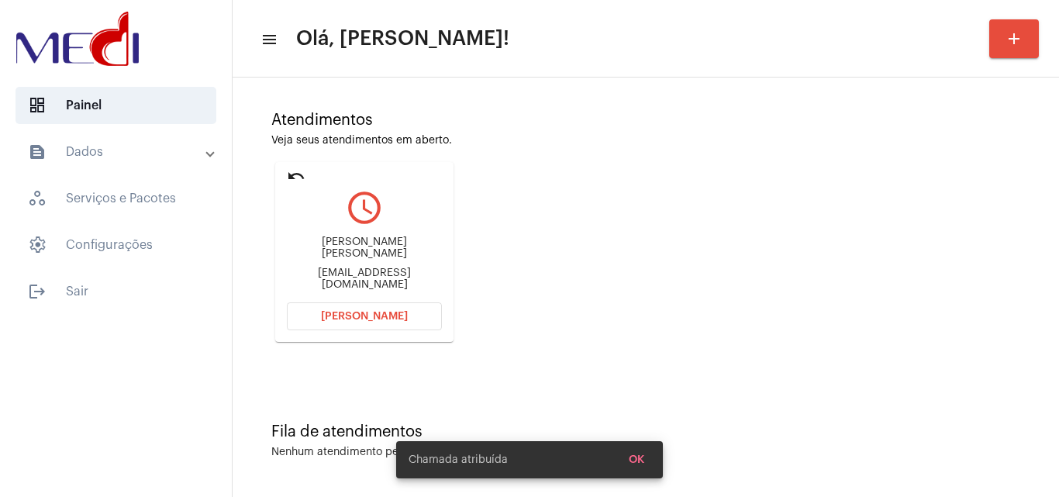
click at [332, 314] on span "[PERSON_NAME]" at bounding box center [364, 316] width 87 height 11
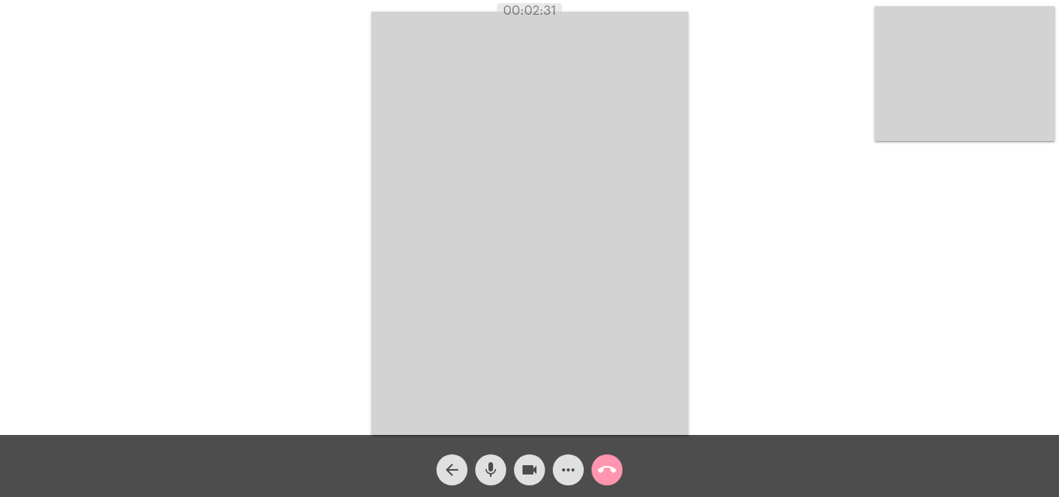
click at [601, 462] on mat-icon "call_end" at bounding box center [607, 470] width 19 height 19
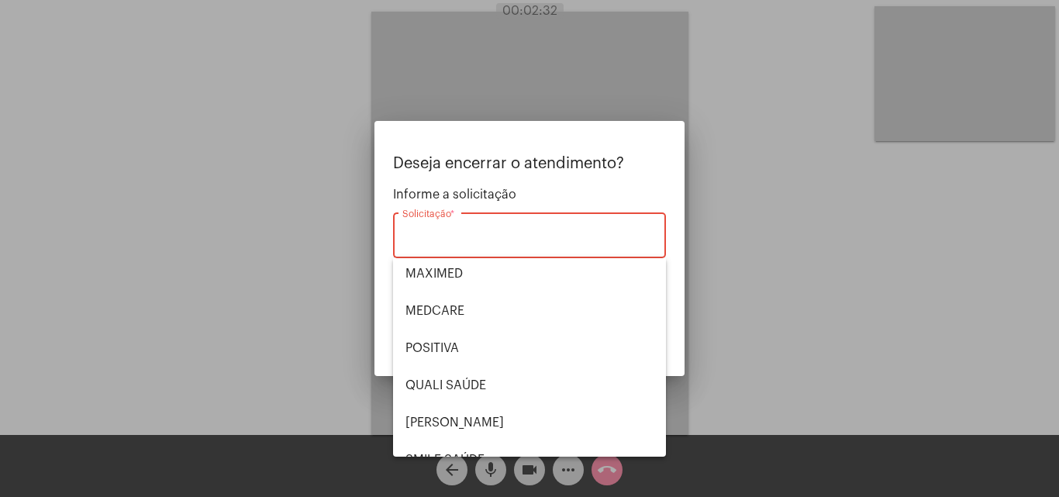
scroll to position [323, 0]
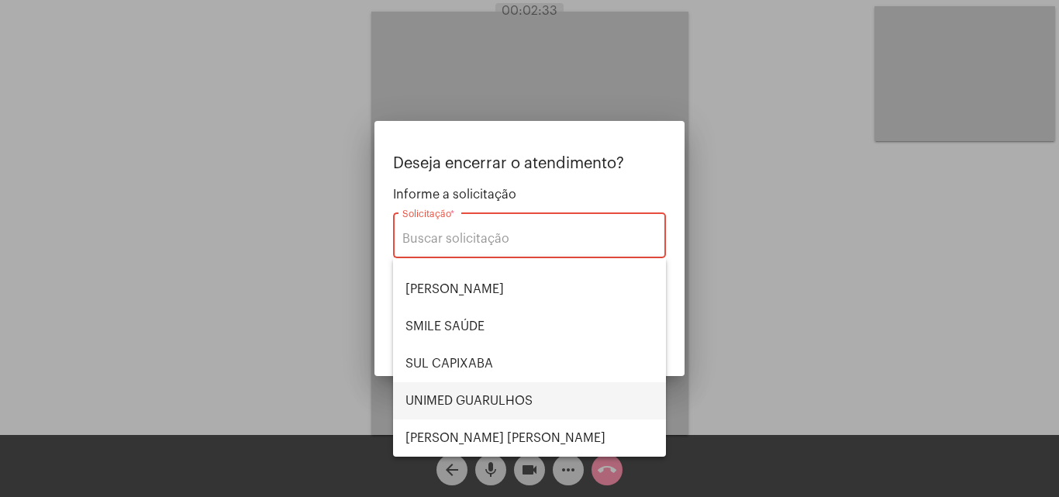
click at [497, 409] on span "UNIMED GUARULHOS" at bounding box center [530, 400] width 248 height 37
type input "UNIMED GUARULHOS"
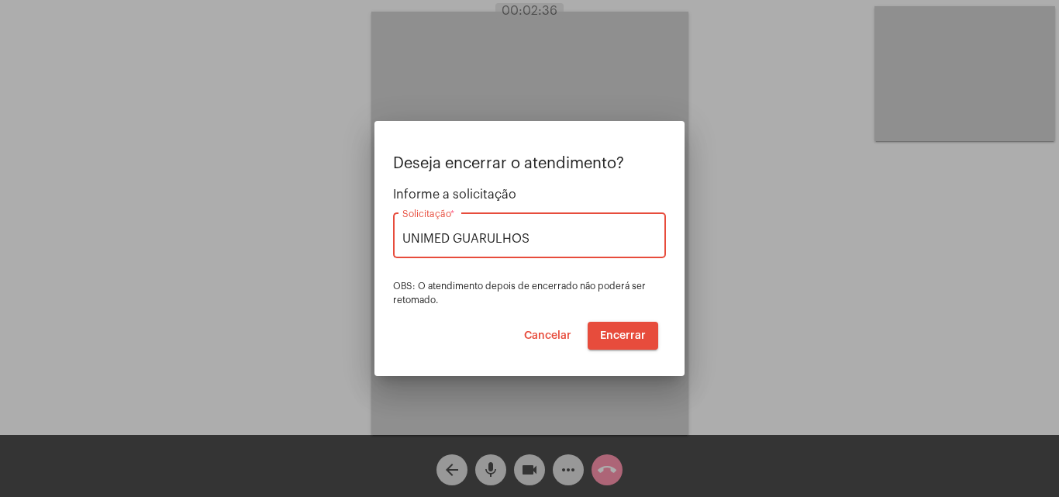
click at [613, 330] on span "Encerrar" at bounding box center [623, 335] width 46 height 11
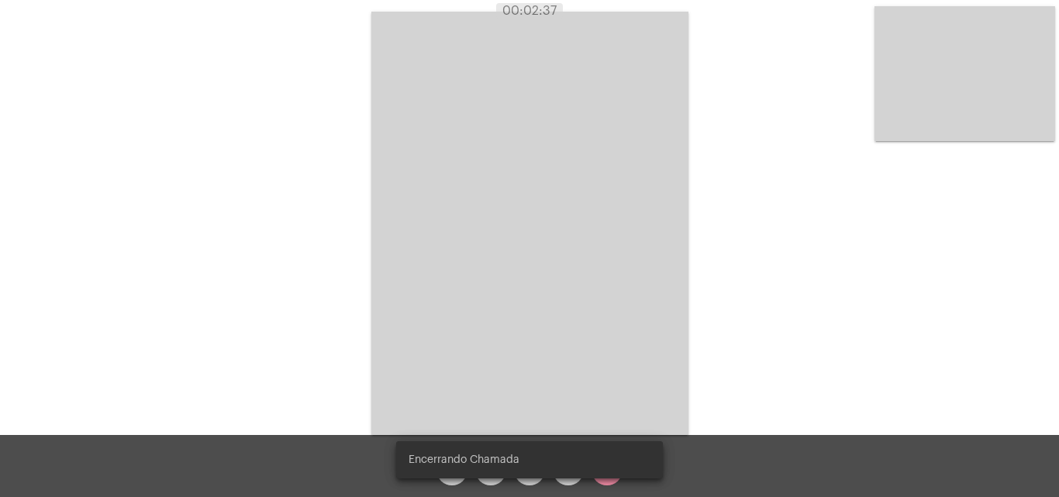
click at [613, 330] on video at bounding box center [529, 223] width 317 height 423
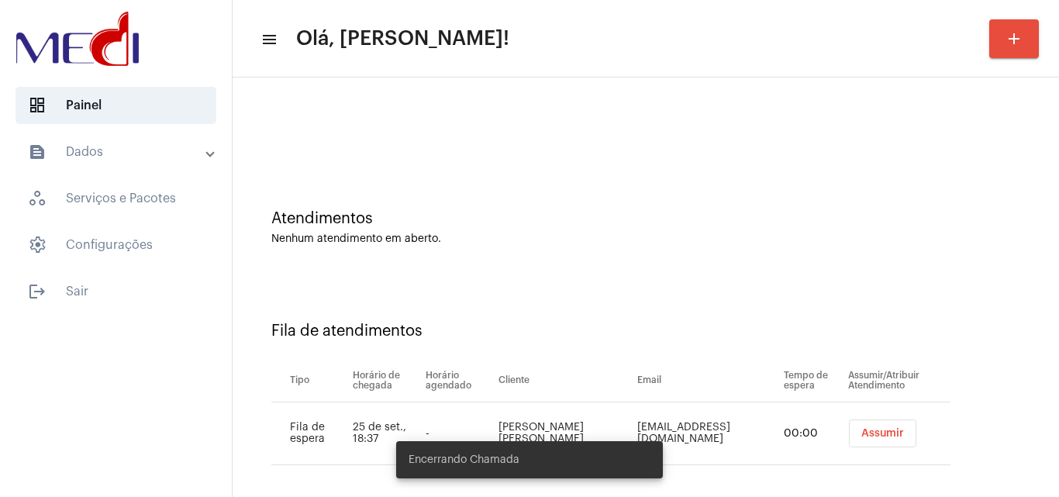
scroll to position [21, 0]
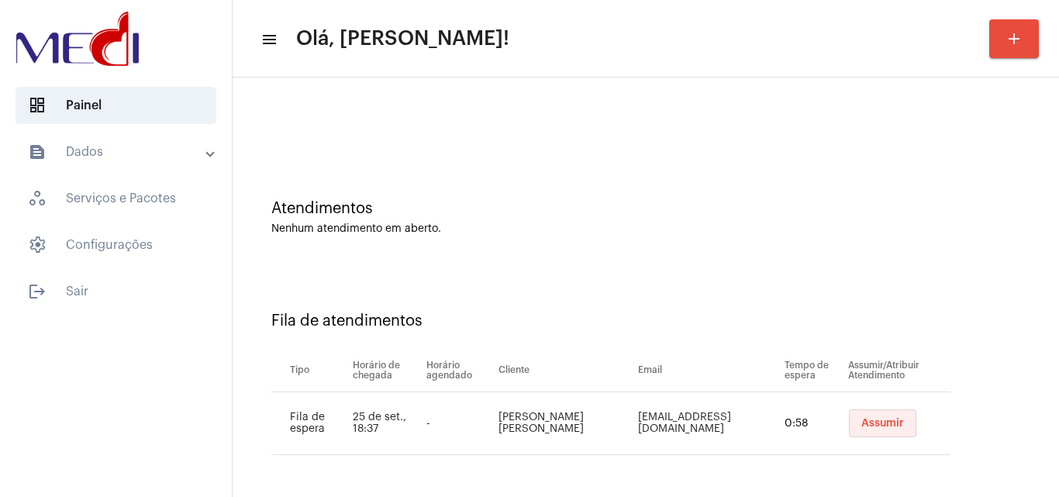
click at [862, 424] on span "Assumir" at bounding box center [883, 423] width 43 height 11
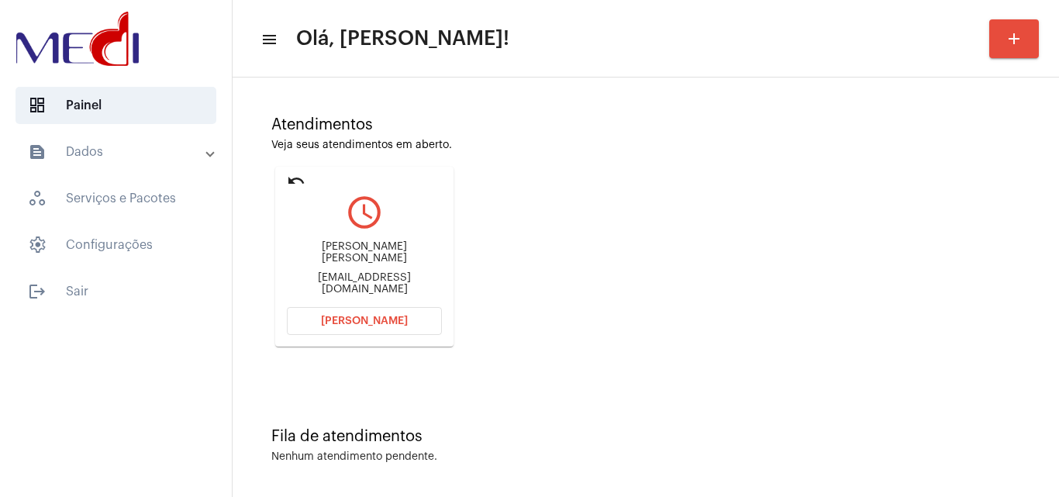
scroll to position [109, 0]
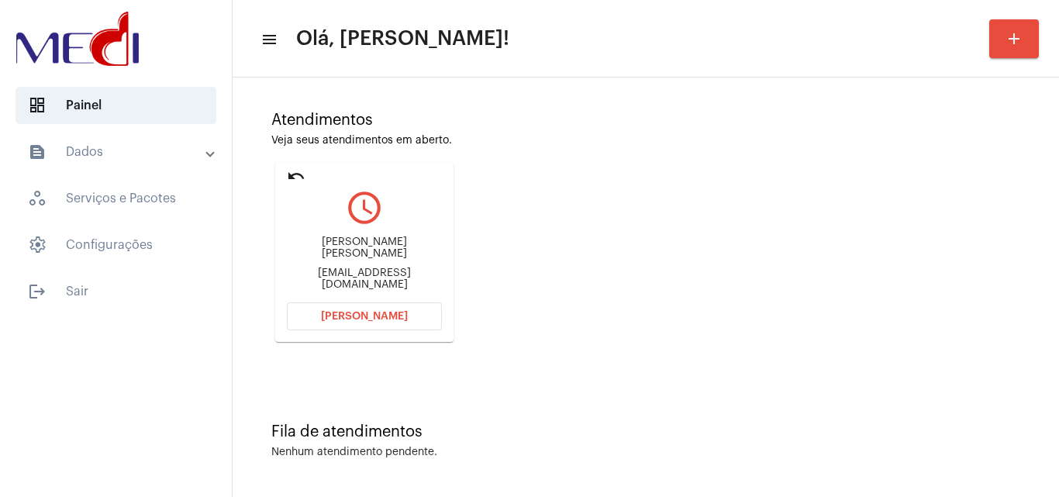
drag, startPoint x: 298, startPoint y: 256, endPoint x: 421, endPoint y: 239, distance: 124.5
click at [421, 239] on div "Émerson José de Sousa Pipoka.veracruz@gmail.com" at bounding box center [364, 264] width 155 height 70
copy div "Émerson José de Sous"
drag, startPoint x: 289, startPoint y: 268, endPoint x: 314, endPoint y: 265, distance: 24.9
click at [314, 265] on div "Émerson José de Sousa Pipoka.veracruz@gmail.com" at bounding box center [364, 264] width 155 height 70
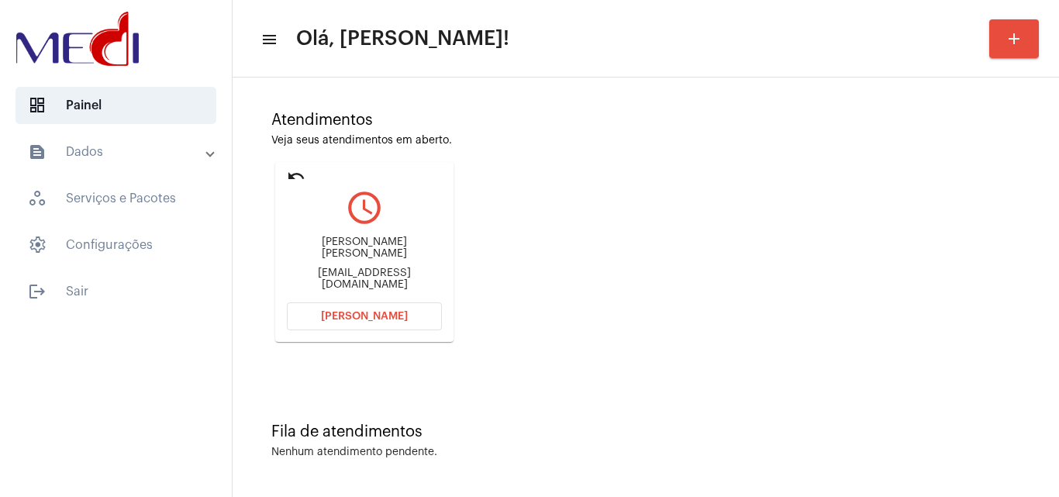
copy div "Pipo"
click at [338, 318] on span "[PERSON_NAME]" at bounding box center [364, 316] width 87 height 11
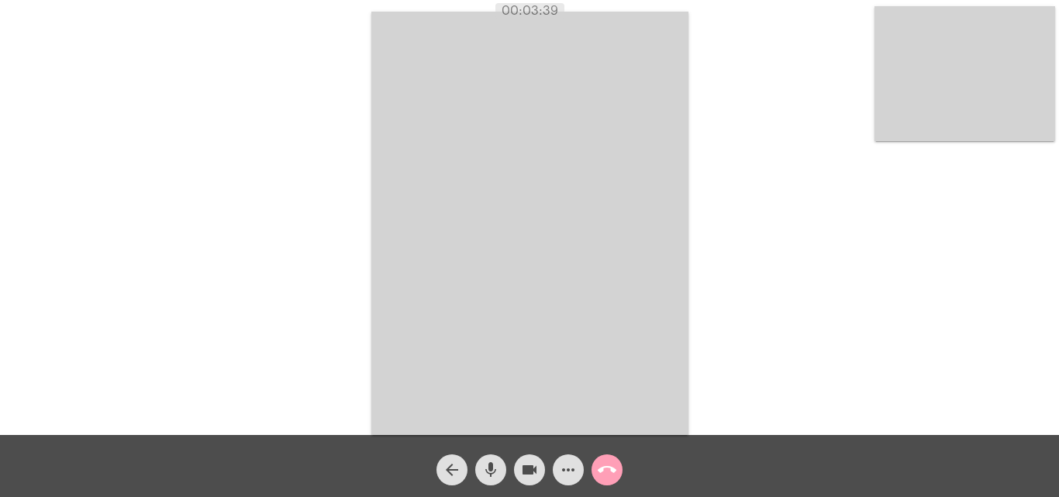
click at [608, 467] on mat-icon "call_end" at bounding box center [607, 470] width 19 height 19
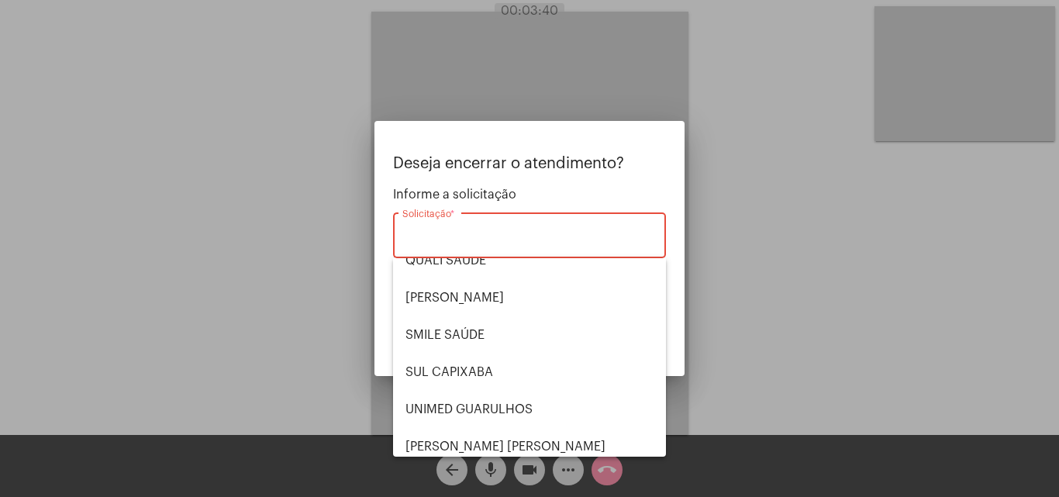
scroll to position [323, 0]
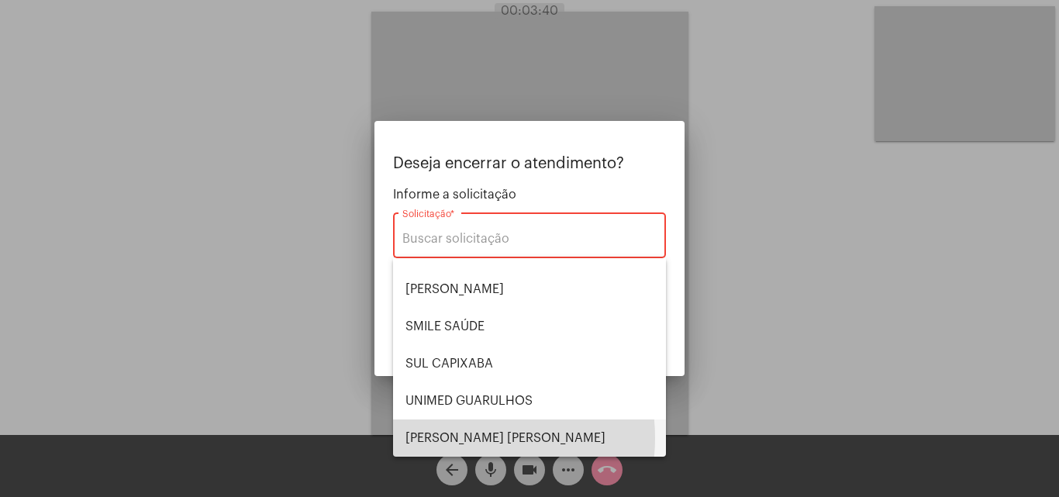
click at [461, 438] on span "[PERSON_NAME]" at bounding box center [530, 438] width 248 height 37
type input "[PERSON_NAME]"
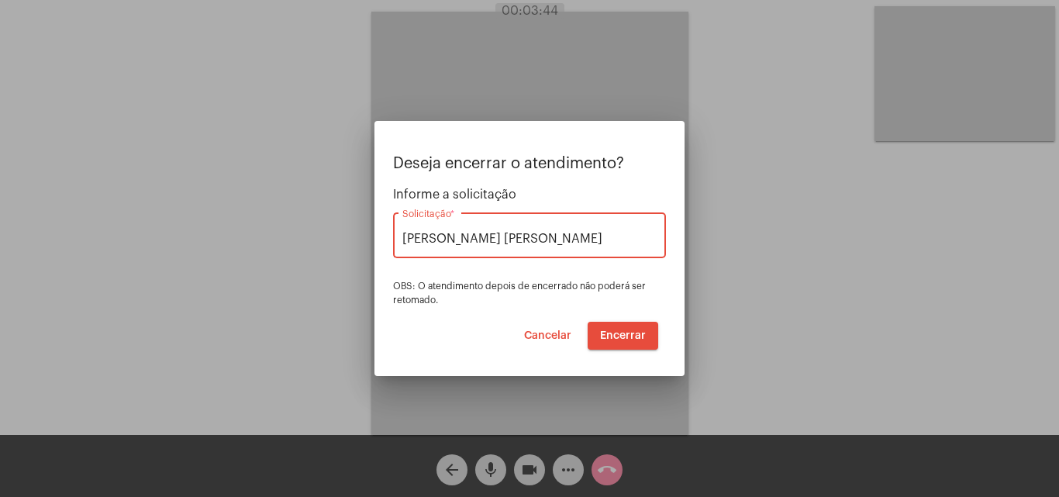
click at [620, 329] on button "Encerrar" at bounding box center [623, 336] width 71 height 28
click at [620, 328] on button "Encerrar" at bounding box center [623, 336] width 71 height 28
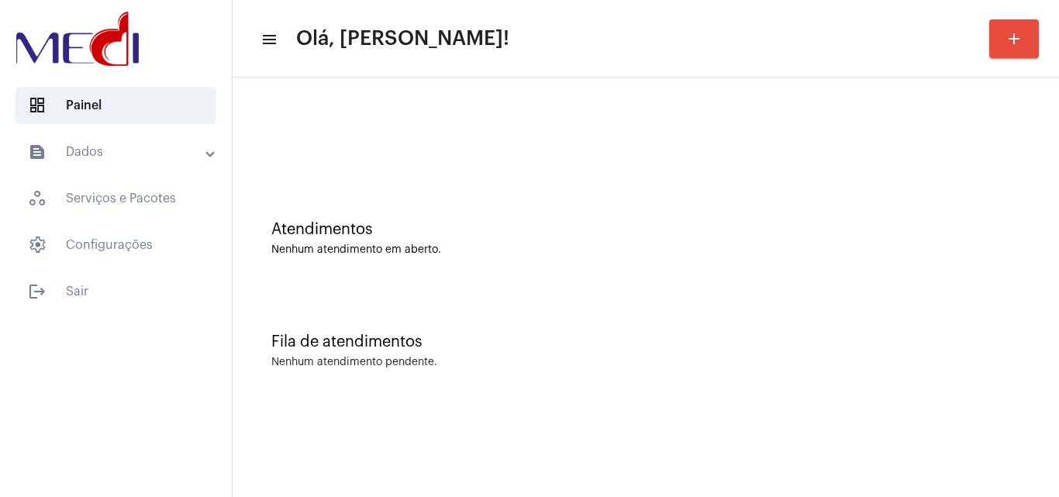
click at [531, 210] on div "Atendimentos Nenhum atendimento em aberto." at bounding box center [645, 230] width 811 height 112
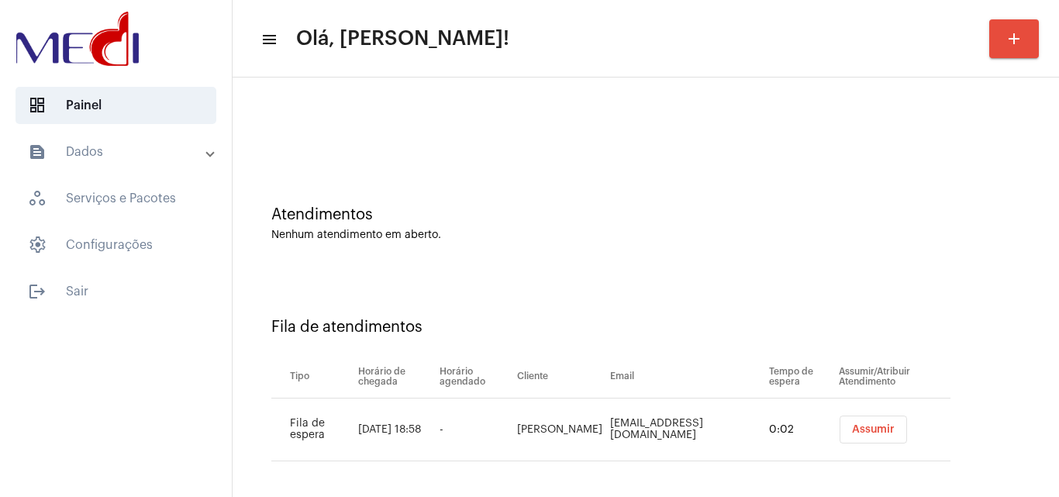
scroll to position [21, 0]
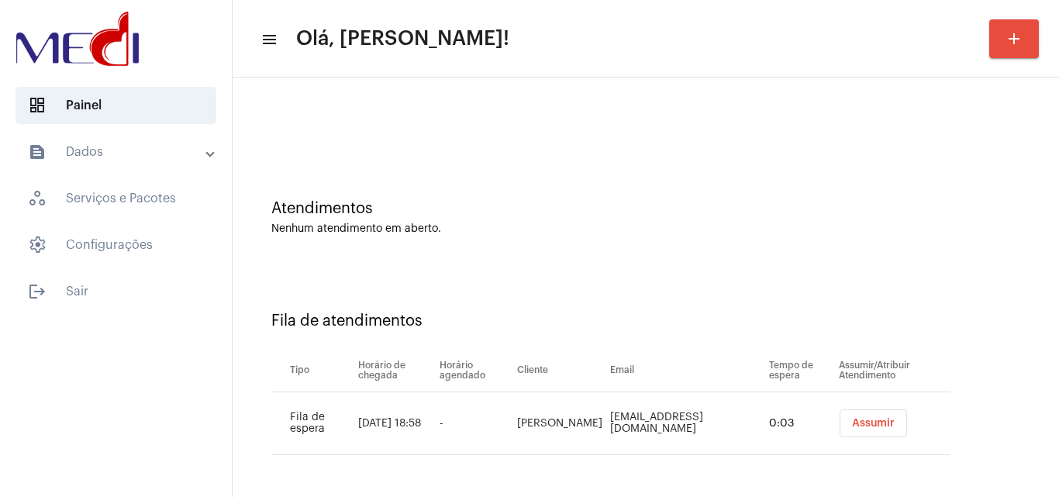
click at [852, 423] on span "Assumir" at bounding box center [873, 423] width 43 height 11
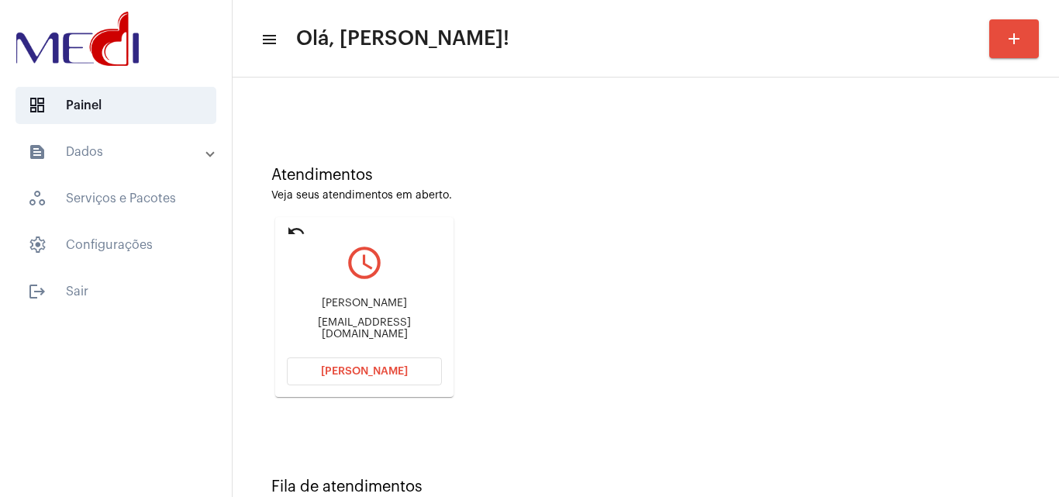
scroll to position [109, 0]
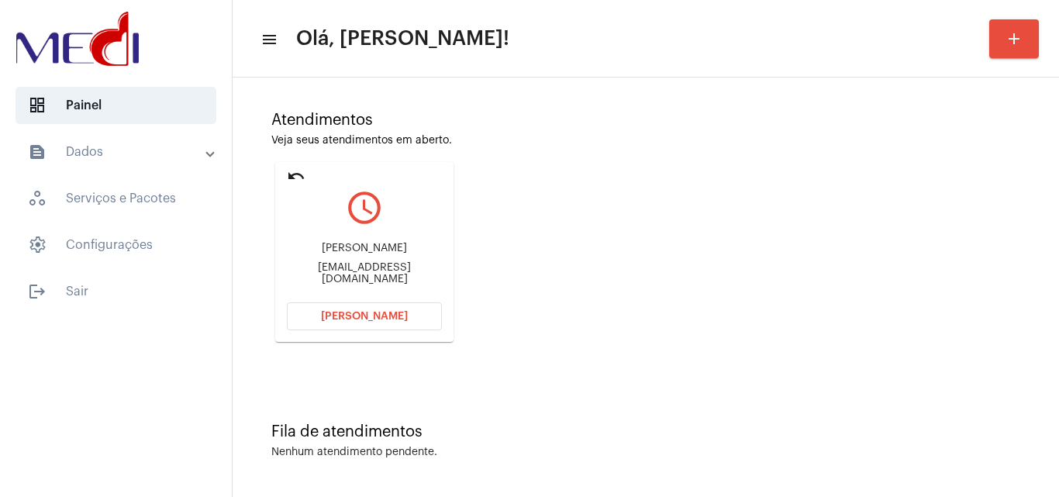
drag, startPoint x: 316, startPoint y: 250, endPoint x: 413, endPoint y: 252, distance: 96.2
click at [413, 252] on div "[PERSON_NAME]" at bounding box center [364, 249] width 155 height 12
copy div "[PERSON_NAME]"
click at [558, 171] on div "Atendimentos Veja seus atendimentos em aberto. undo query_builder Mario Jun Mas…" at bounding box center [645, 221] width 811 height 312
click at [322, 312] on button "[PERSON_NAME]" at bounding box center [364, 316] width 155 height 28
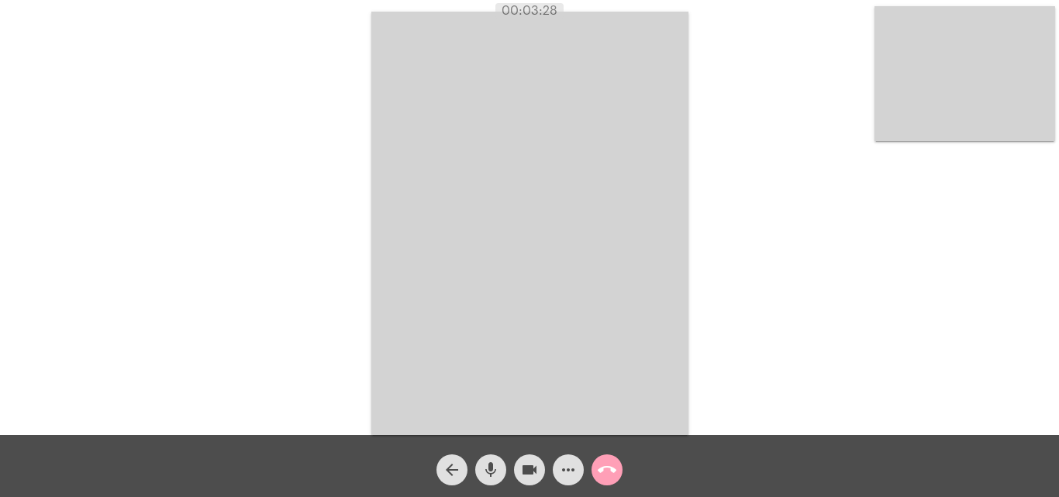
click at [608, 471] on mat-icon "call_end" at bounding box center [607, 470] width 19 height 19
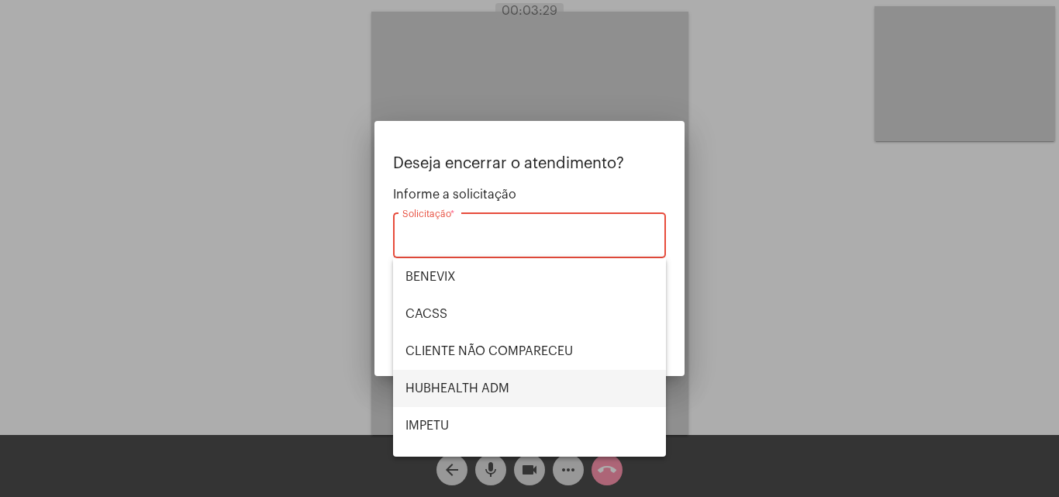
scroll to position [323, 0]
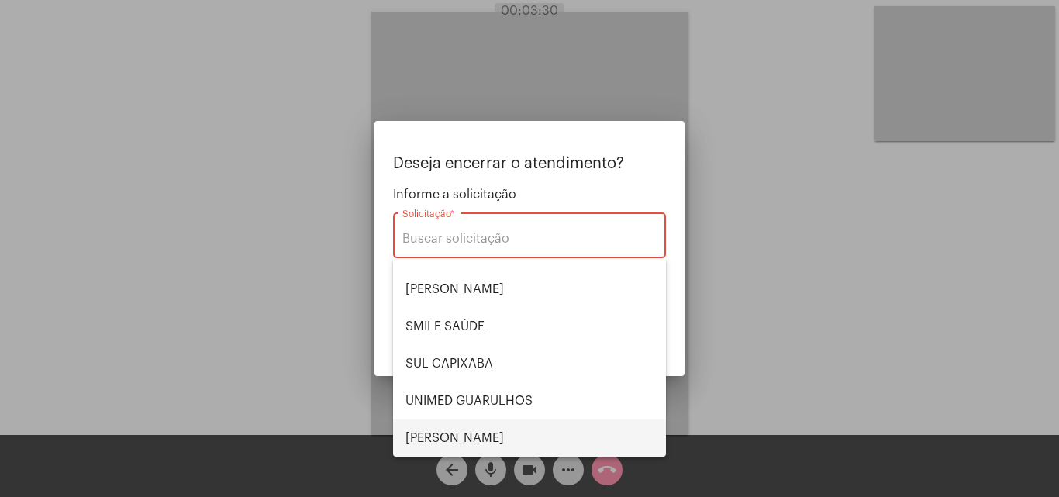
click at [449, 444] on span "[PERSON_NAME]" at bounding box center [530, 438] width 248 height 37
type input "[PERSON_NAME]"
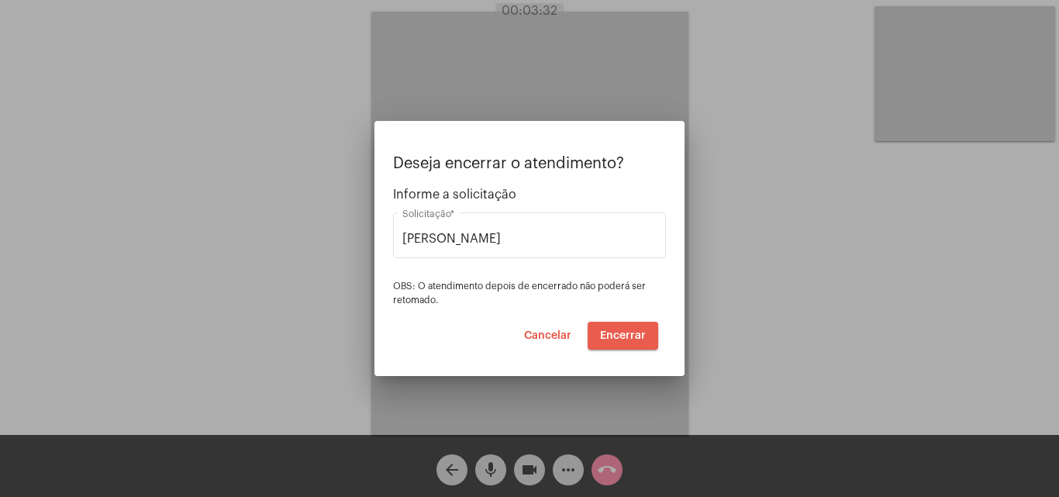
click at [622, 336] on span "Encerrar" at bounding box center [623, 335] width 46 height 11
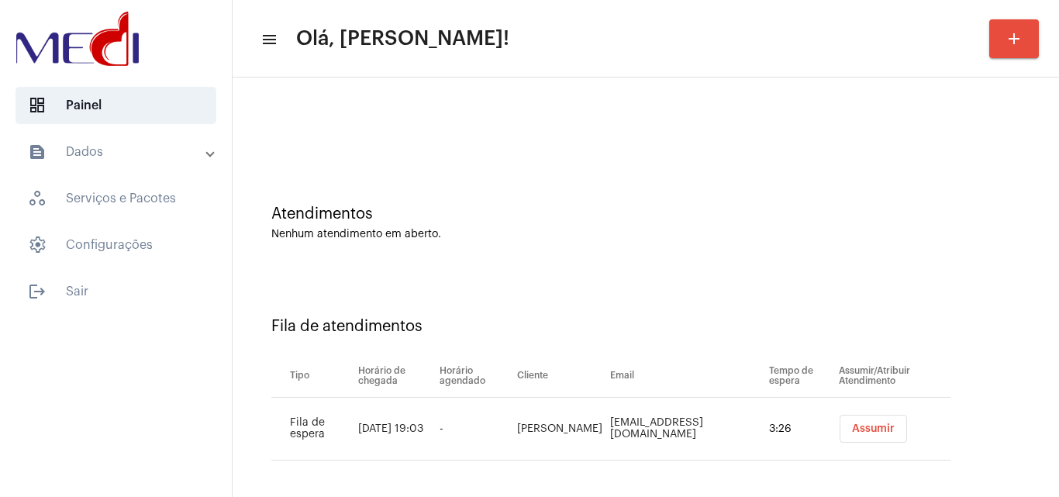
scroll to position [21, 0]
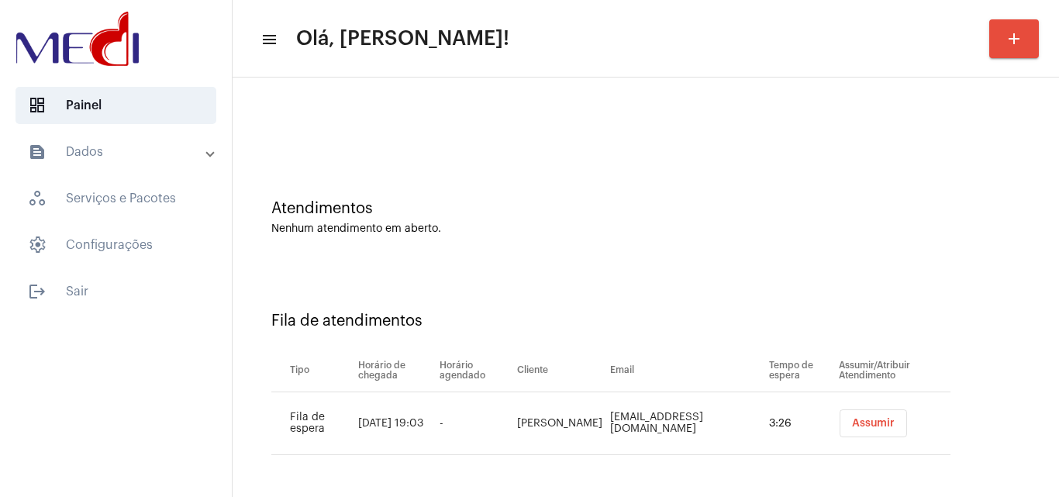
click at [852, 423] on span "Assumir" at bounding box center [873, 423] width 43 height 11
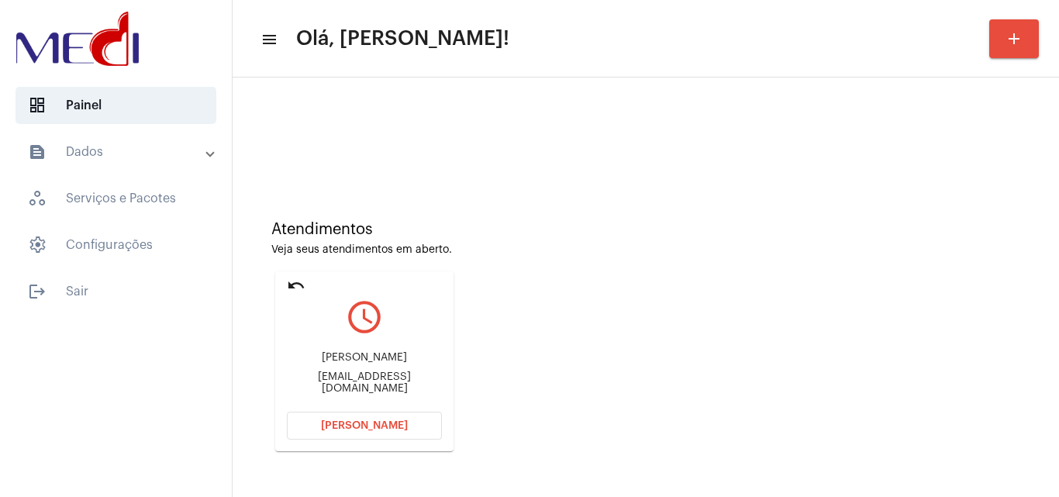
scroll to position [109, 0]
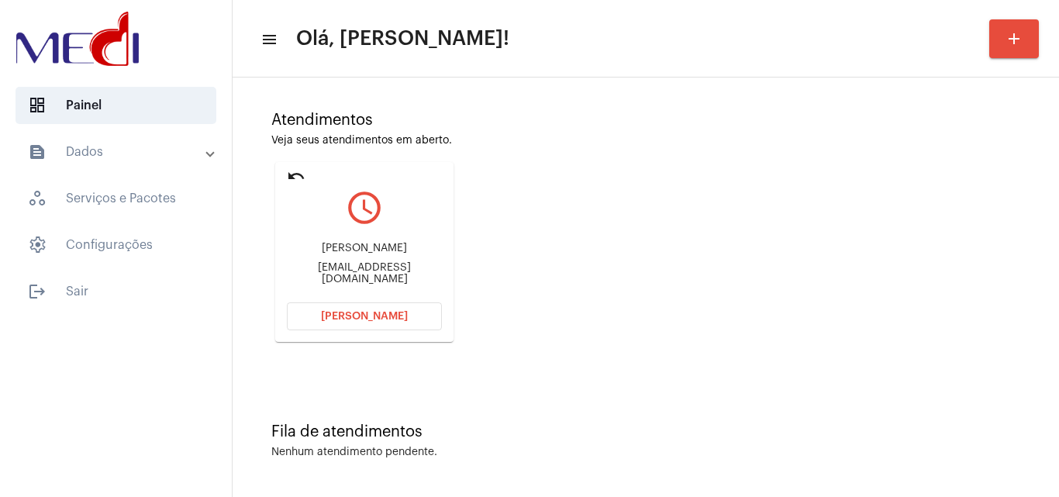
drag, startPoint x: 298, startPoint y: 250, endPoint x: 412, endPoint y: 240, distance: 114.4
click at [412, 240] on div "[PERSON_NAME] [EMAIL_ADDRESS][DOMAIN_NAME]" at bounding box center [364, 264] width 155 height 70
copy div "[PERSON_NAME]"
click at [340, 322] on button "[PERSON_NAME]" at bounding box center [364, 316] width 155 height 28
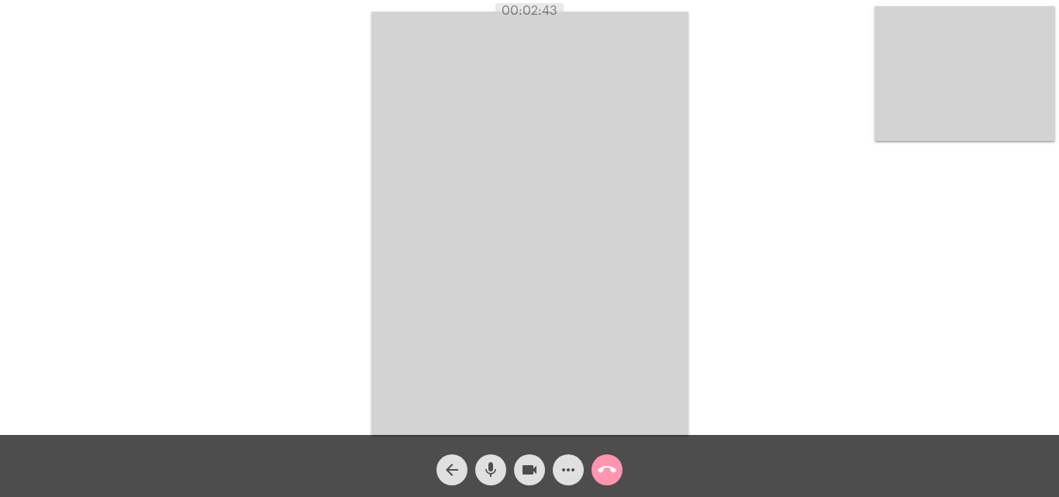
click at [607, 468] on mat-icon "call_end" at bounding box center [607, 470] width 19 height 19
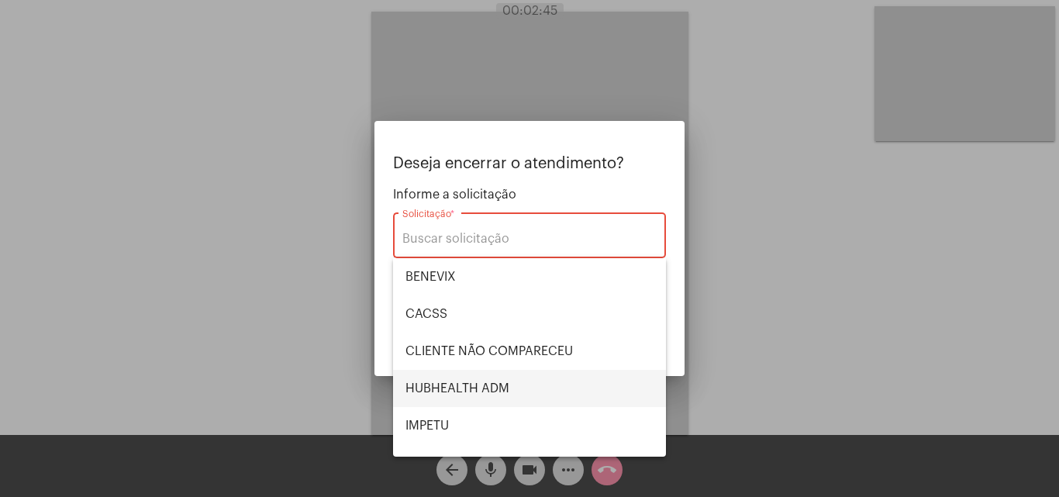
click at [506, 382] on span "HUBHEALTH ADM" at bounding box center [530, 388] width 248 height 37
type input "HUBHEALTH ADM"
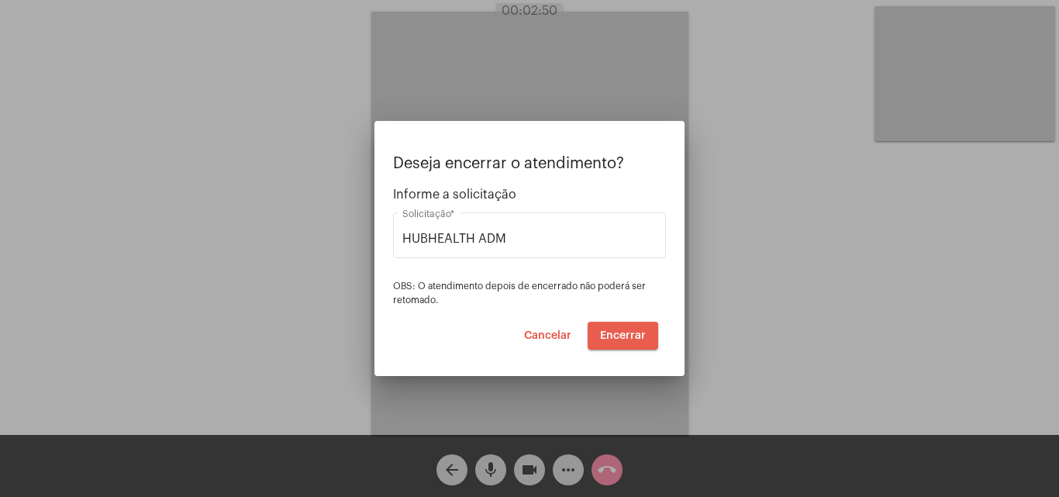
click at [618, 332] on span "Encerrar" at bounding box center [623, 335] width 46 height 11
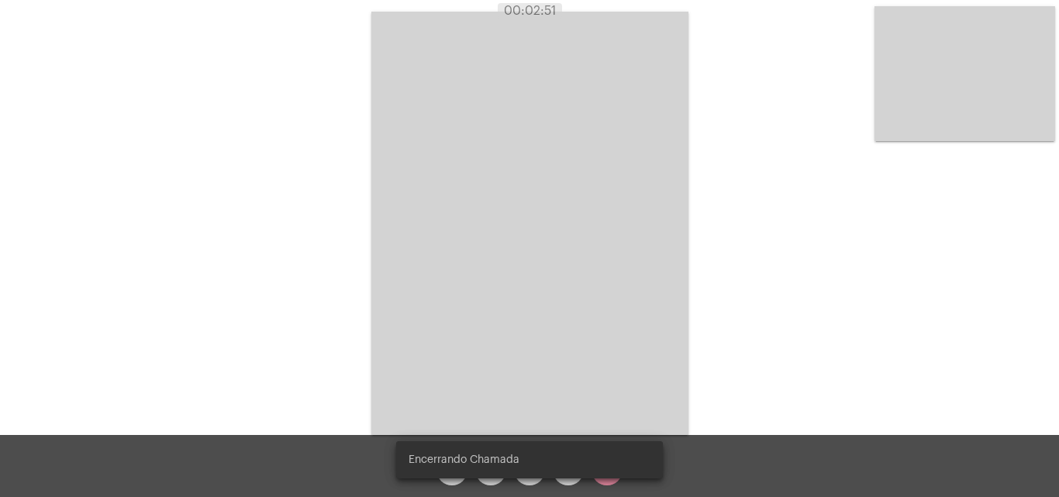
click at [617, 332] on video at bounding box center [529, 223] width 317 height 423
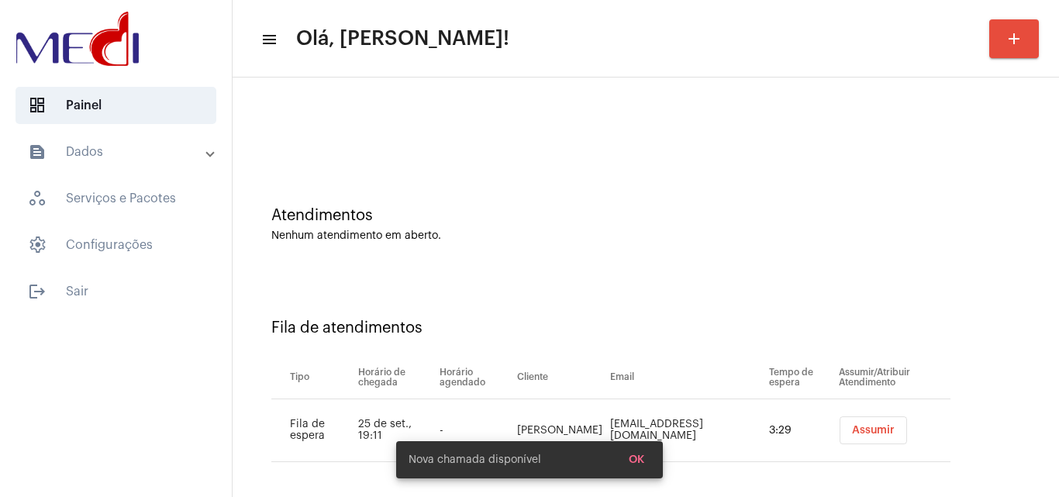
scroll to position [21, 0]
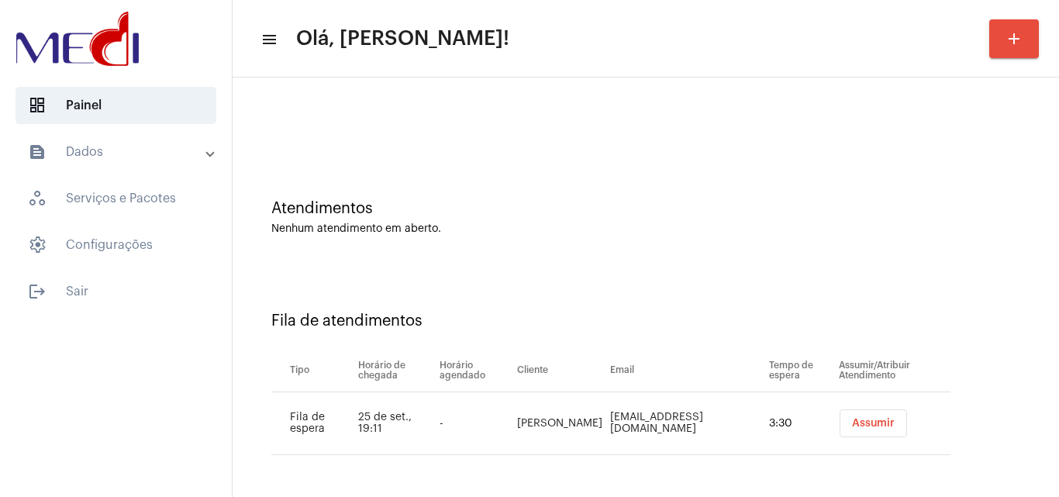
click at [842, 426] on button "Assumir" at bounding box center [873, 423] width 67 height 28
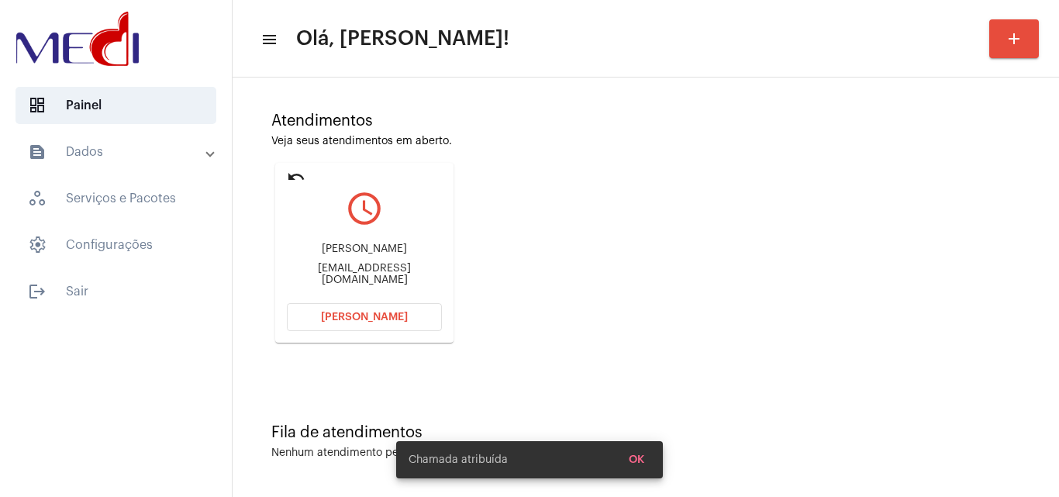
scroll to position [109, 0]
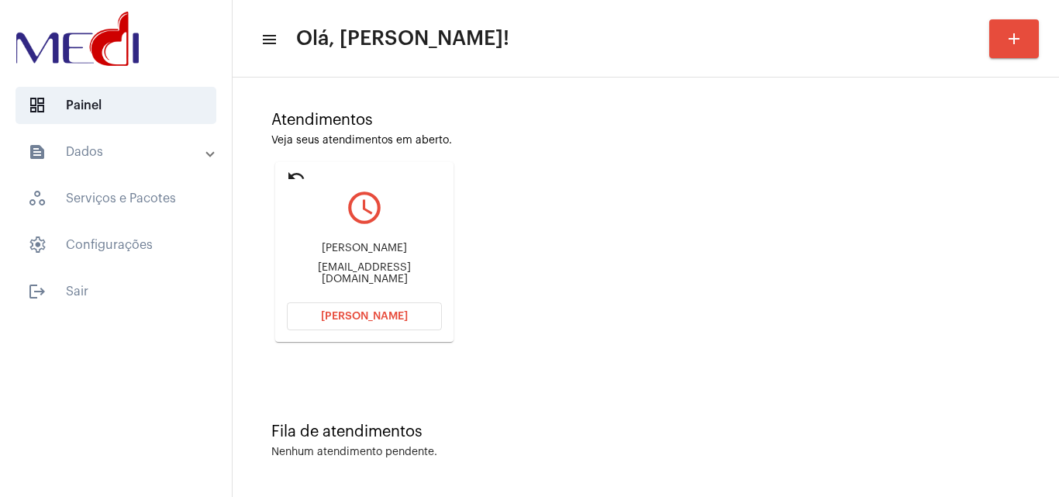
drag, startPoint x: 292, startPoint y: 247, endPoint x: 406, endPoint y: 233, distance: 114.9
click at [406, 233] on div "Wellington Dos Ramos Vieira welligtonmirela@gmail.com" at bounding box center [364, 264] width 155 height 70
copy div "Wellington Dos Ramos"
click at [364, 319] on span "Abrir Chamada" at bounding box center [364, 316] width 87 height 11
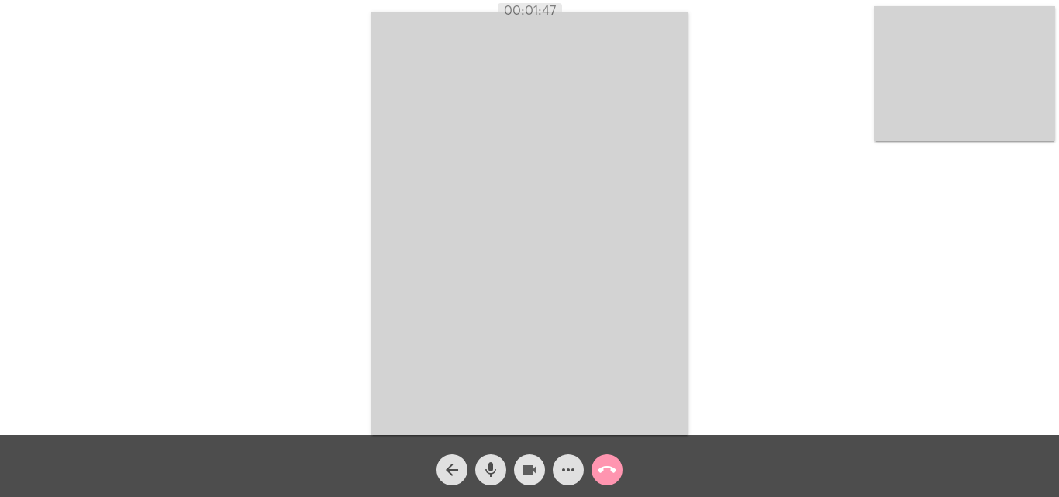
click at [527, 471] on mat-icon "videocam" at bounding box center [529, 470] width 19 height 19
click at [524, 475] on mat-icon "videocam_off" at bounding box center [529, 470] width 19 height 19
click at [607, 471] on mat-icon "call_end" at bounding box center [607, 470] width 19 height 19
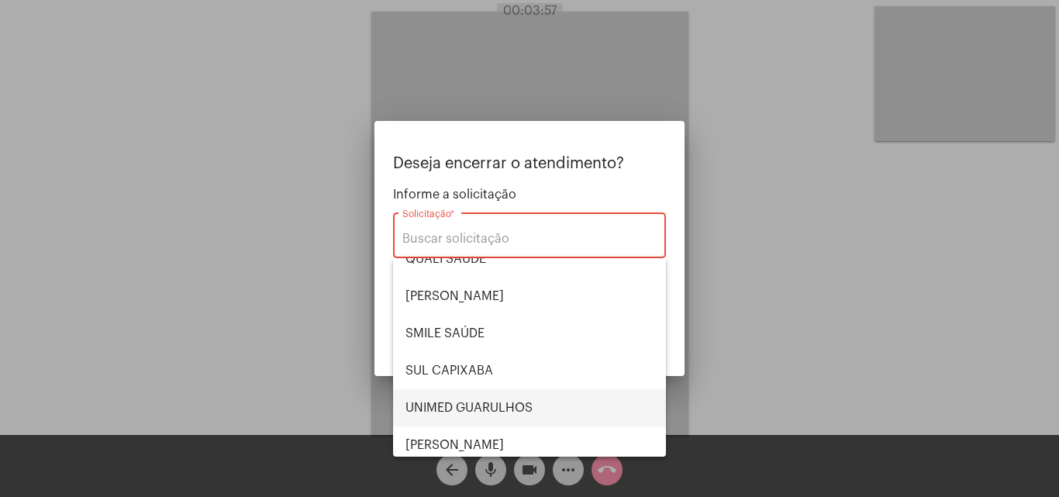
scroll to position [323, 0]
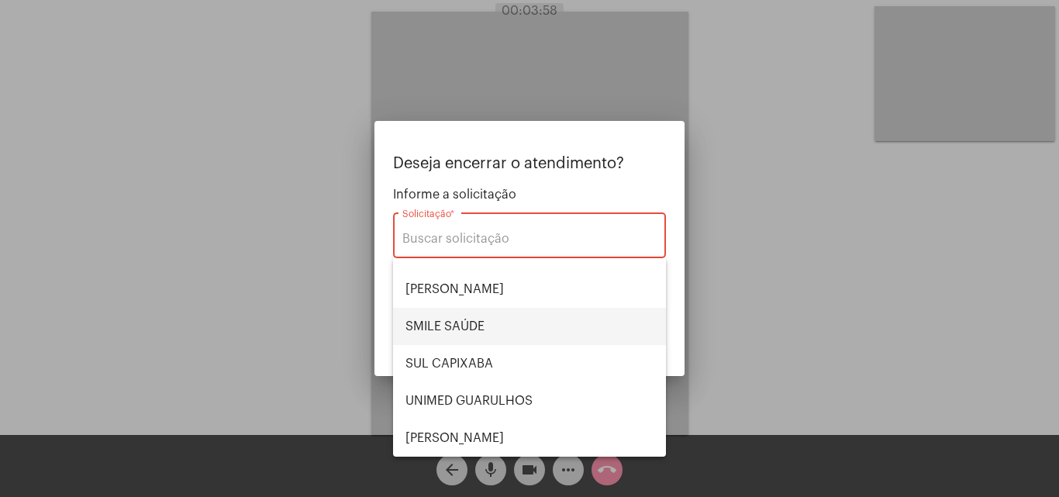
click at [473, 324] on span "SMILE SAÚDE" at bounding box center [530, 326] width 248 height 37
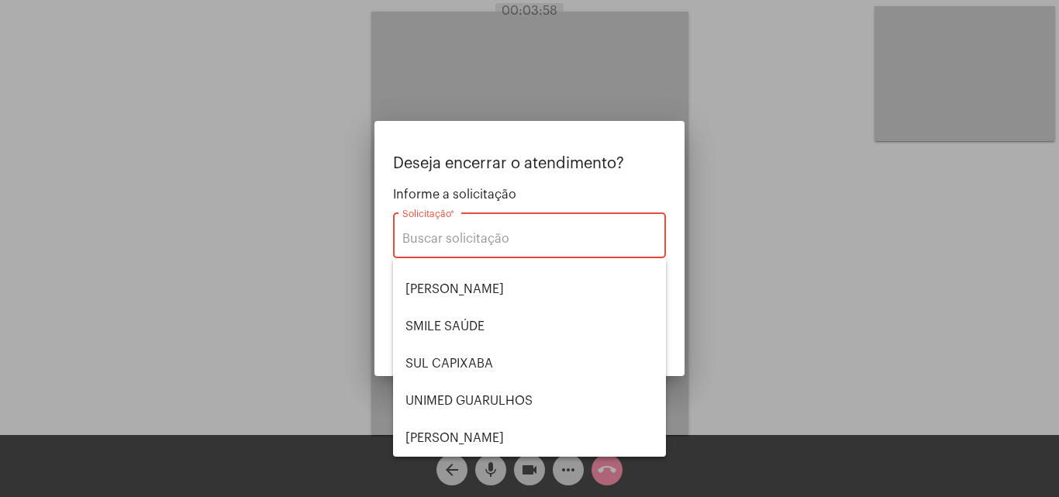
type input "SMILE SAÚDE"
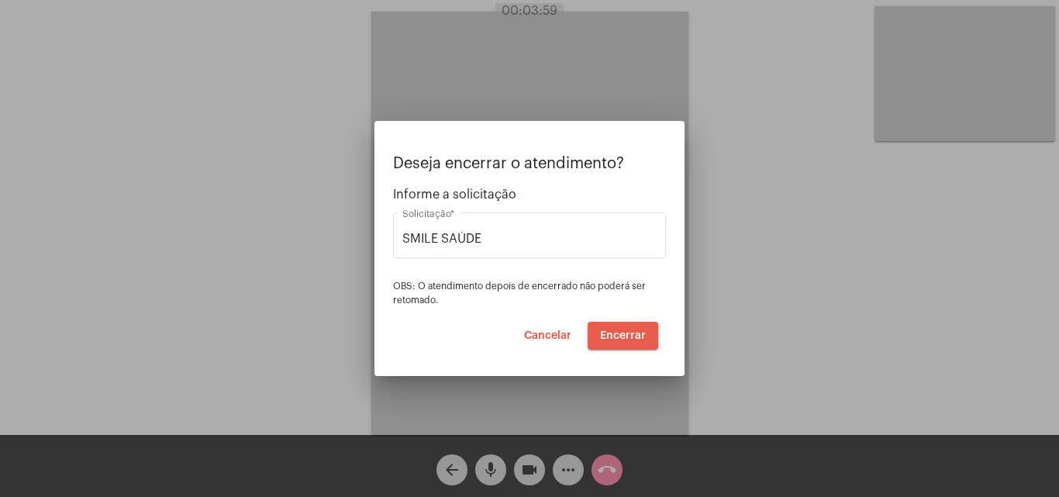
click at [620, 342] on button "Encerrar" at bounding box center [623, 336] width 71 height 28
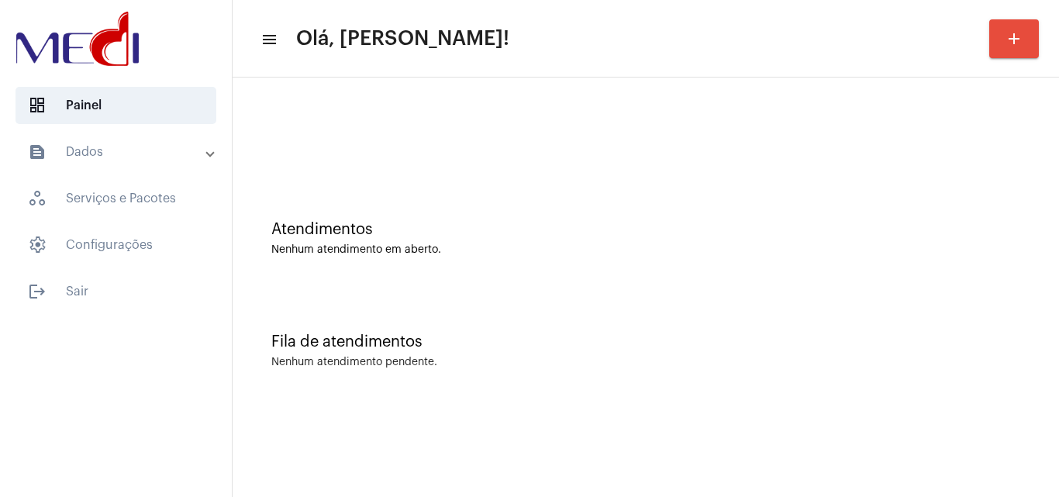
click at [582, 159] on div at bounding box center [645, 129] width 811 height 89
click at [451, 321] on div "Fila de atendimentos Nenhum atendimento pendente." at bounding box center [645, 343] width 811 height 112
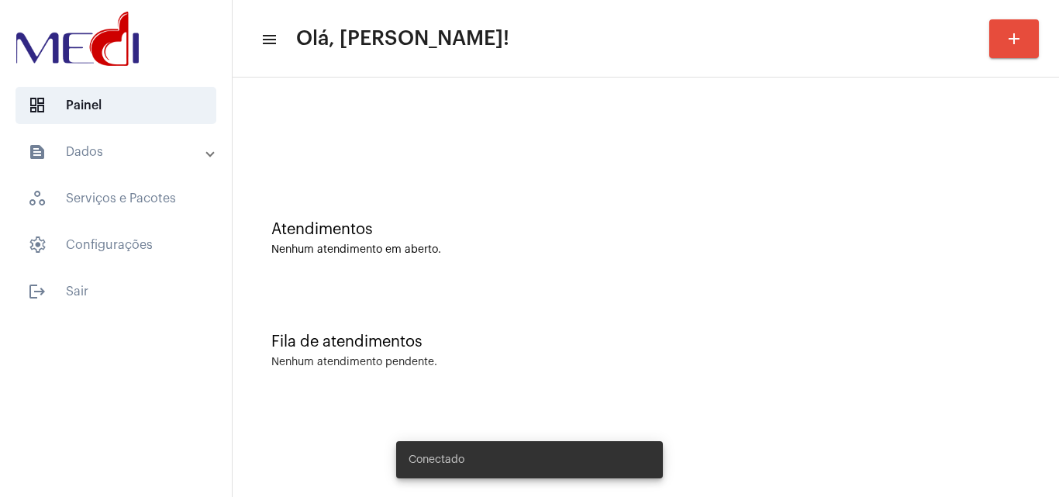
click at [496, 313] on div "Fila de atendimentos Nenhum atendimento pendente." at bounding box center [645, 343] width 811 height 112
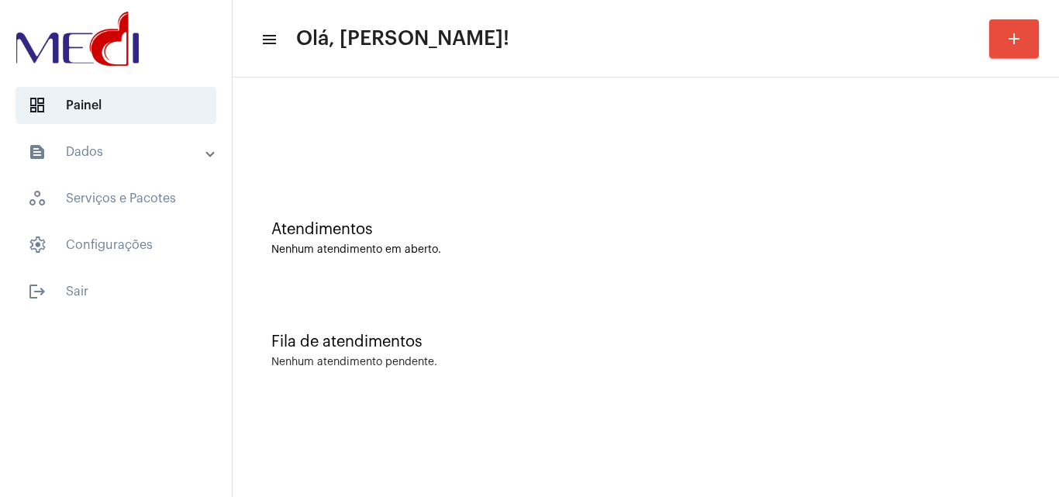
click at [558, 250] on div "Nenhum atendimento em aberto." at bounding box center [645, 250] width 749 height 12
